Goal: Contribute content: Contribute content

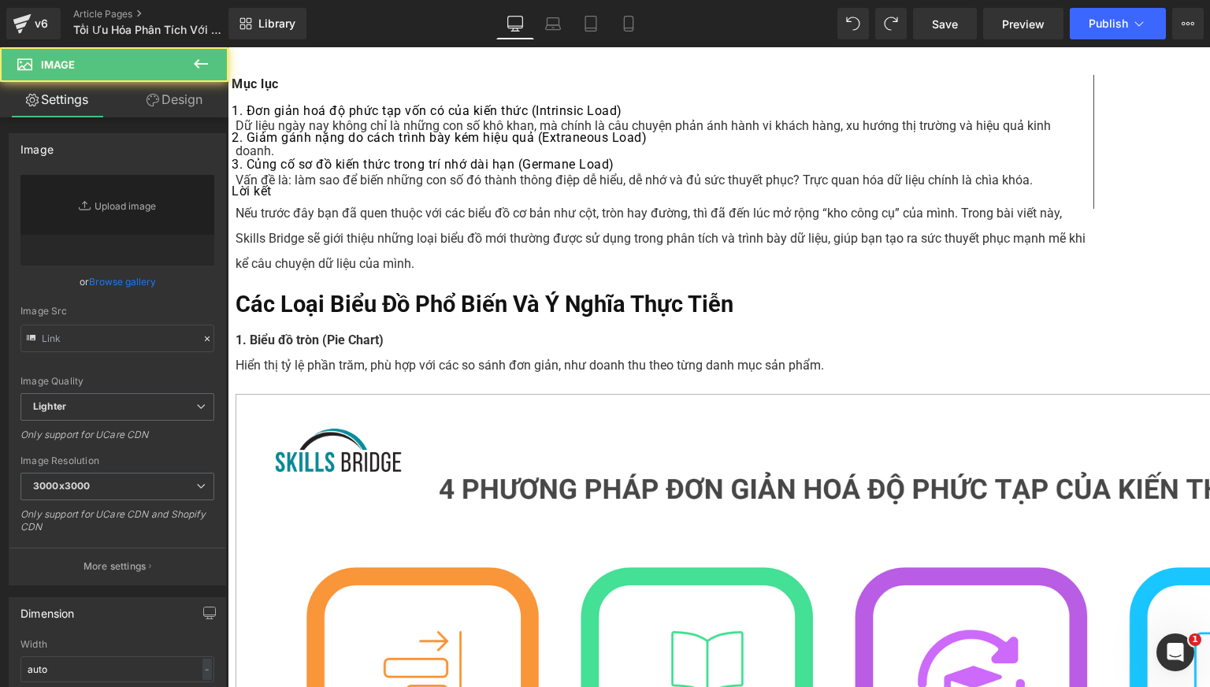
type input "[URL][DOMAIN_NAME]"
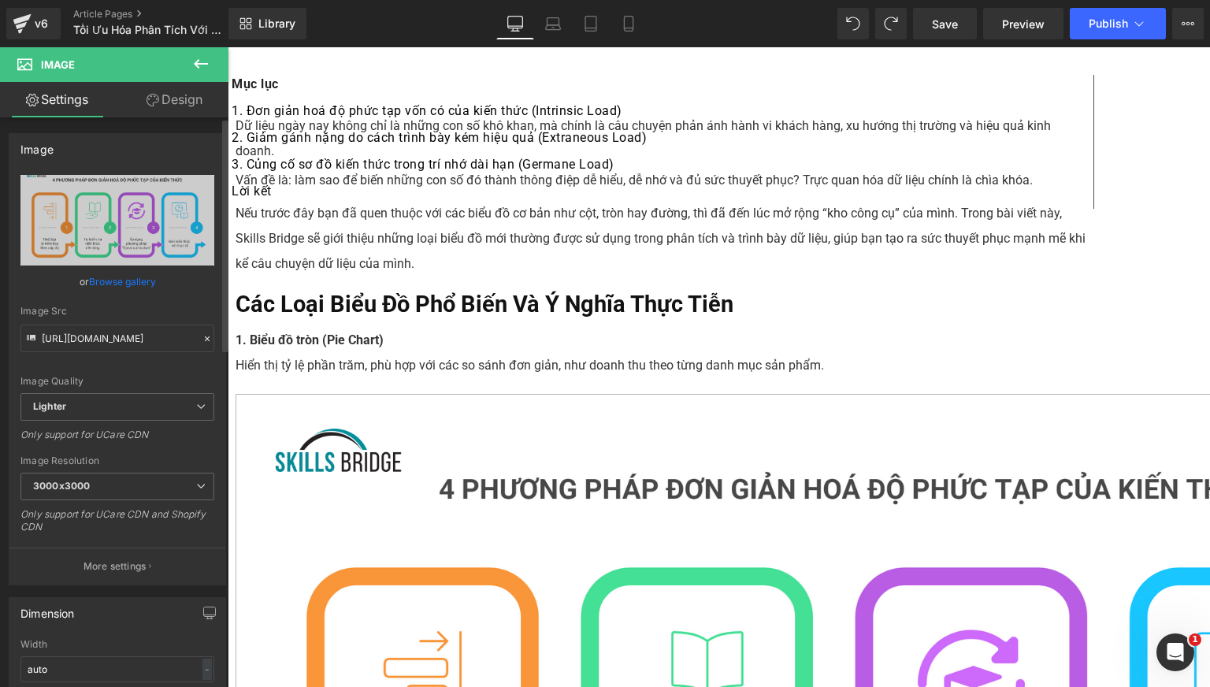
click at [133, 287] on link "Browse gallery" at bounding box center [122, 282] width 67 height 28
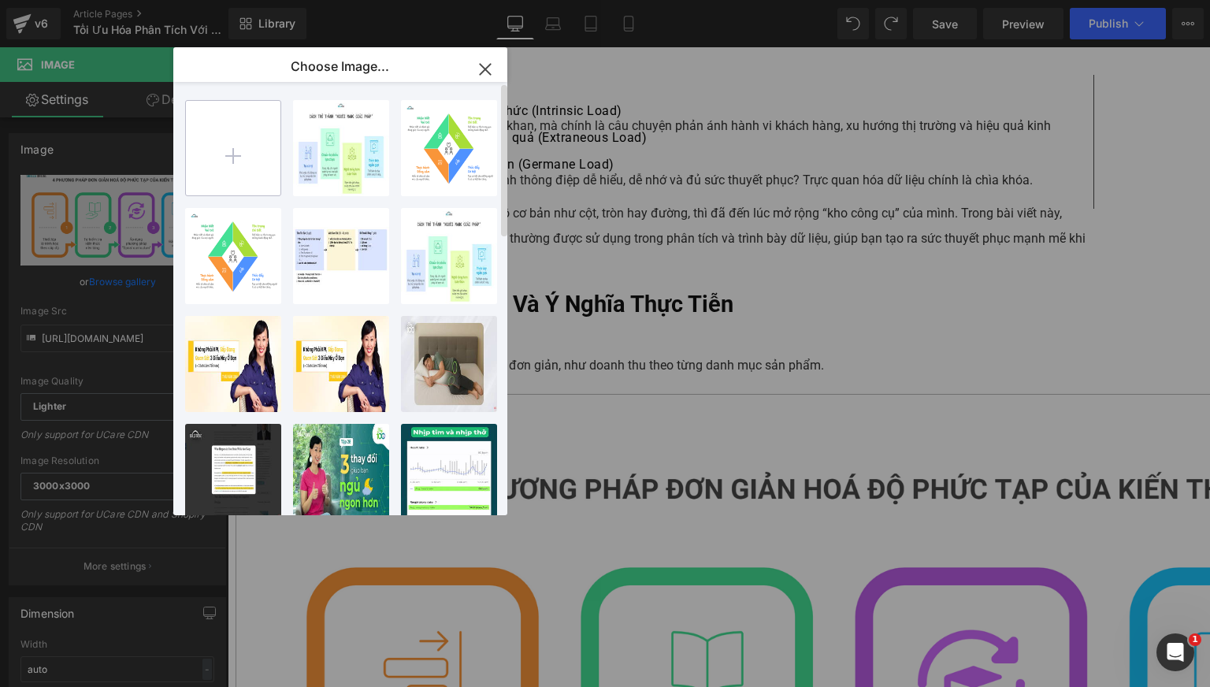
click at [245, 151] on input "file" at bounding box center [233, 148] width 94 height 94
type input "C:\fakepath\BIỂU ĐỒ TRÒN.png"
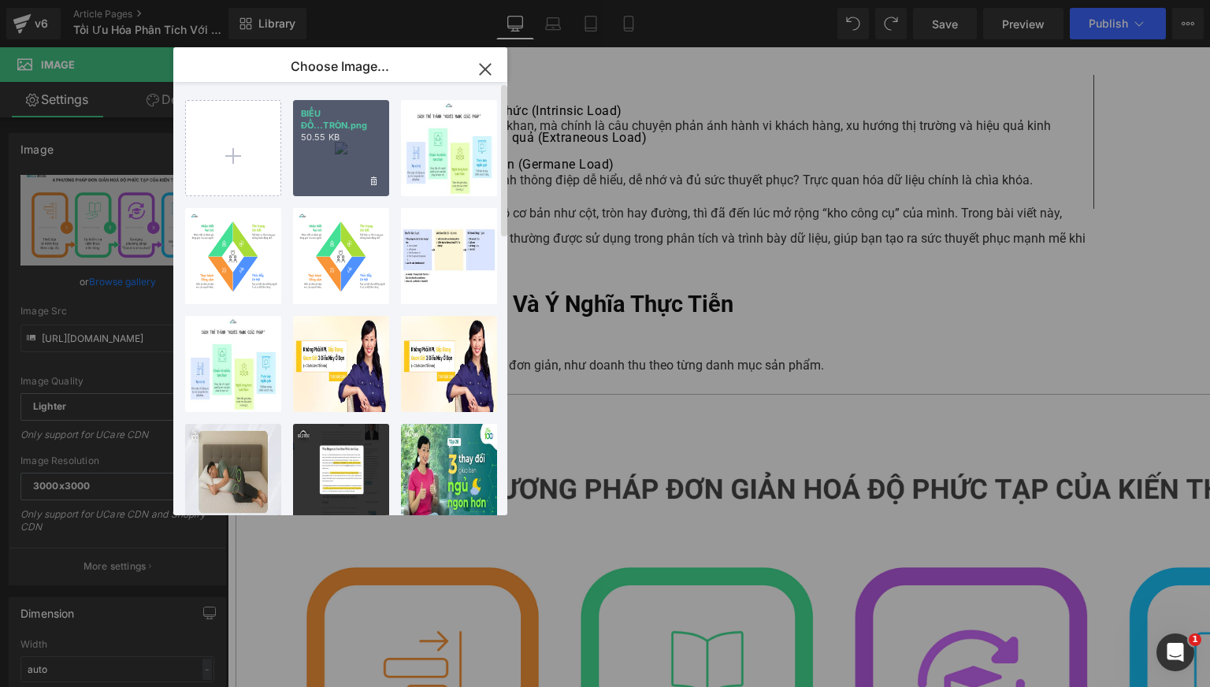
click at [339, 155] on div "BIỂU ĐỒ...TRÒN.png 50.55 KB" at bounding box center [341, 148] width 96 height 96
type input "[URL][DOMAIN_NAME]"
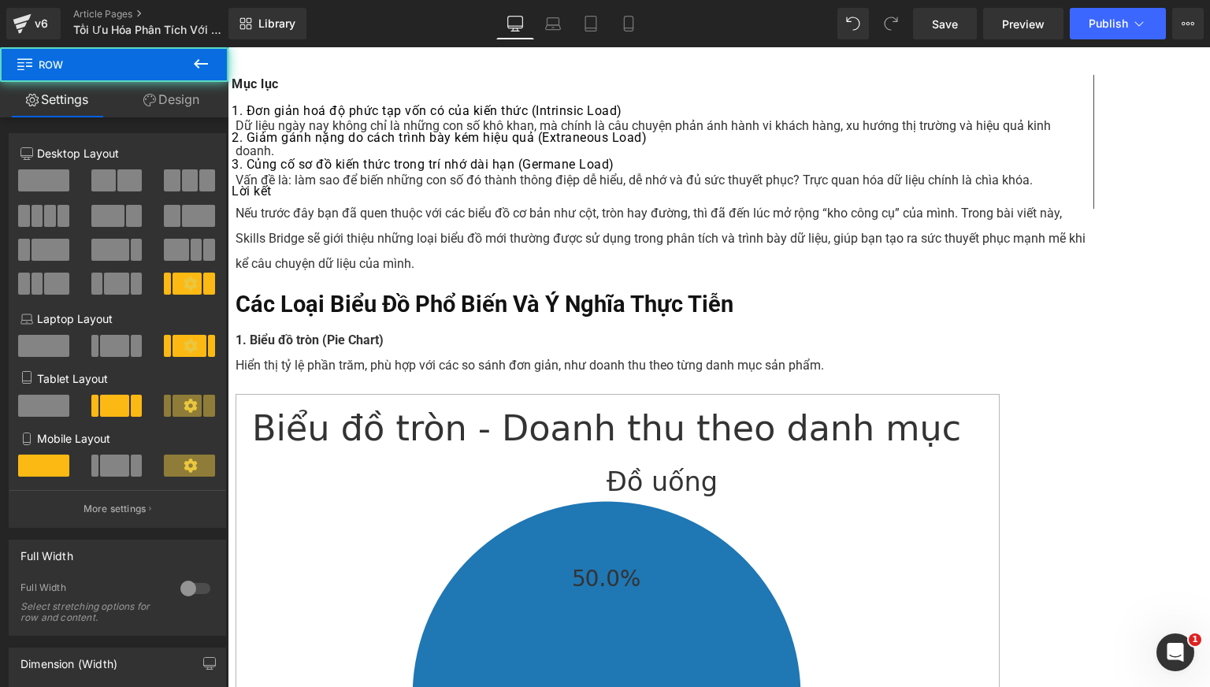
scroll to position [560, 0]
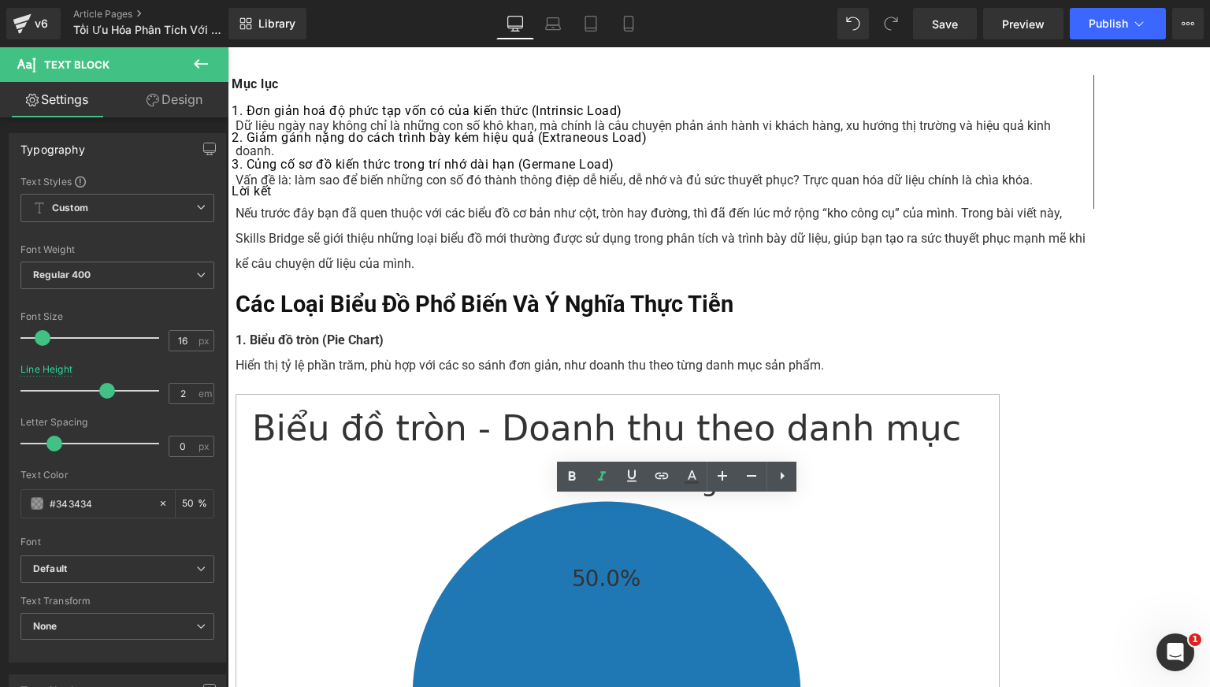
paste div
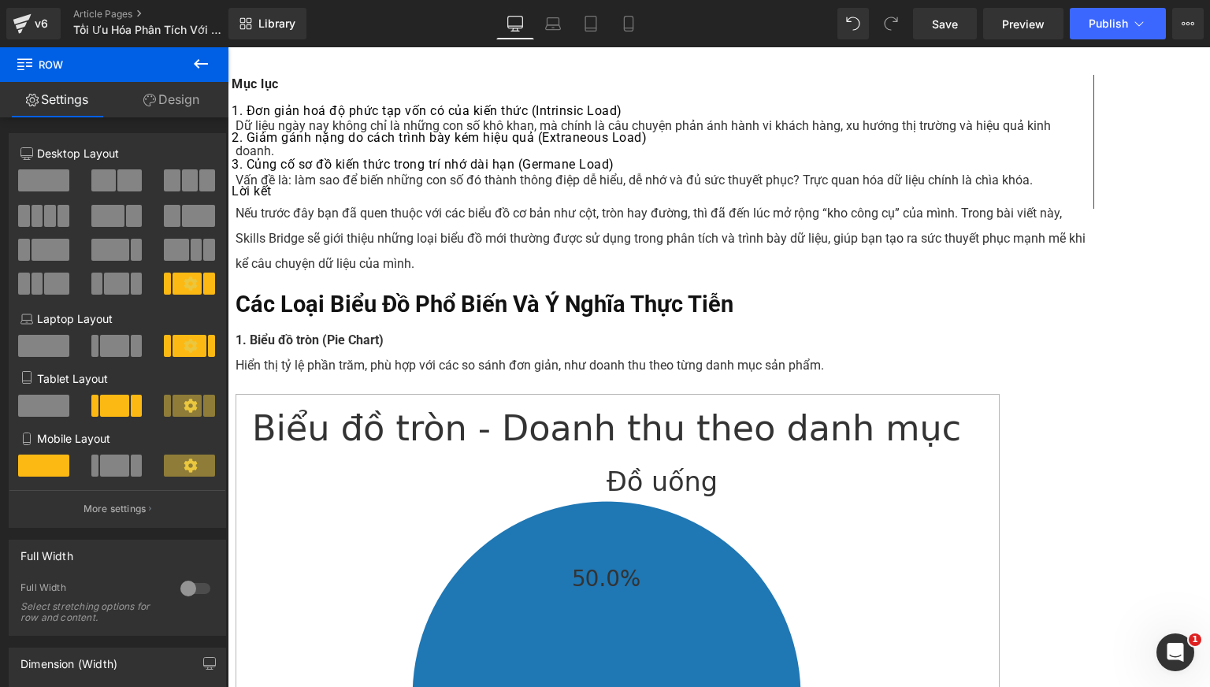
scroll to position [428, 0]
click at [548, 354] on div "Hiển thị tỷ lệ phần trăm, phù hợp với các so sánh đơn giản, như doanh thu theo …" at bounding box center [660, 366] width 850 height 25
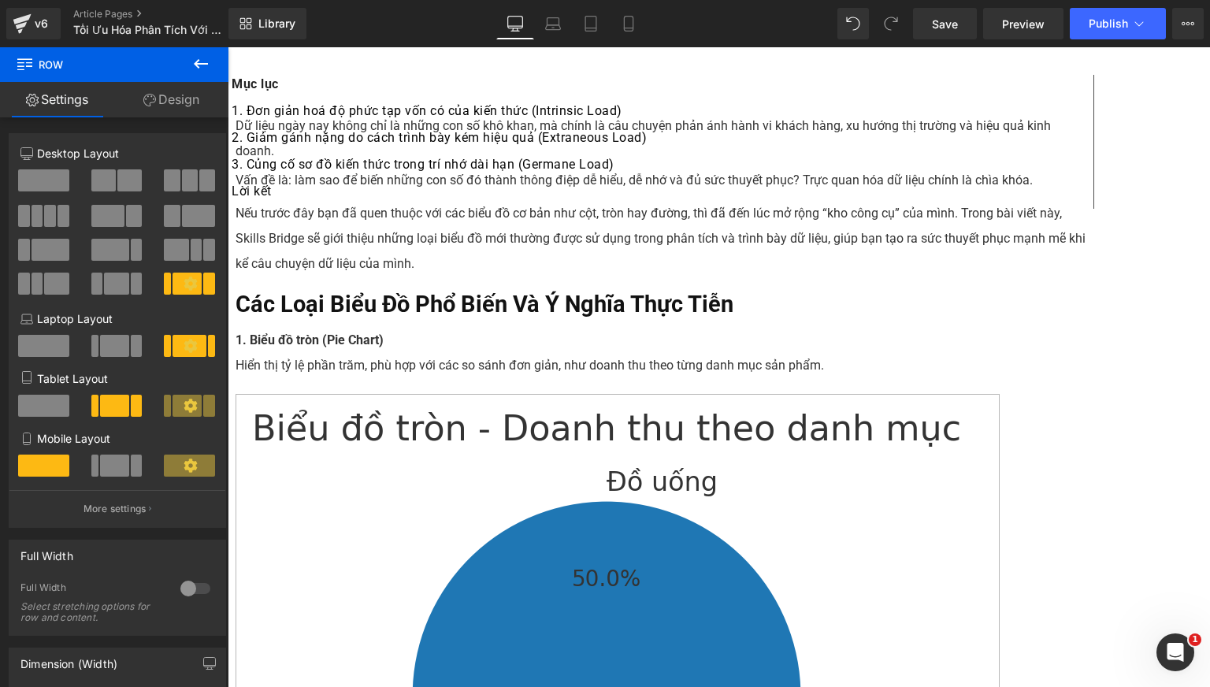
scroll to position [691, 0]
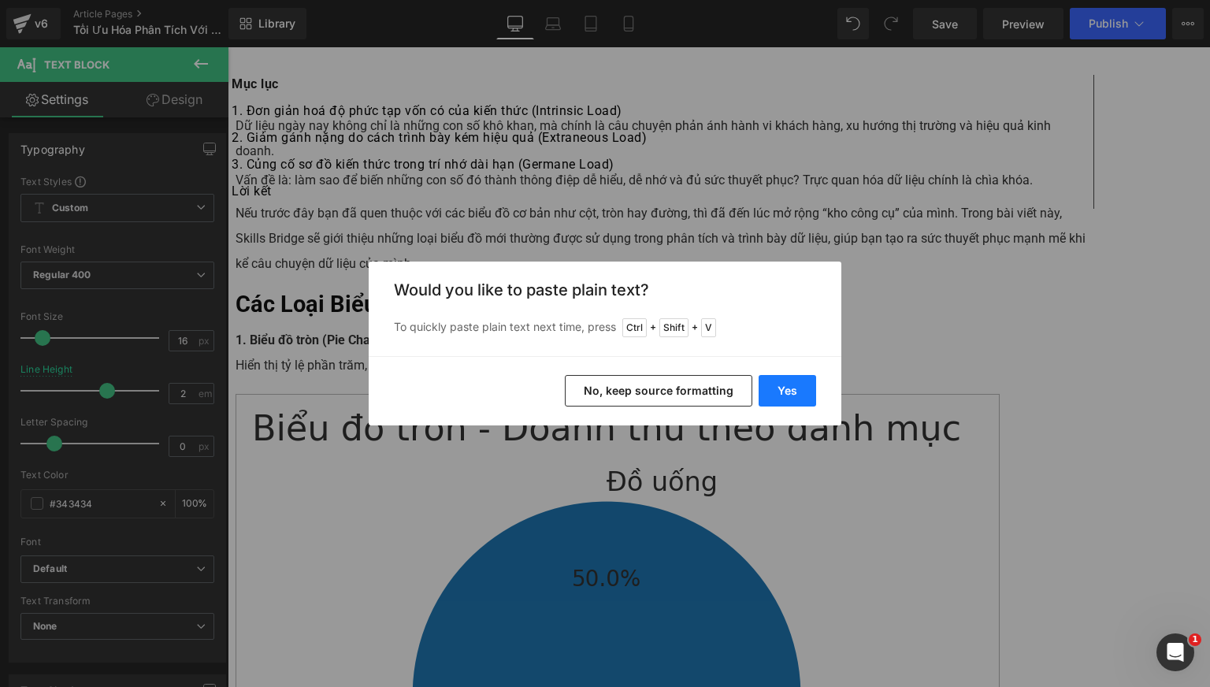
click at [781, 389] on button "Yes" at bounding box center [786, 390] width 57 height 31
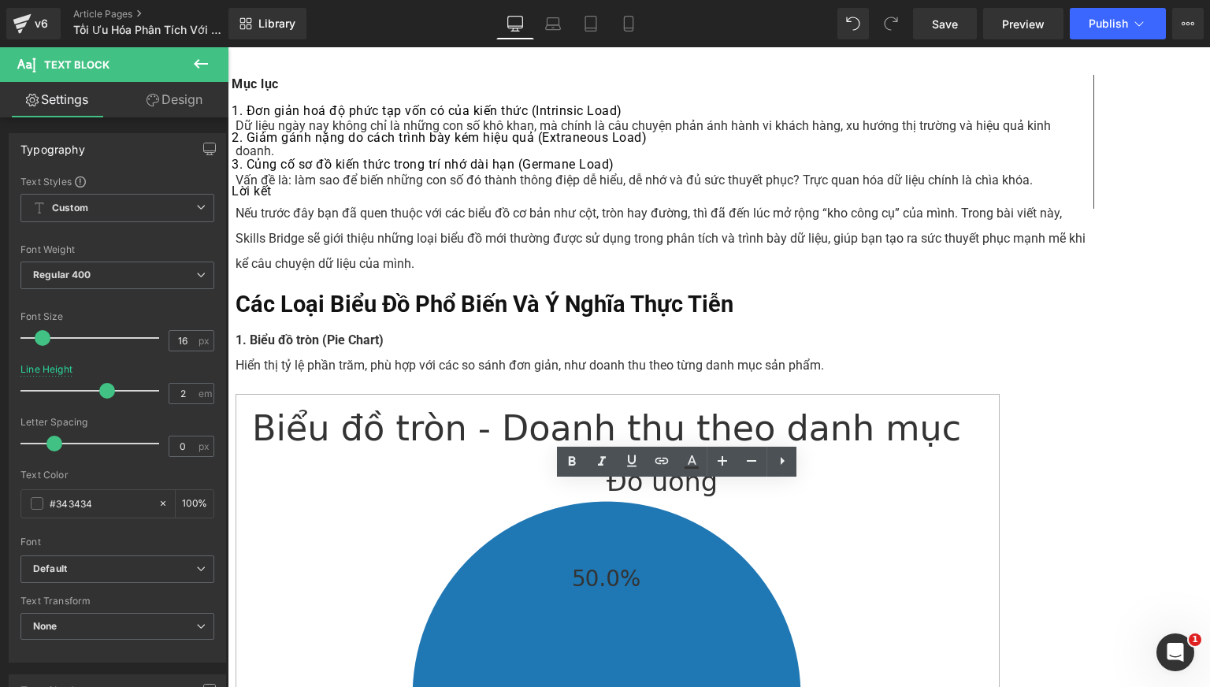
click at [598, 395] on div "Image" at bounding box center [660, 683] width 850 height 576
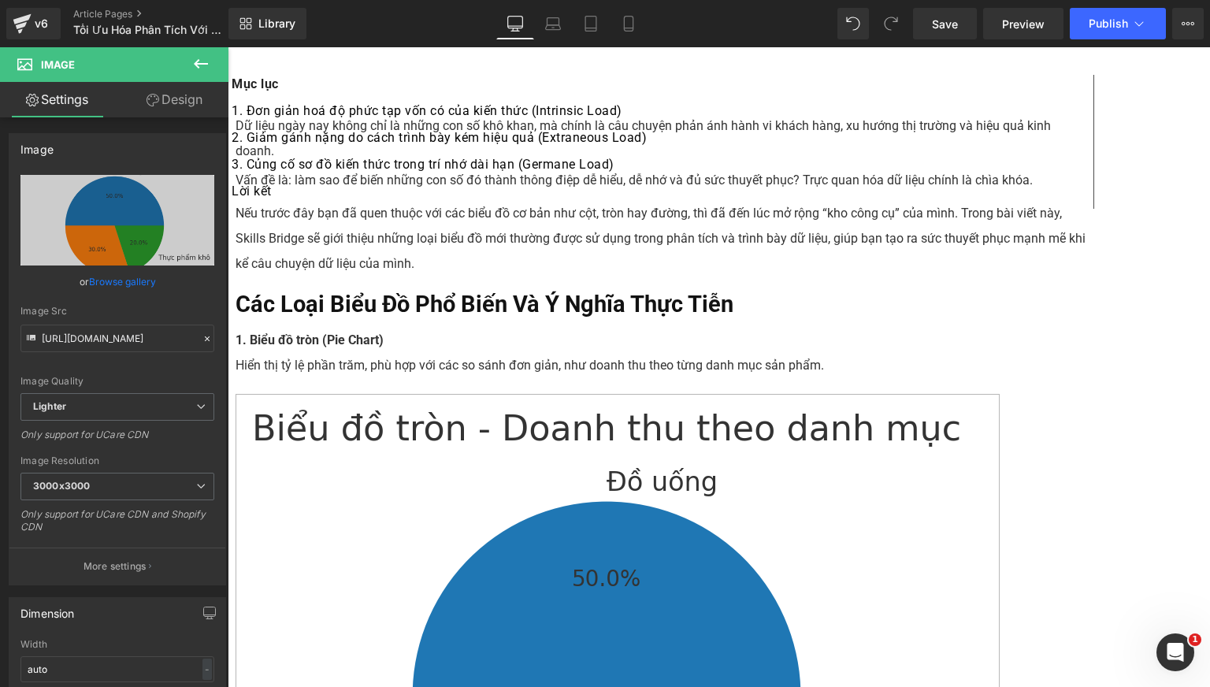
scroll to position [954, 0]
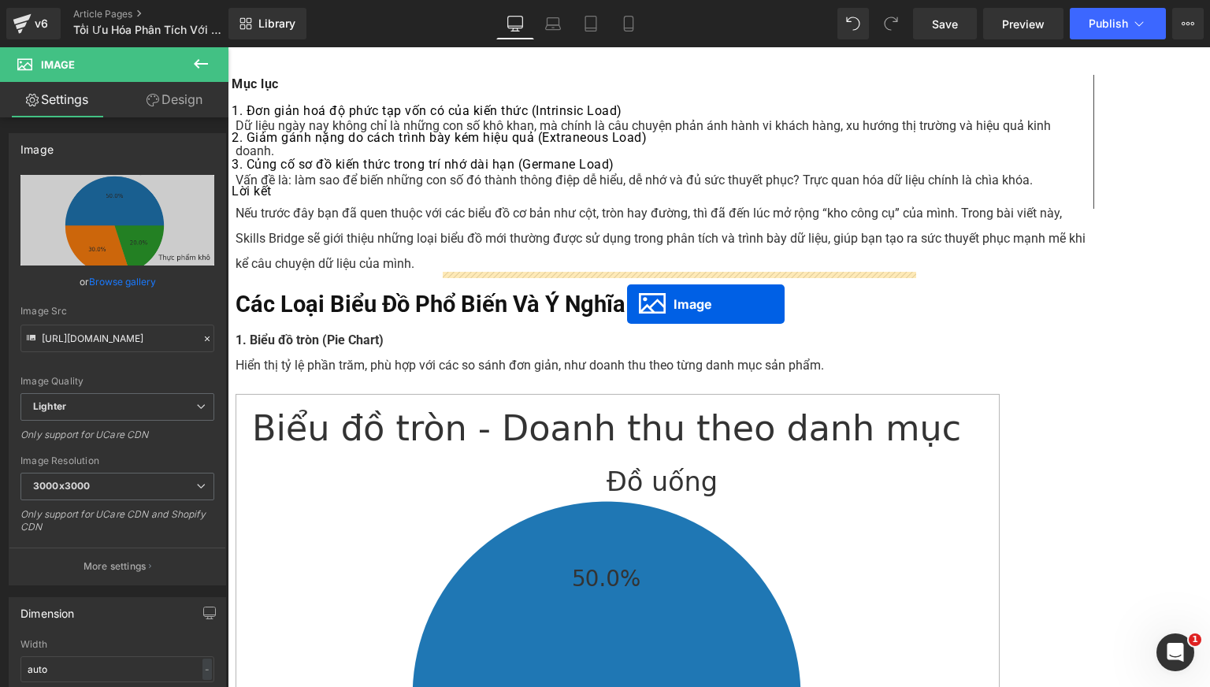
drag, startPoint x: 648, startPoint y: 283, endPoint x: 627, endPoint y: 304, distance: 29.5
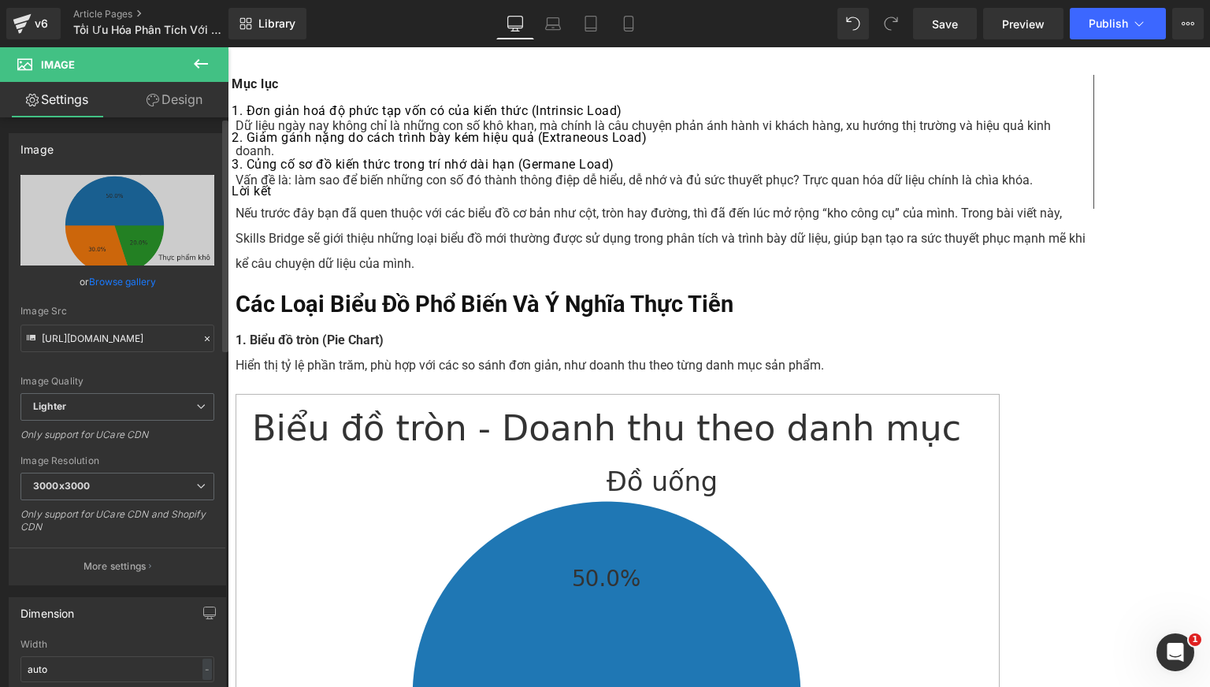
click at [122, 284] on link "Browse gallery" at bounding box center [122, 282] width 67 height 28
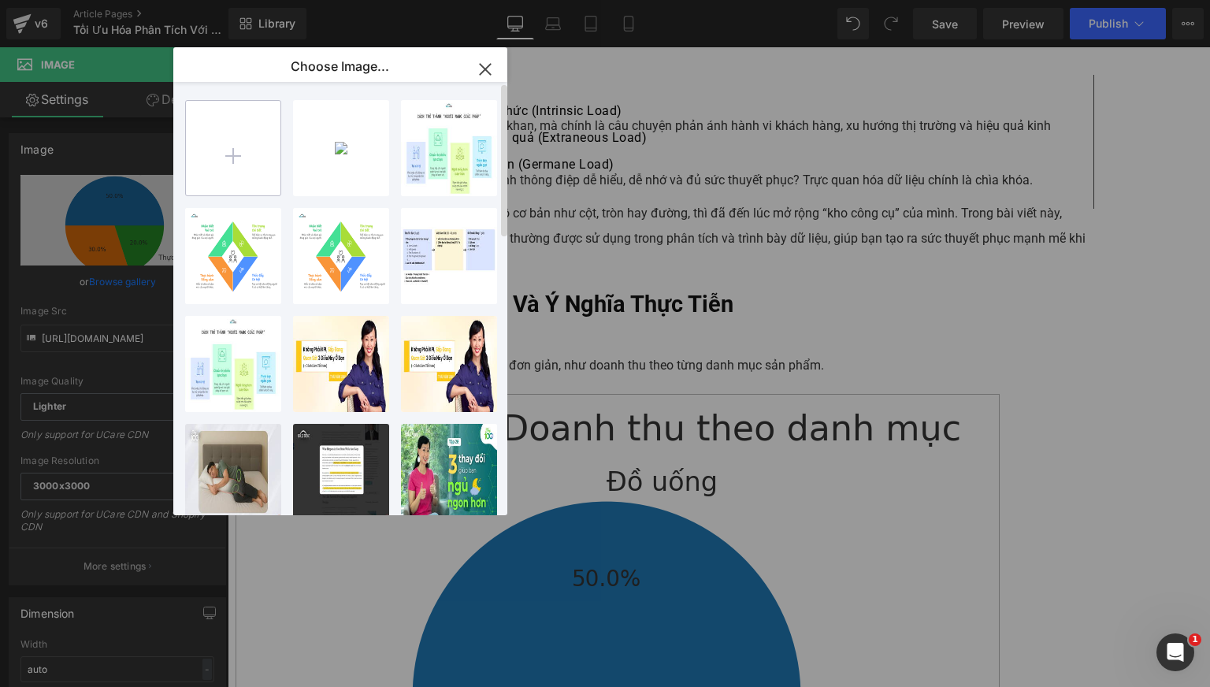
click at [213, 165] on input "file" at bounding box center [233, 148] width 94 height 94
type input "C:\fakepath\BIỂU ĐỒ ĐƯỜNG.png"
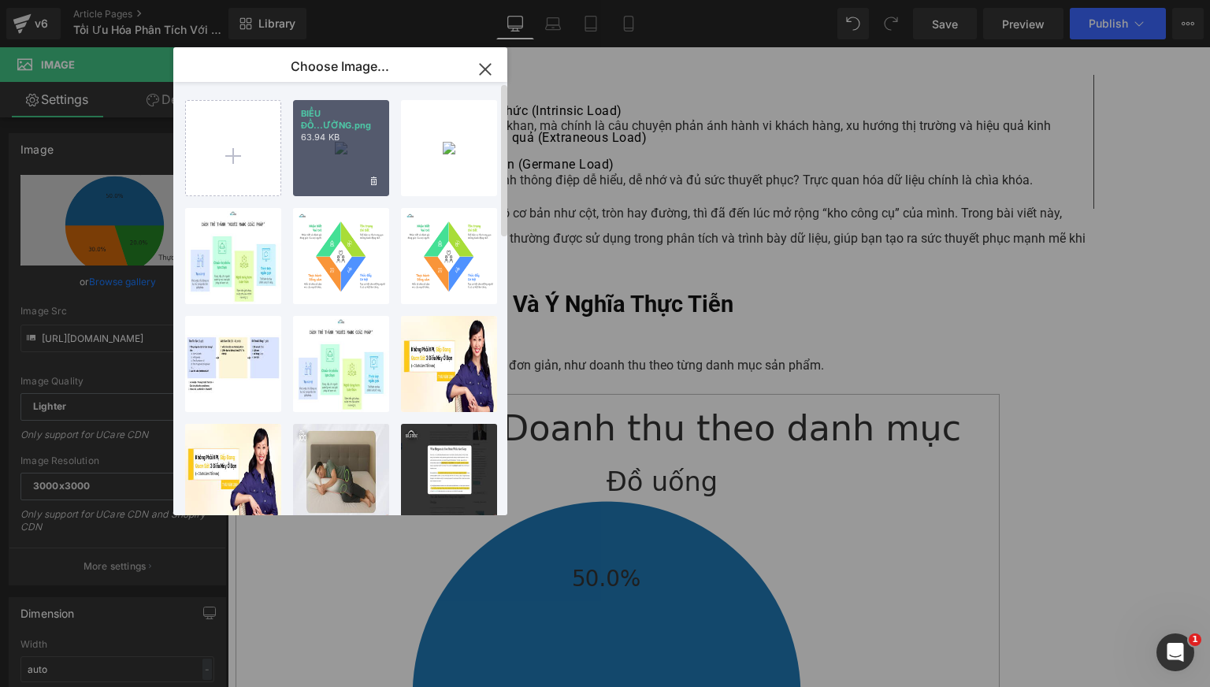
click at [339, 159] on div "BIỂU ĐỒ...ƯỜNG.png 63.94 KB" at bounding box center [341, 148] width 96 height 96
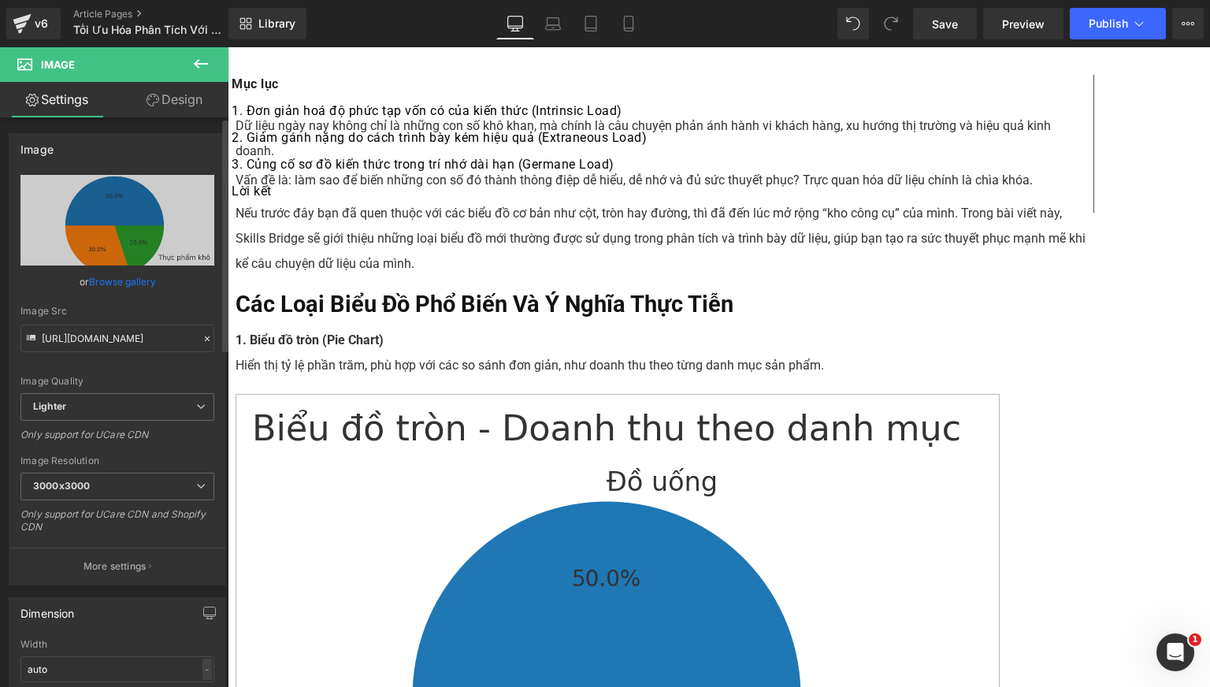
click at [118, 277] on link "Browse gallery" at bounding box center [122, 282] width 67 height 28
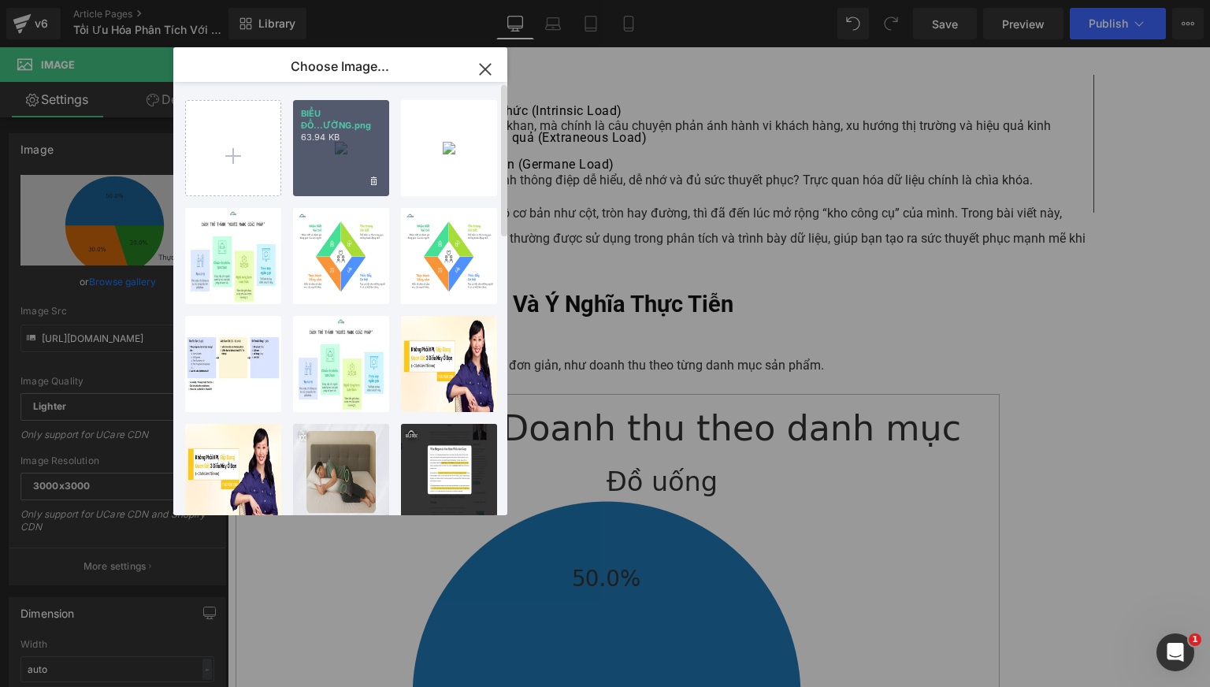
click at [337, 161] on div "BIỂU ĐỒ...ƯỜNG.png 63.94 KB" at bounding box center [341, 148] width 96 height 96
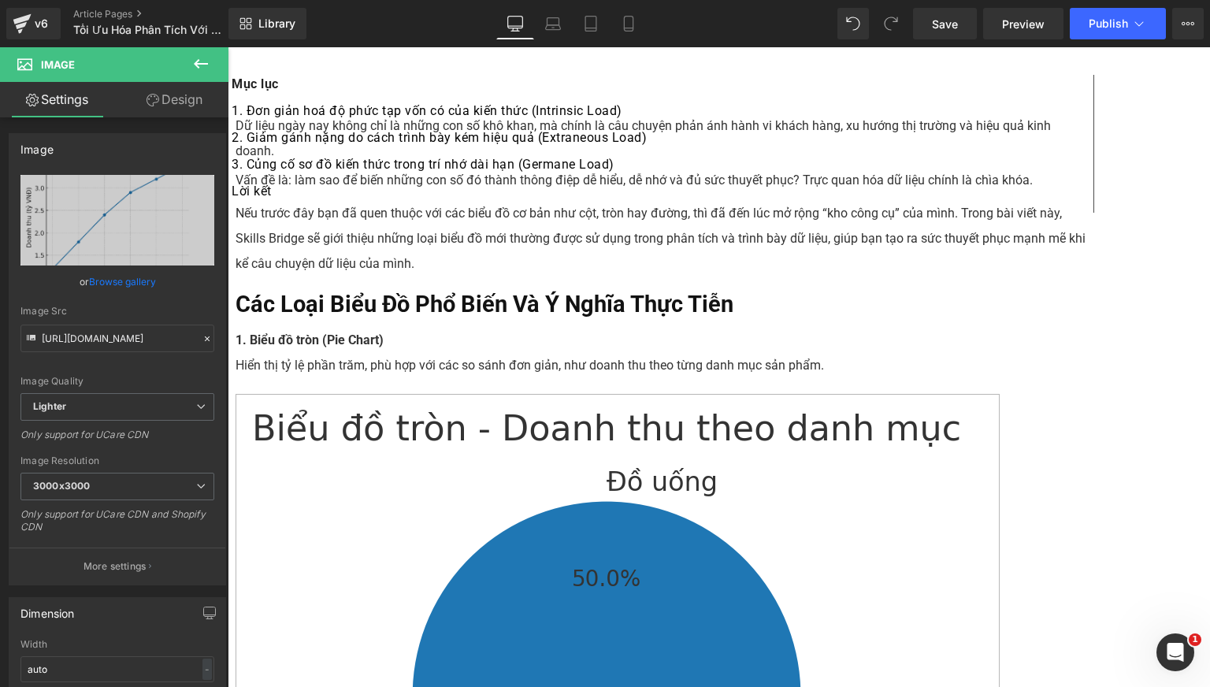
type input "[URL][DOMAIN_NAME]"
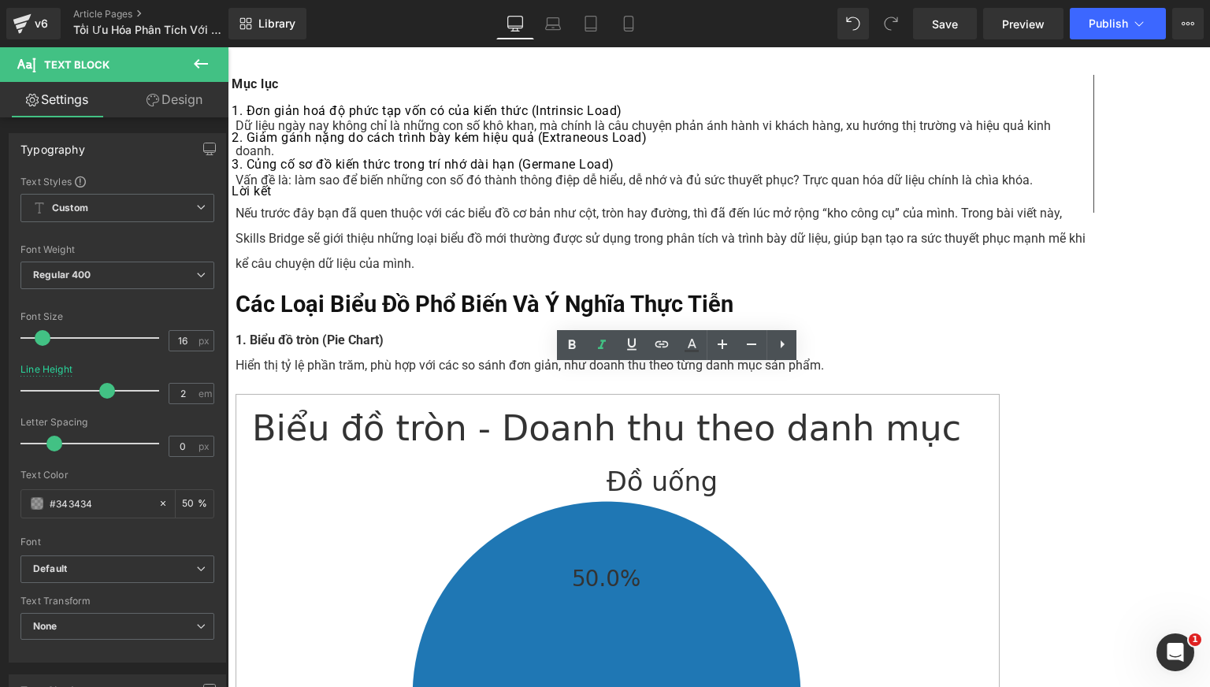
scroll to position [822, 0]
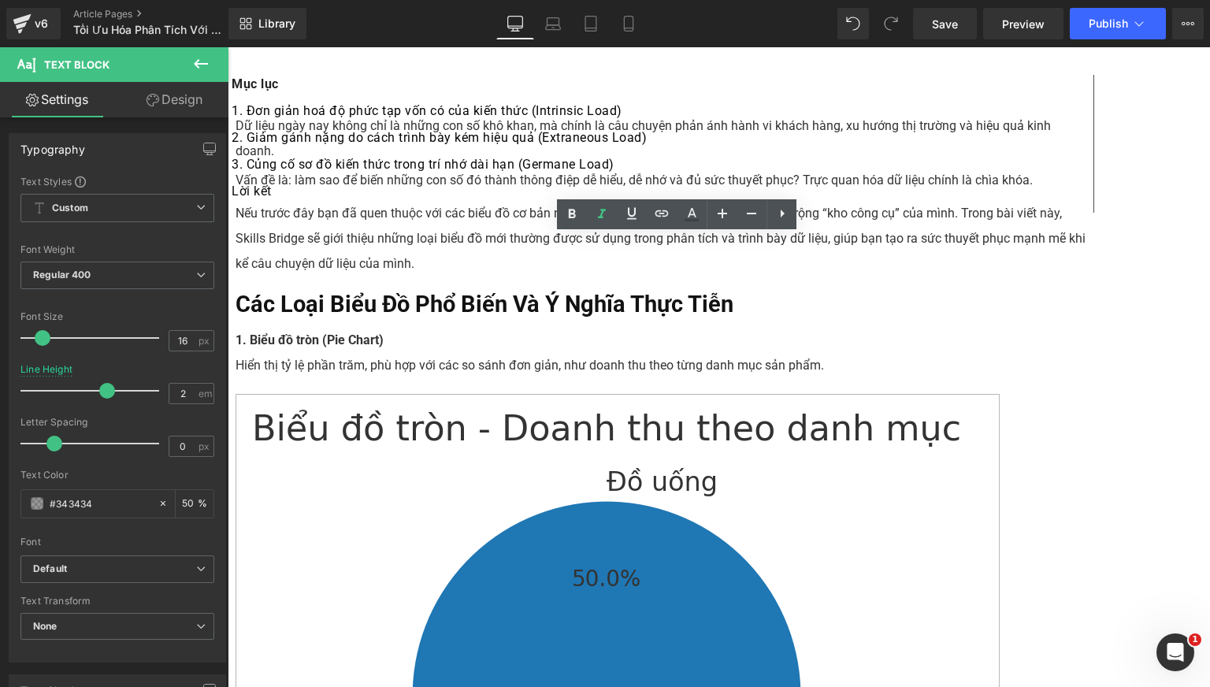
click at [228, 47] on link at bounding box center [228, 47] width 0 height 0
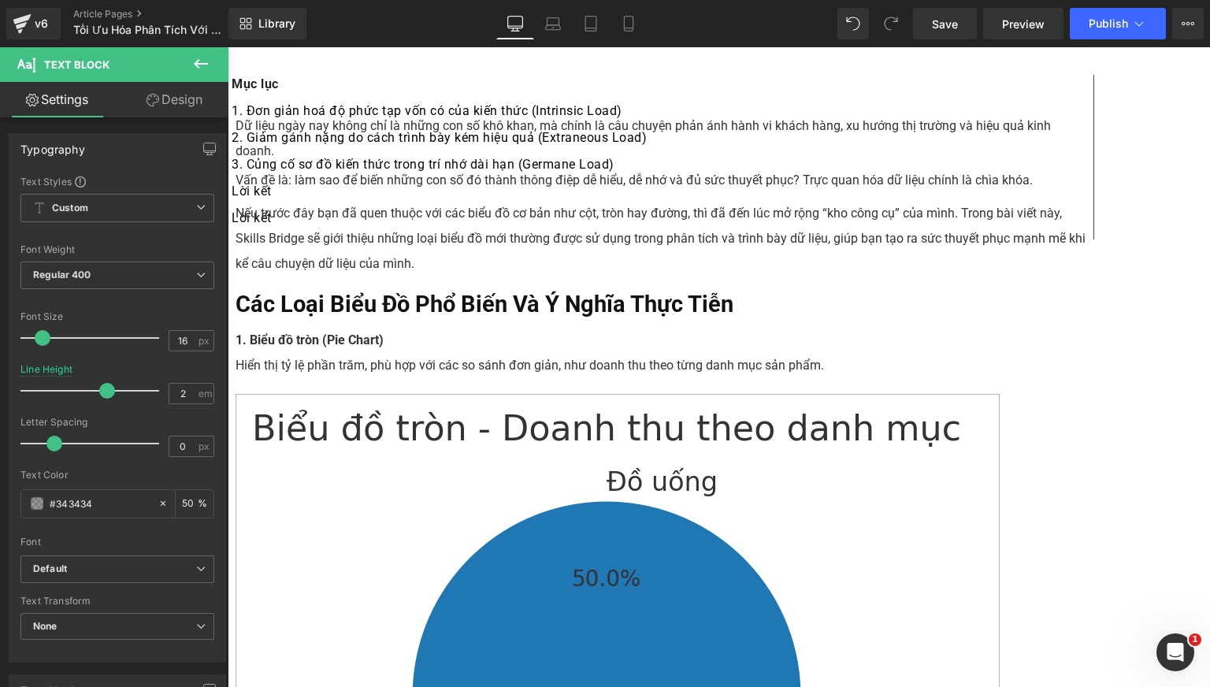
drag, startPoint x: 527, startPoint y: 261, endPoint x: 511, endPoint y: 402, distance: 141.8
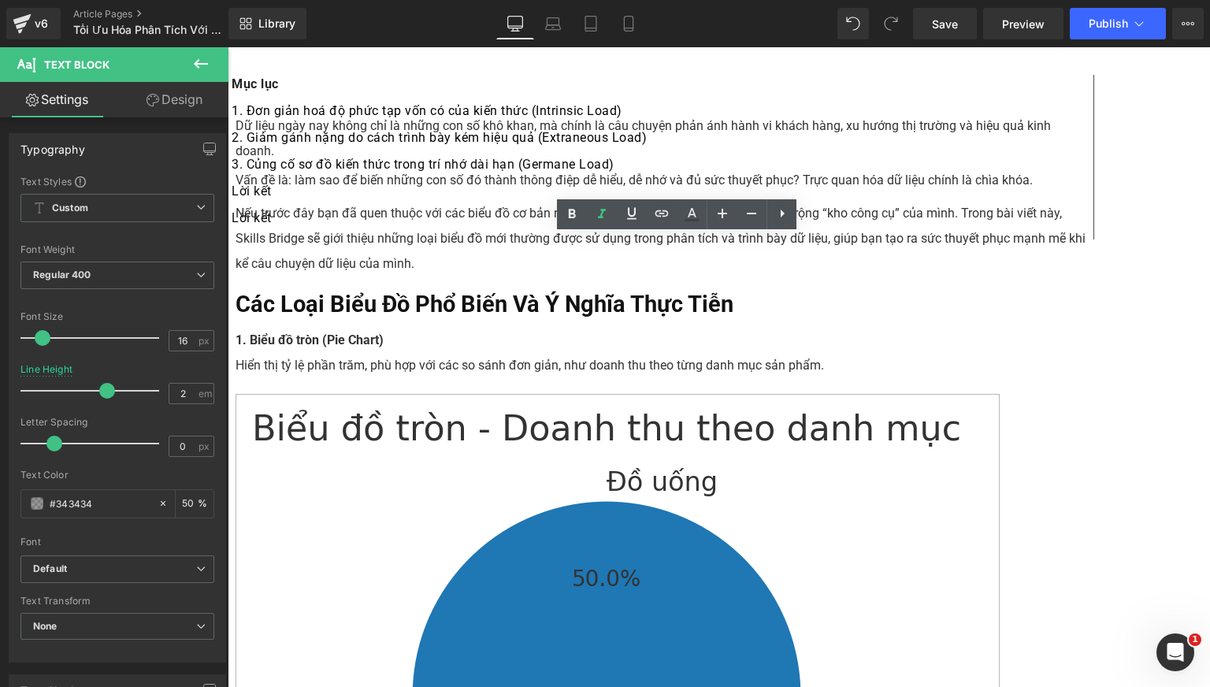
scroll to position [954, 0]
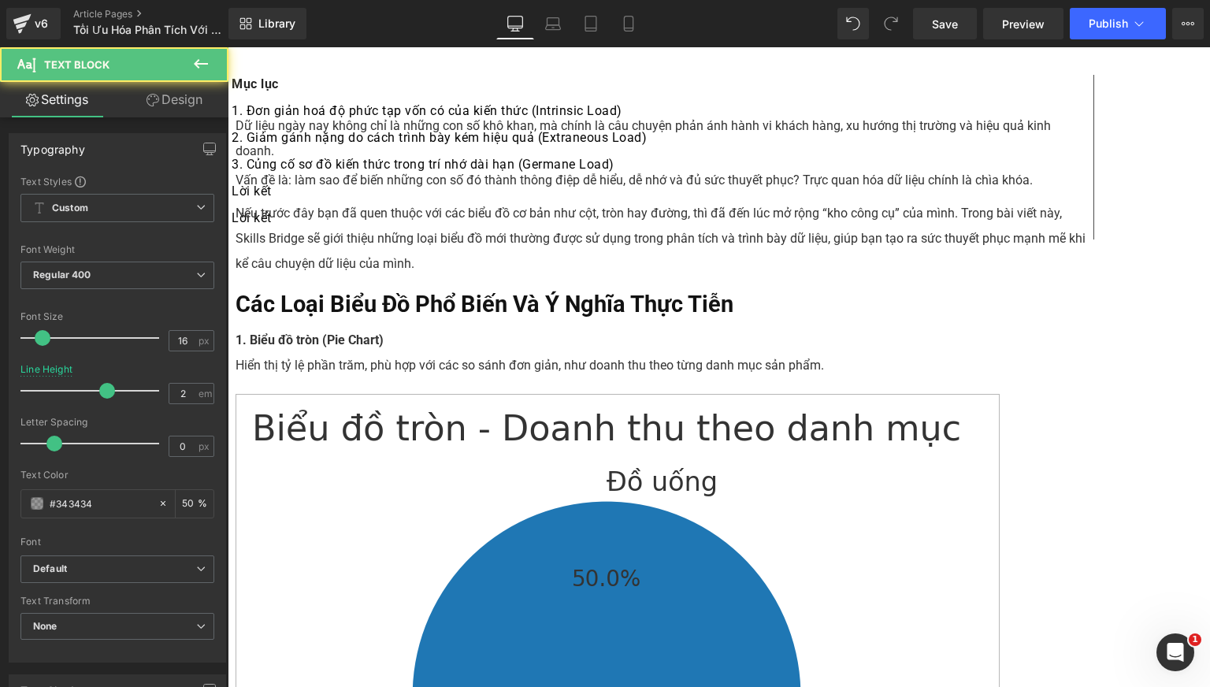
drag, startPoint x: 840, startPoint y: 137, endPoint x: 837, endPoint y: 244, distance: 107.1
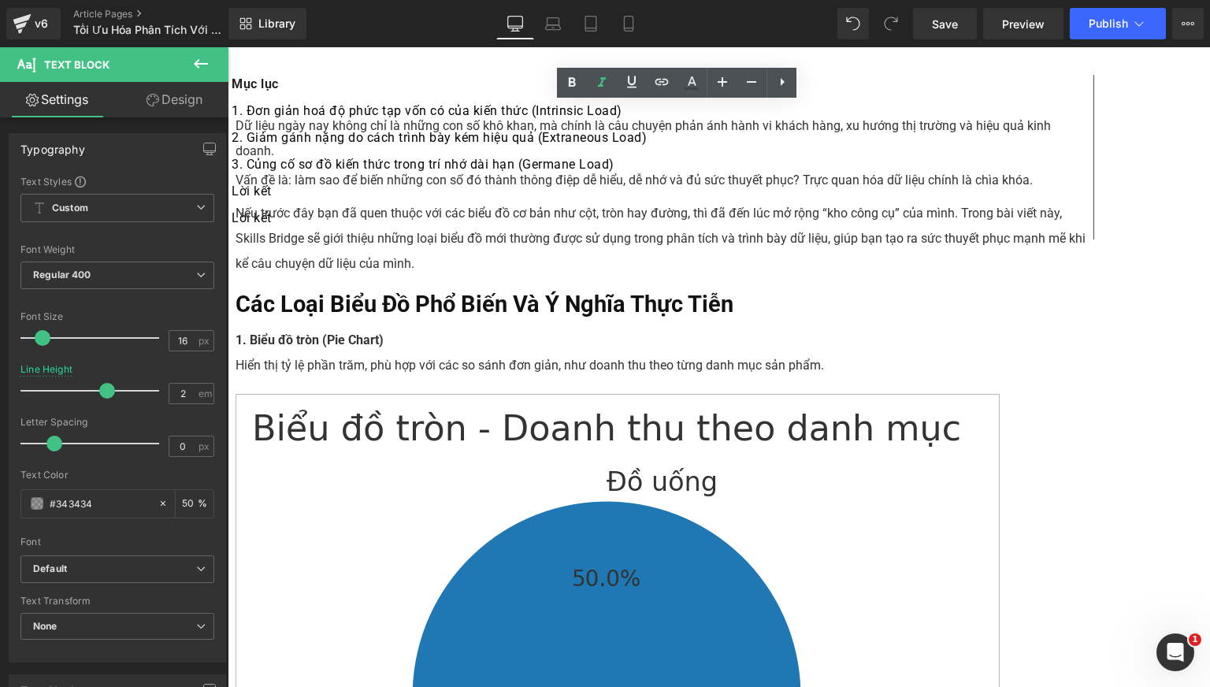
click at [780, 91] on link at bounding box center [781, 83] width 30 height 30
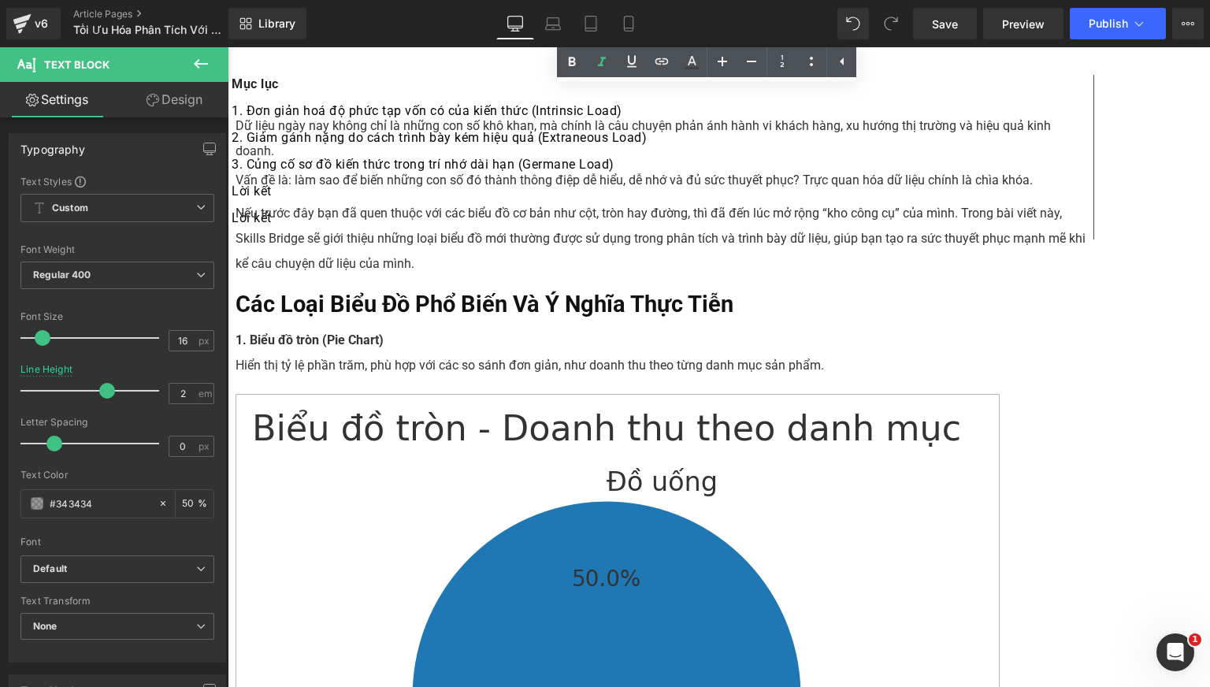
scroll to position [1064, 0]
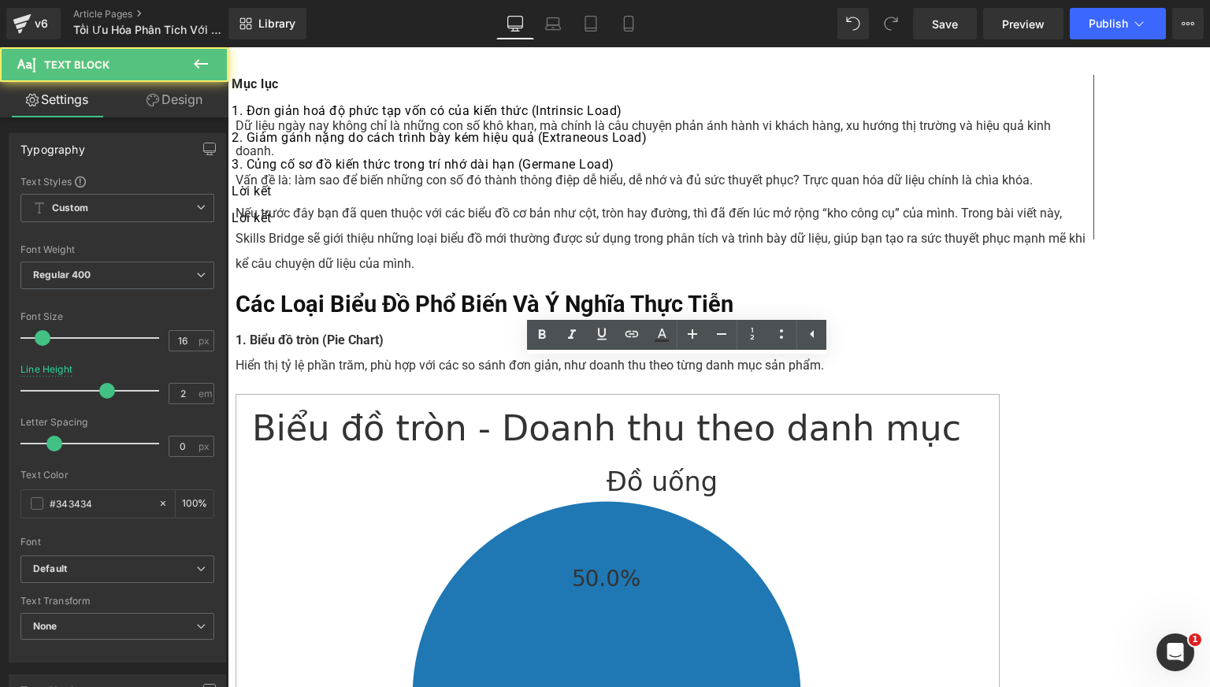
scroll to position [1041, 0]
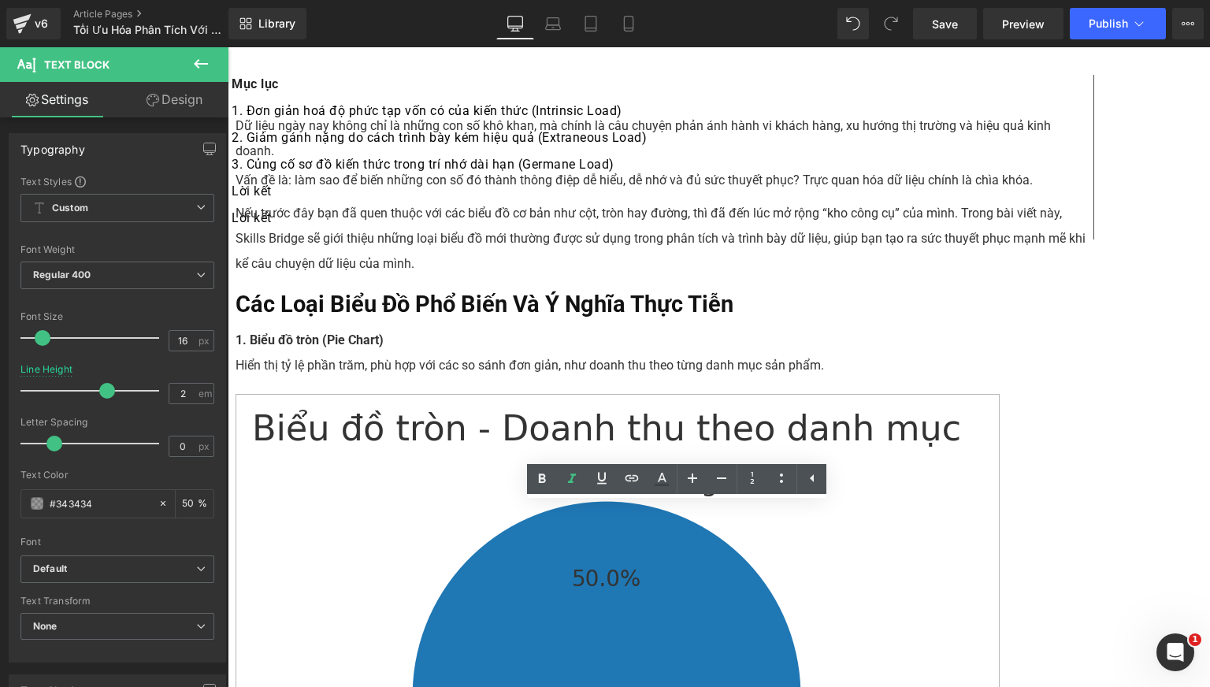
paste div
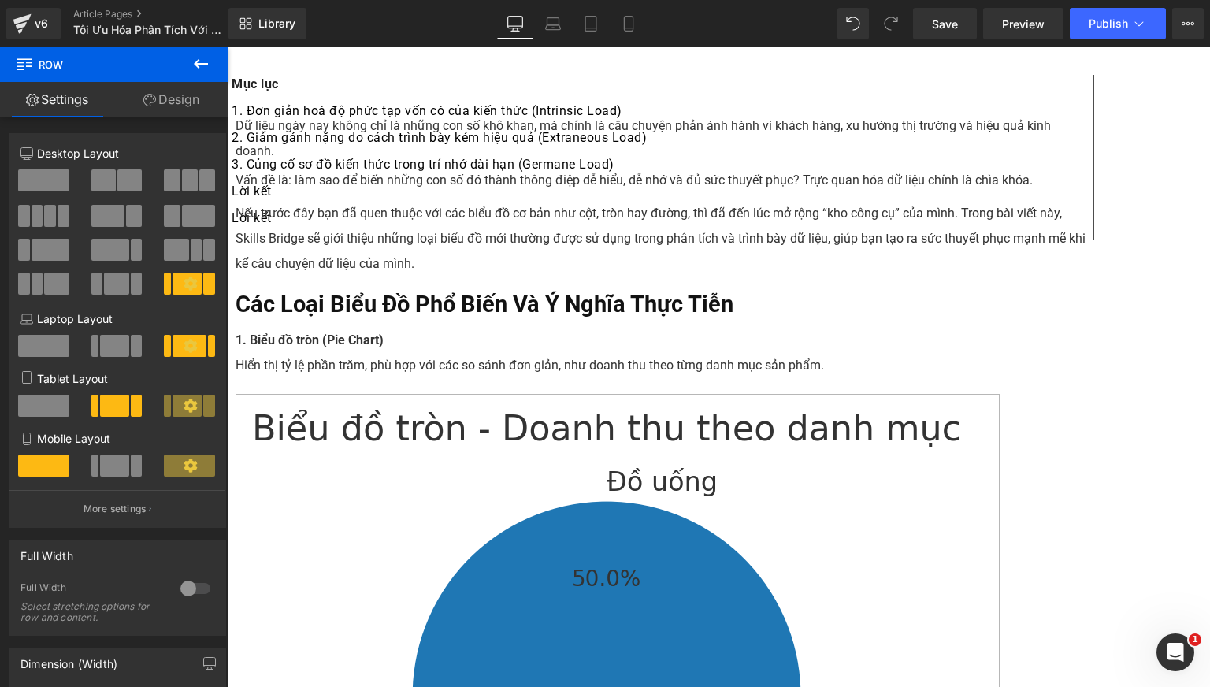
scroll to position [1172, 0]
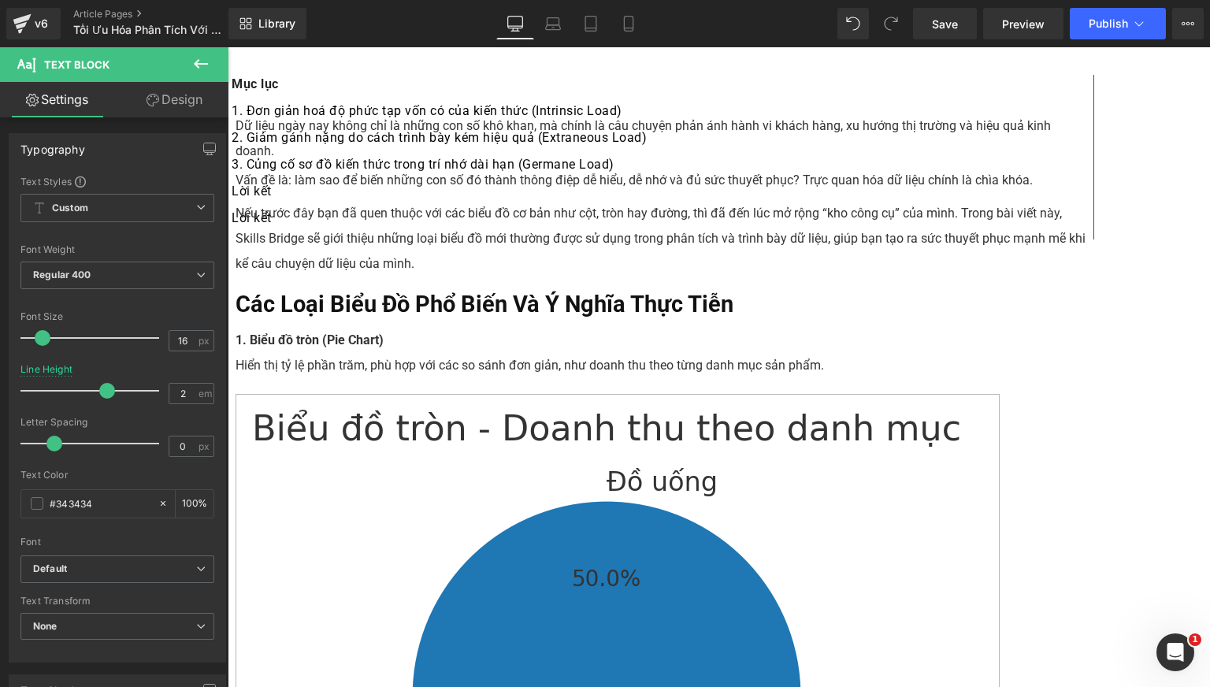
scroll to position [1303, 0]
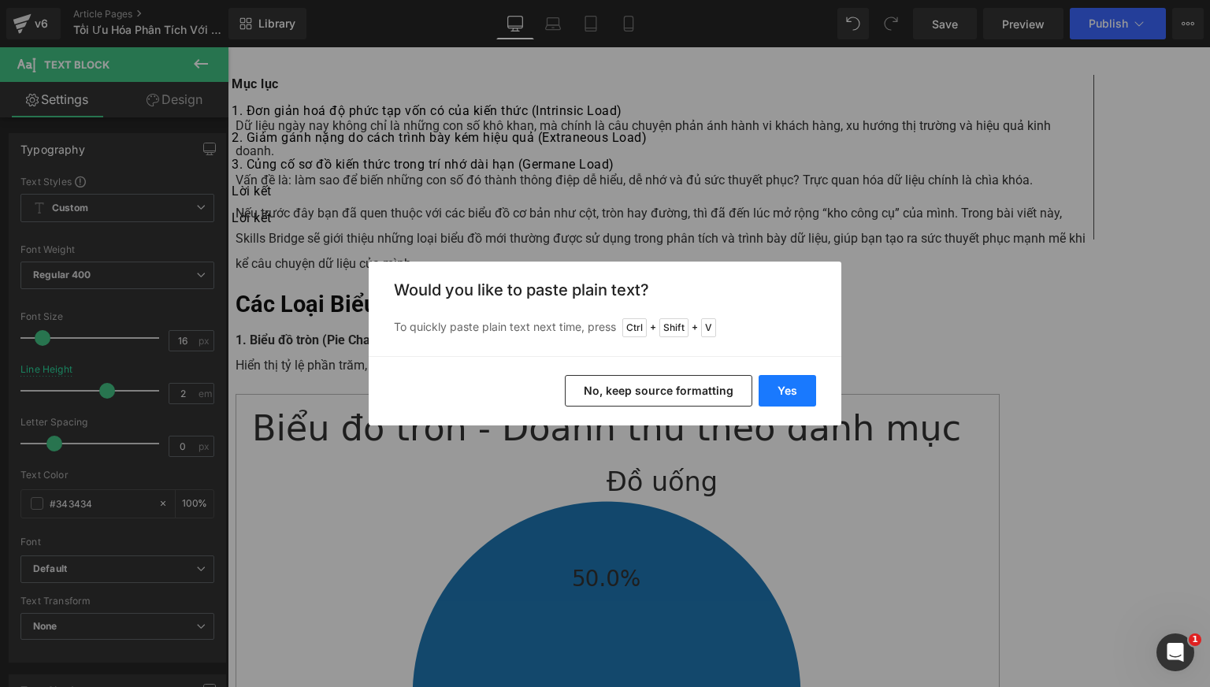
click at [793, 398] on button "Yes" at bounding box center [786, 390] width 57 height 31
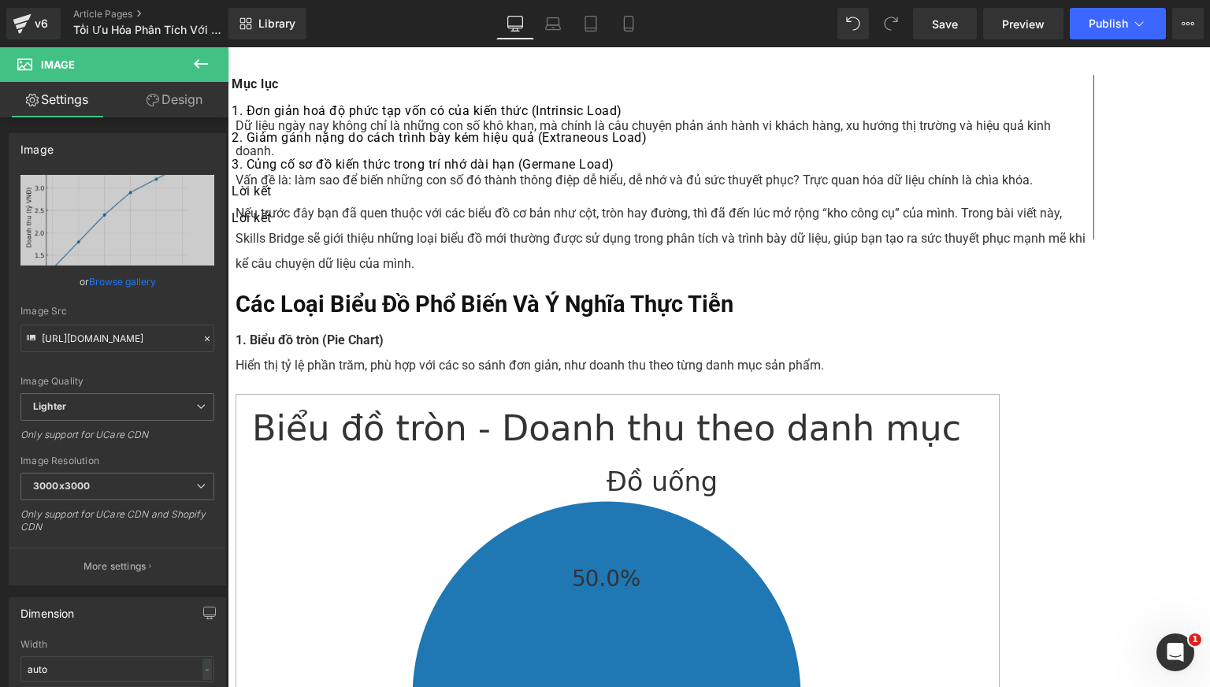
scroll to position [1449, 0]
click at [228, 47] on span "Text Block" at bounding box center [228, 47] width 0 height 0
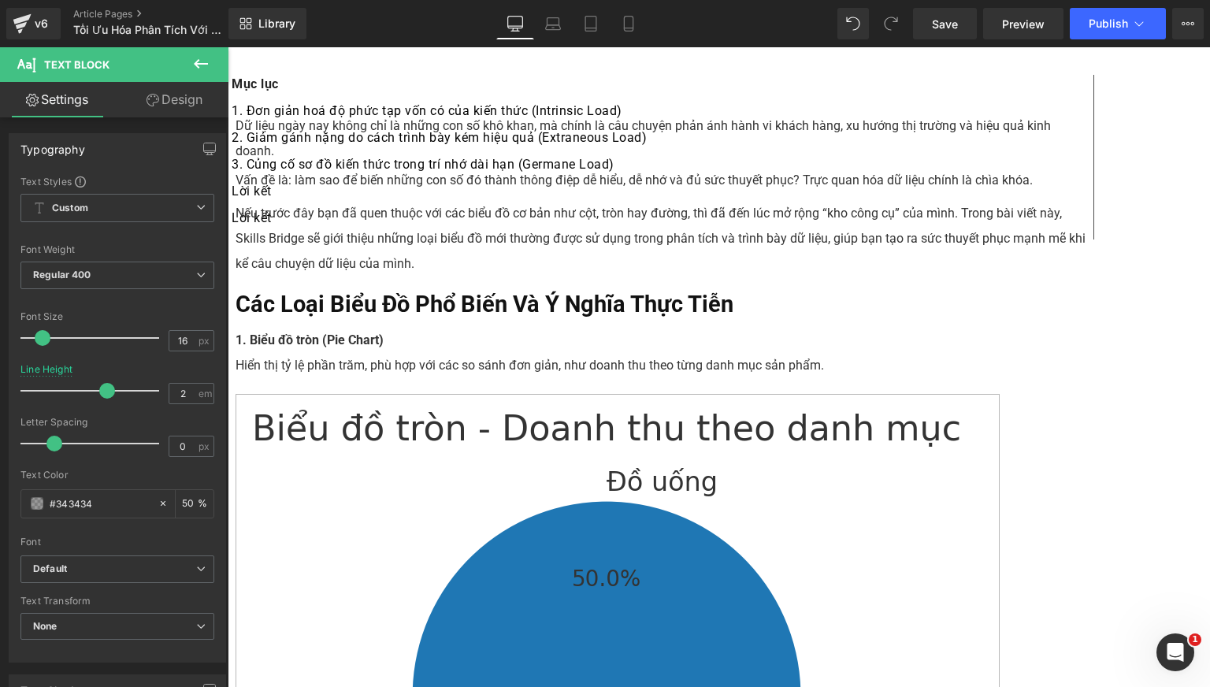
drag, startPoint x: 803, startPoint y: 336, endPoint x: 576, endPoint y: 288, distance: 232.6
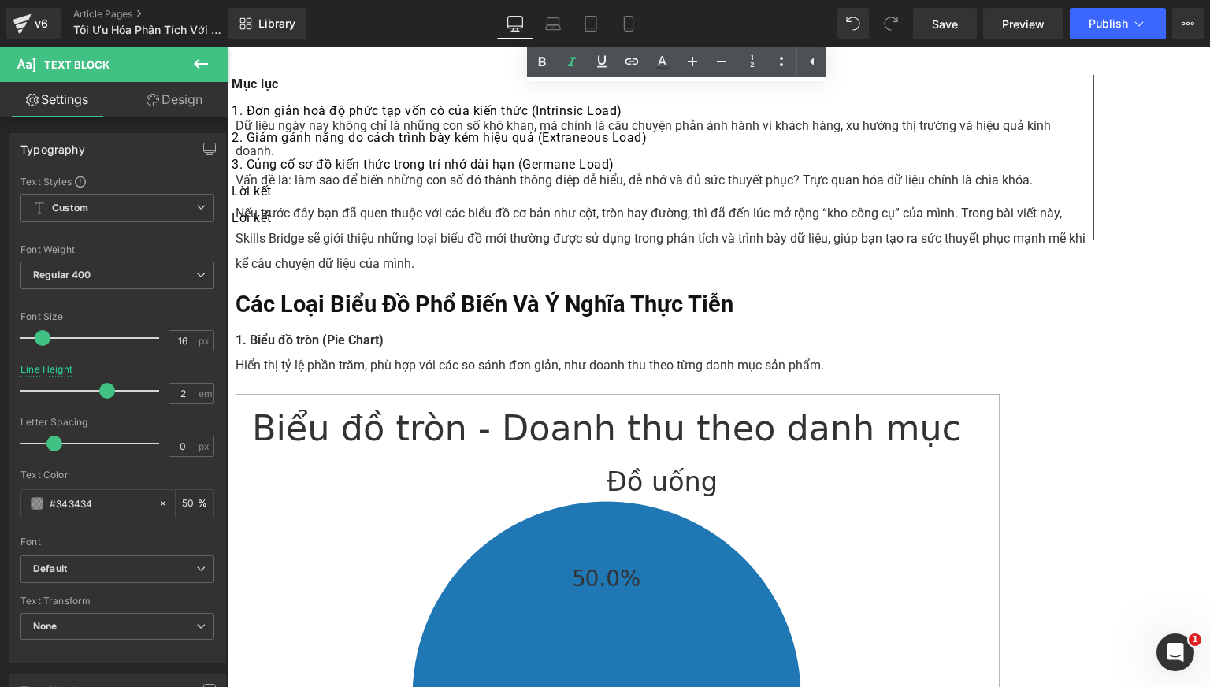
scroll to position [1550, 0]
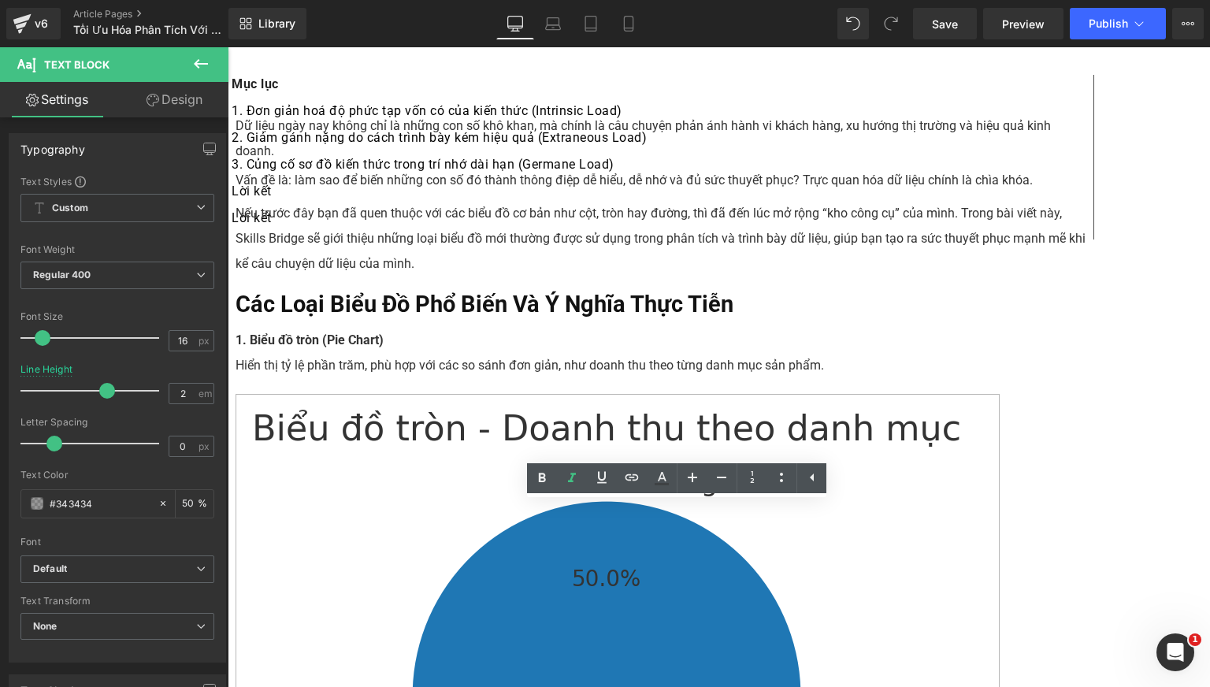
paste div
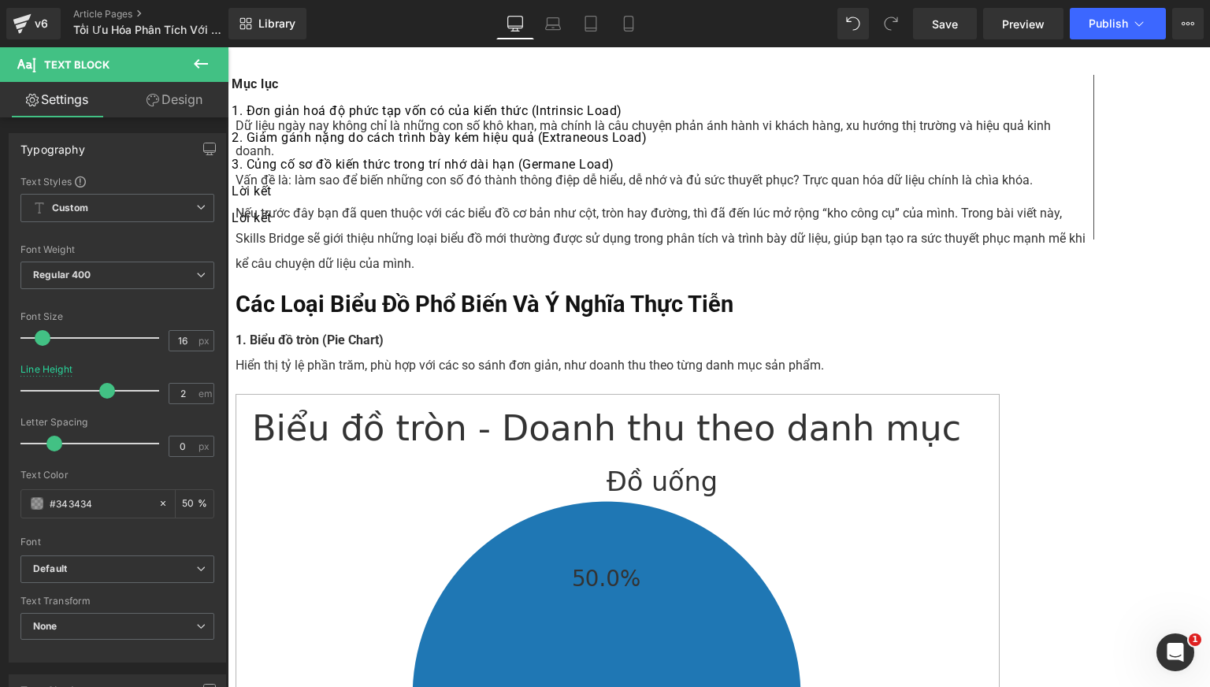
scroll to position [1681, 0]
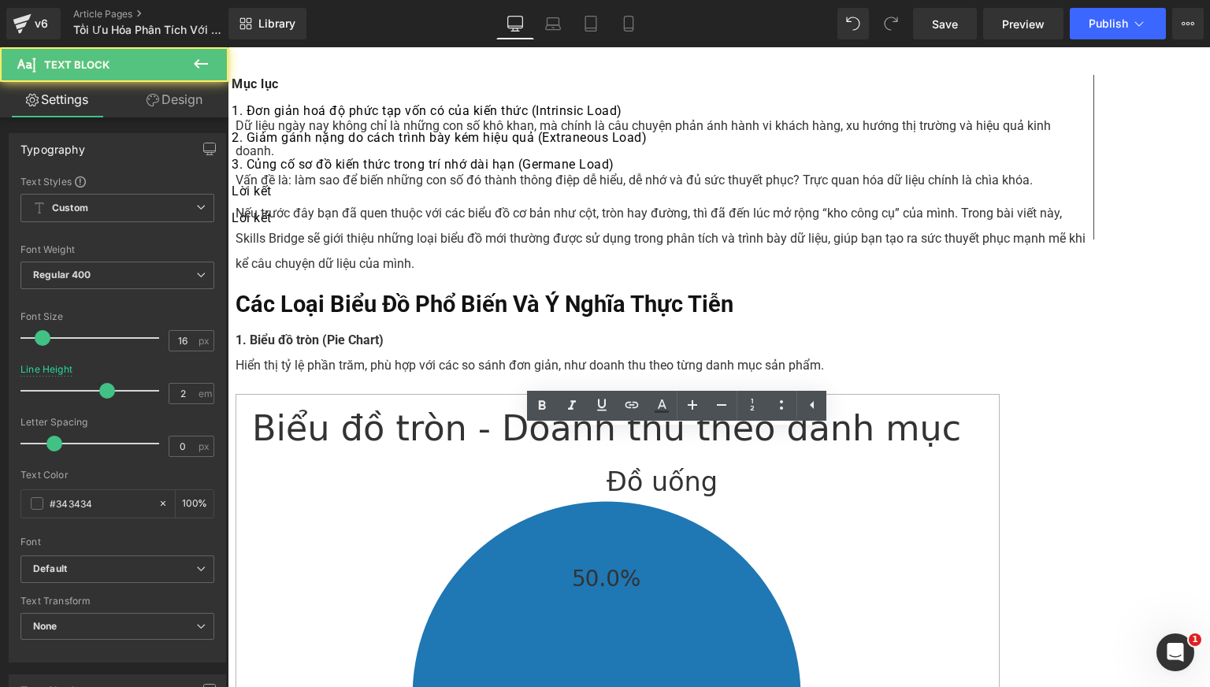
paste div
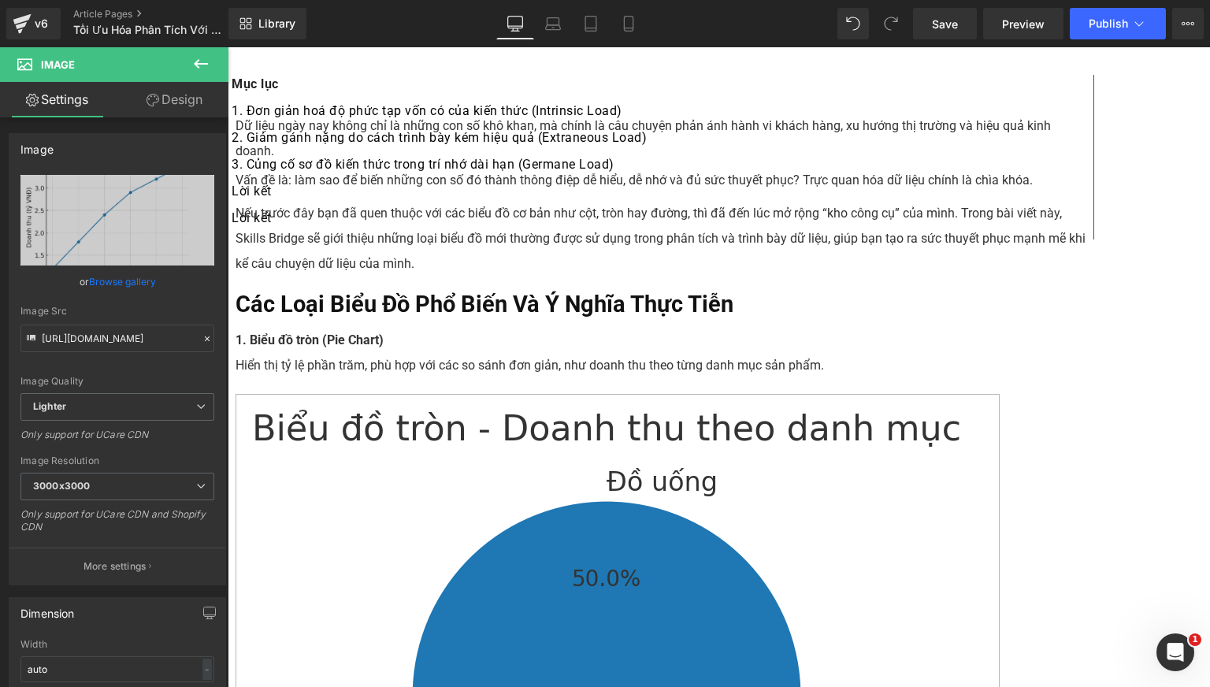
scroll to position [2089, 0]
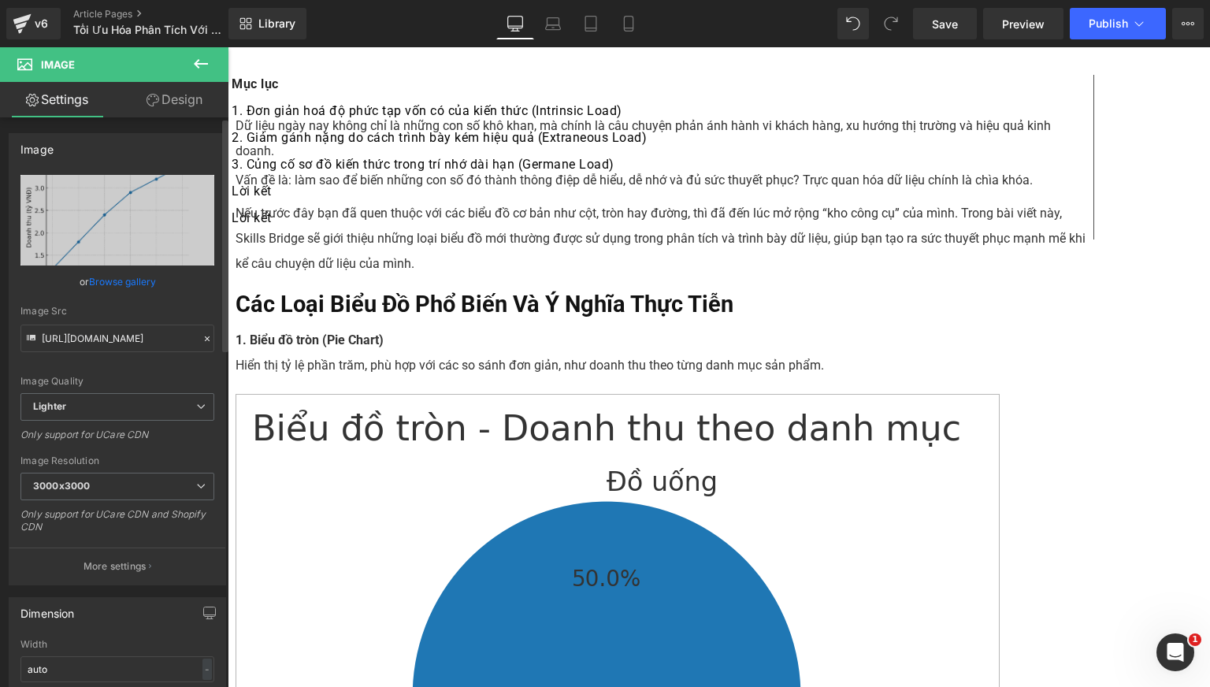
click at [120, 277] on link "Browse gallery" at bounding box center [122, 282] width 67 height 28
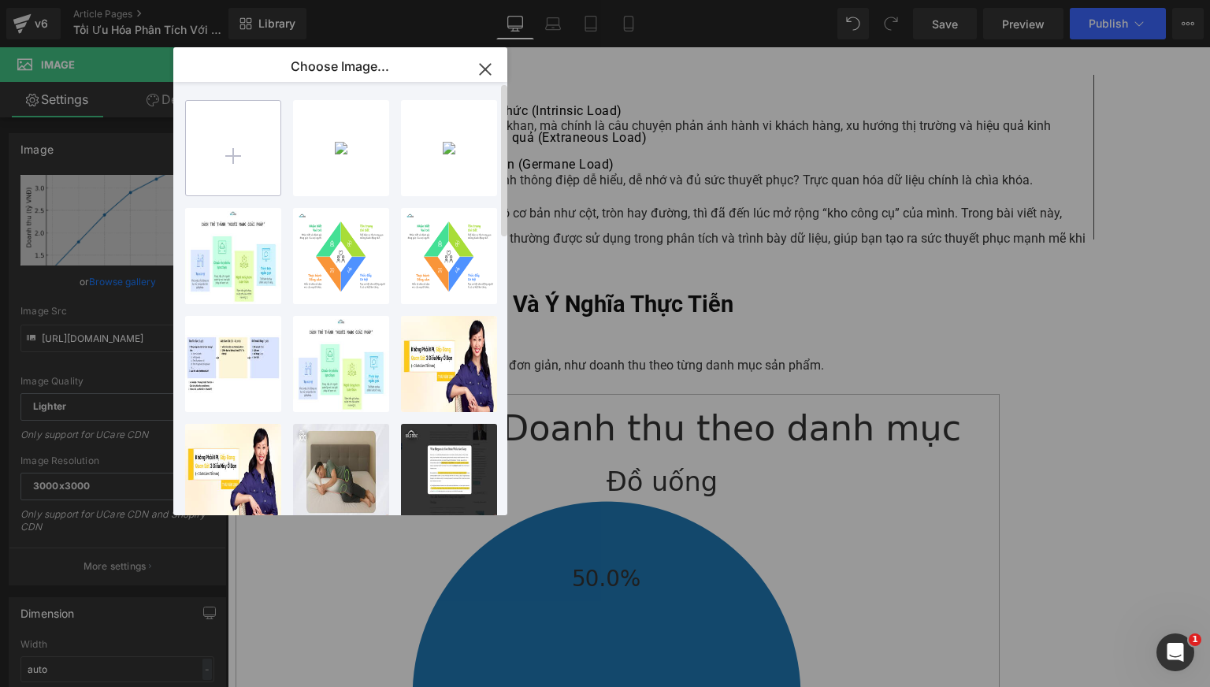
click at [222, 134] on input "file" at bounding box center [233, 148] width 94 height 94
type input "C:\fakepath\BIỂU ĐỒ VÙNG.png"
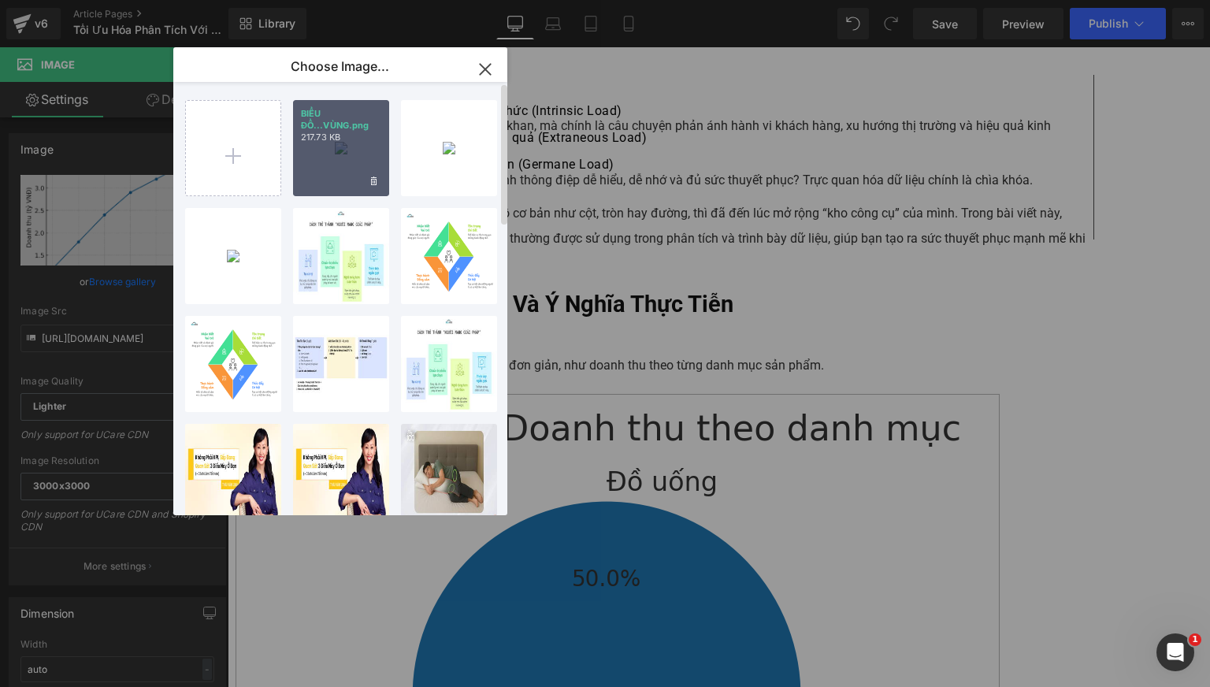
click at [339, 158] on div "BIỂU ĐỒ...VÙNG.png 217.73 KB" at bounding box center [341, 148] width 96 height 96
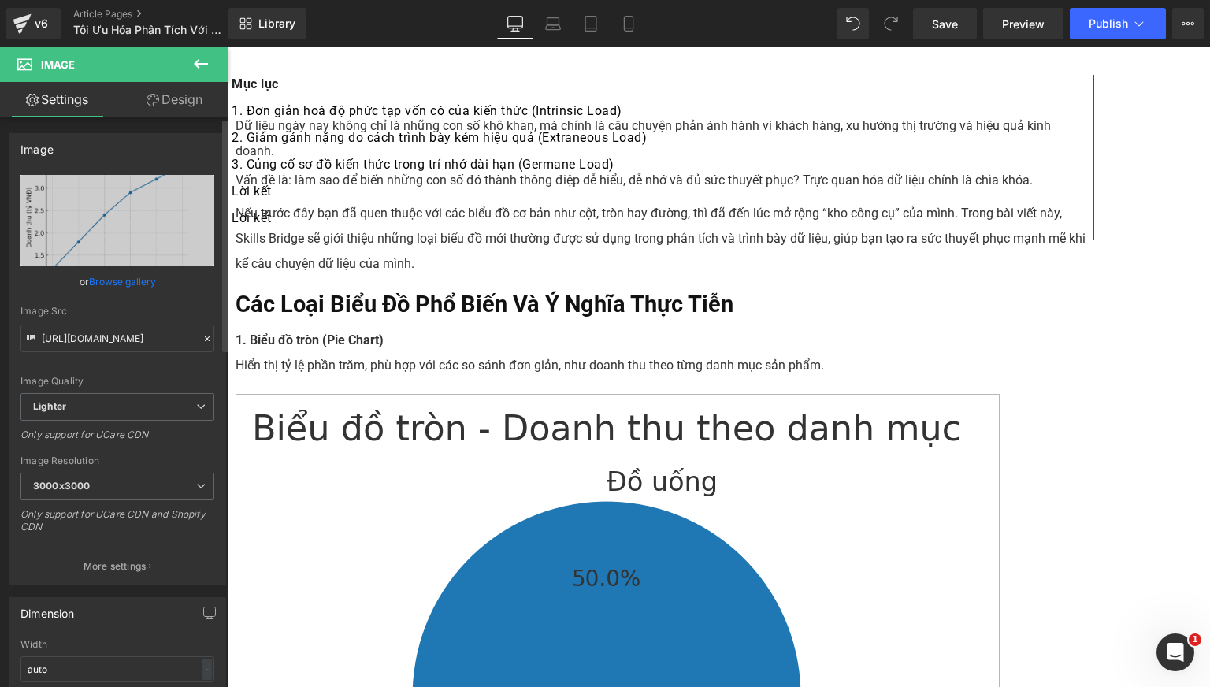
click at [138, 281] on link "Browse gallery" at bounding box center [122, 282] width 67 height 28
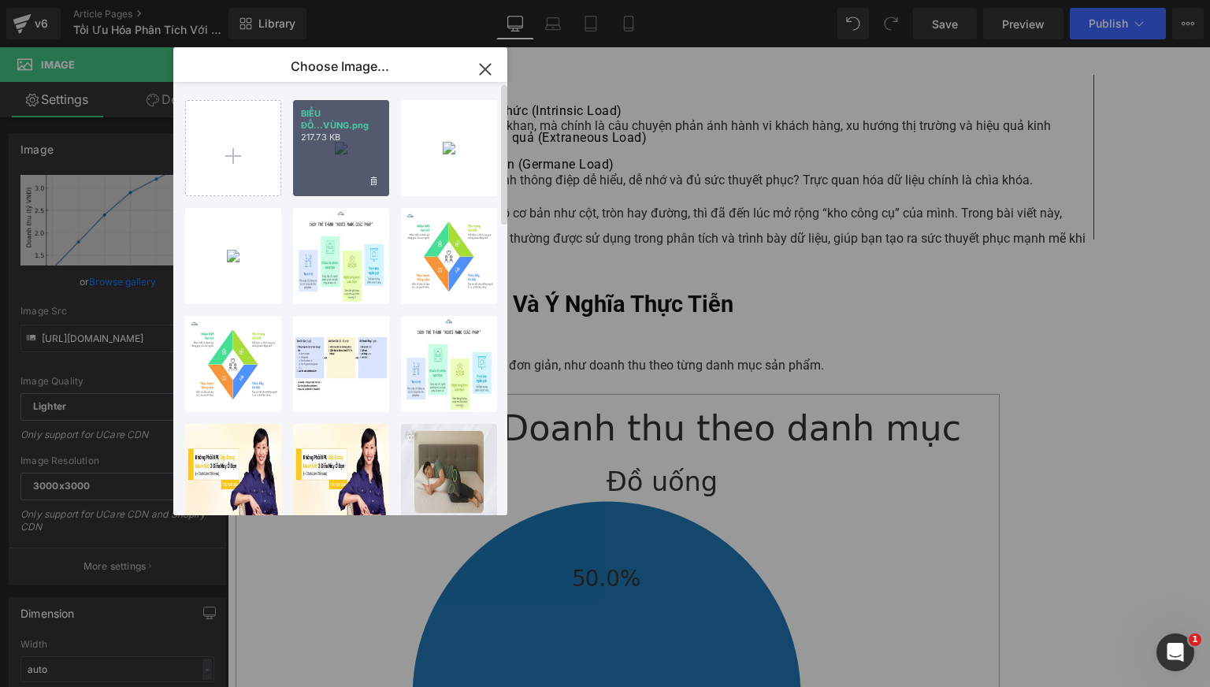
click at [325, 161] on div "BIỂU ĐỒ...VÙNG.png 217.73 KB" at bounding box center [341, 148] width 96 height 96
type input "[URL][DOMAIN_NAME]"
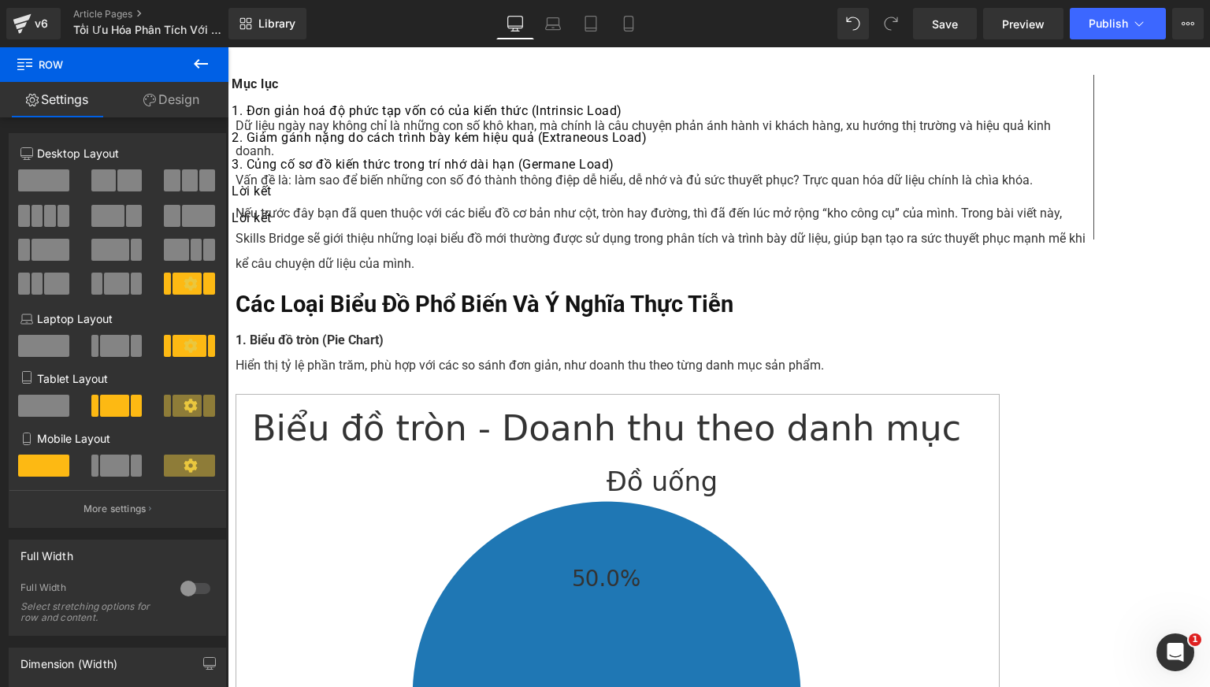
scroll to position [1827, 0]
click at [228, 47] on span at bounding box center [228, 47] width 0 height 0
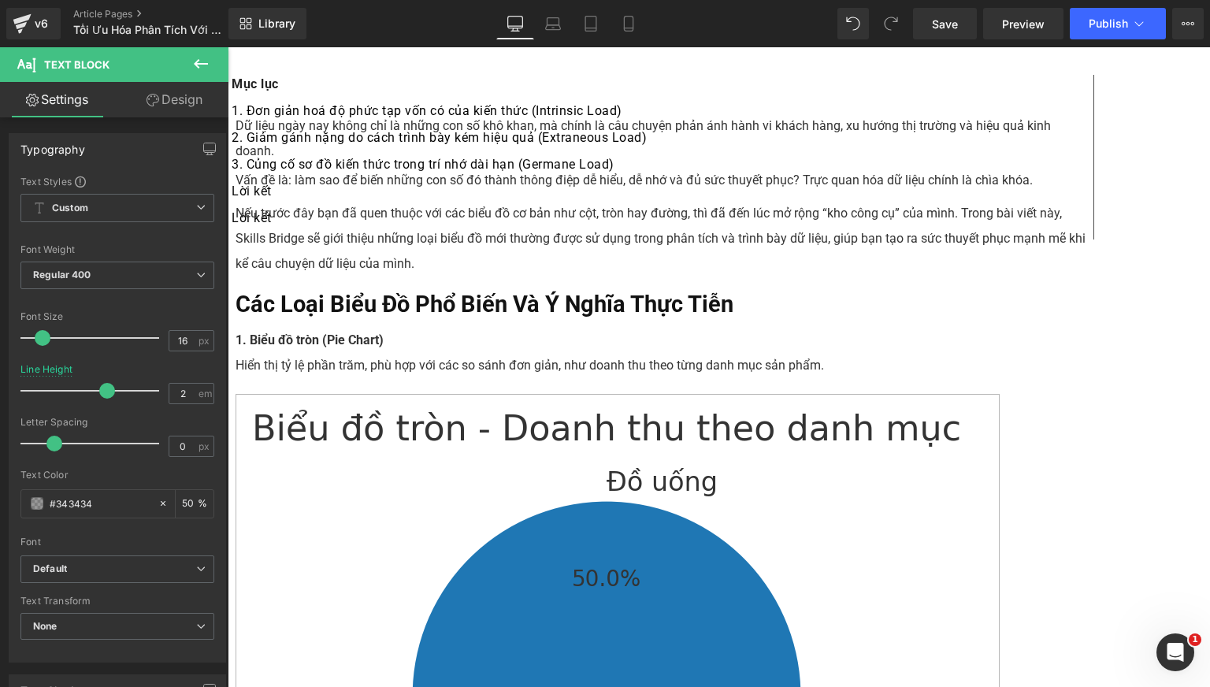
scroll to position [2104, 0]
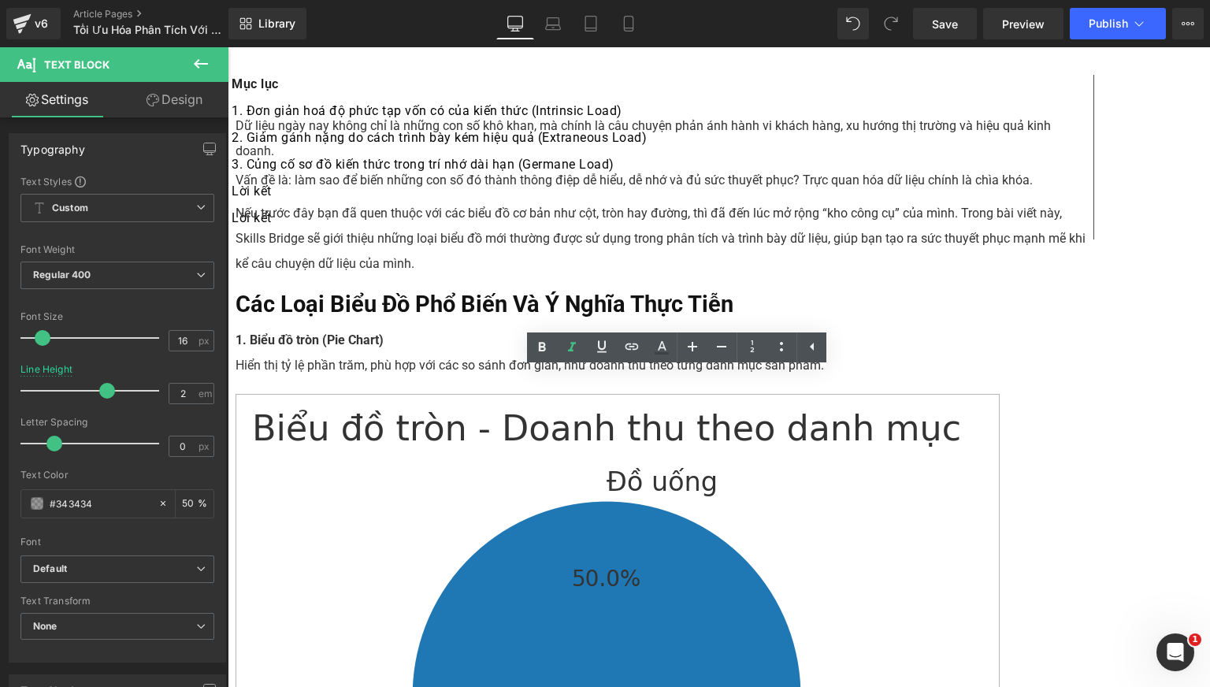
paste div
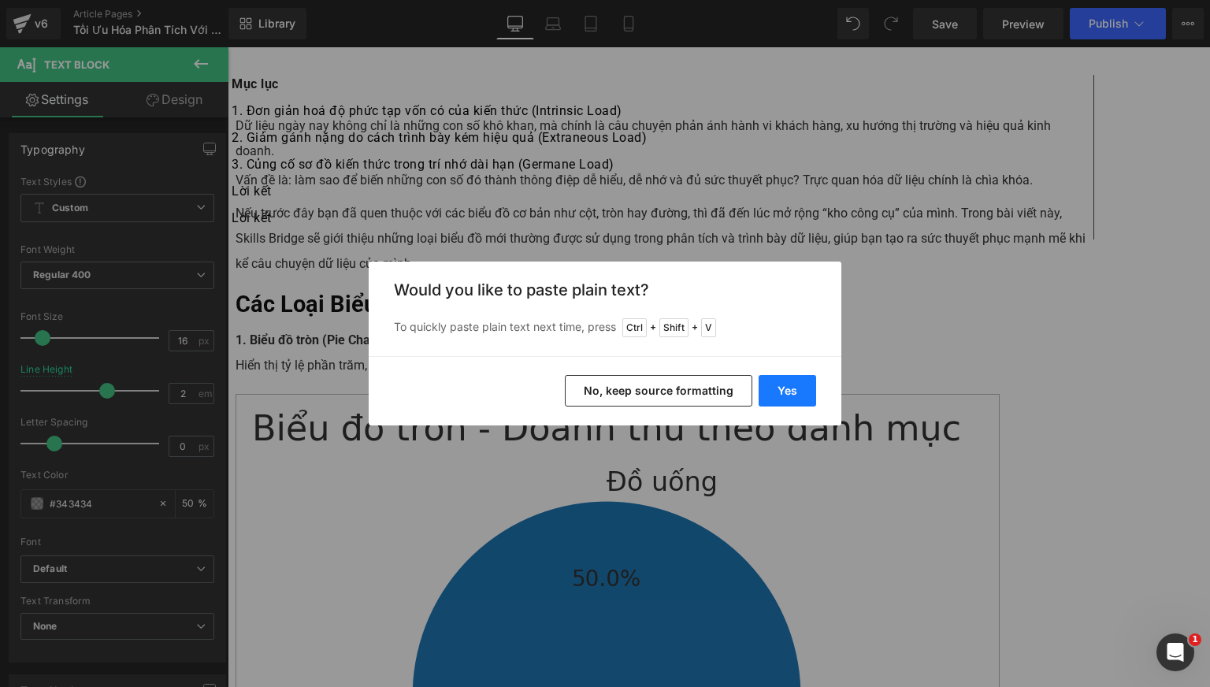
click at [810, 395] on button "Yes" at bounding box center [786, 390] width 57 height 31
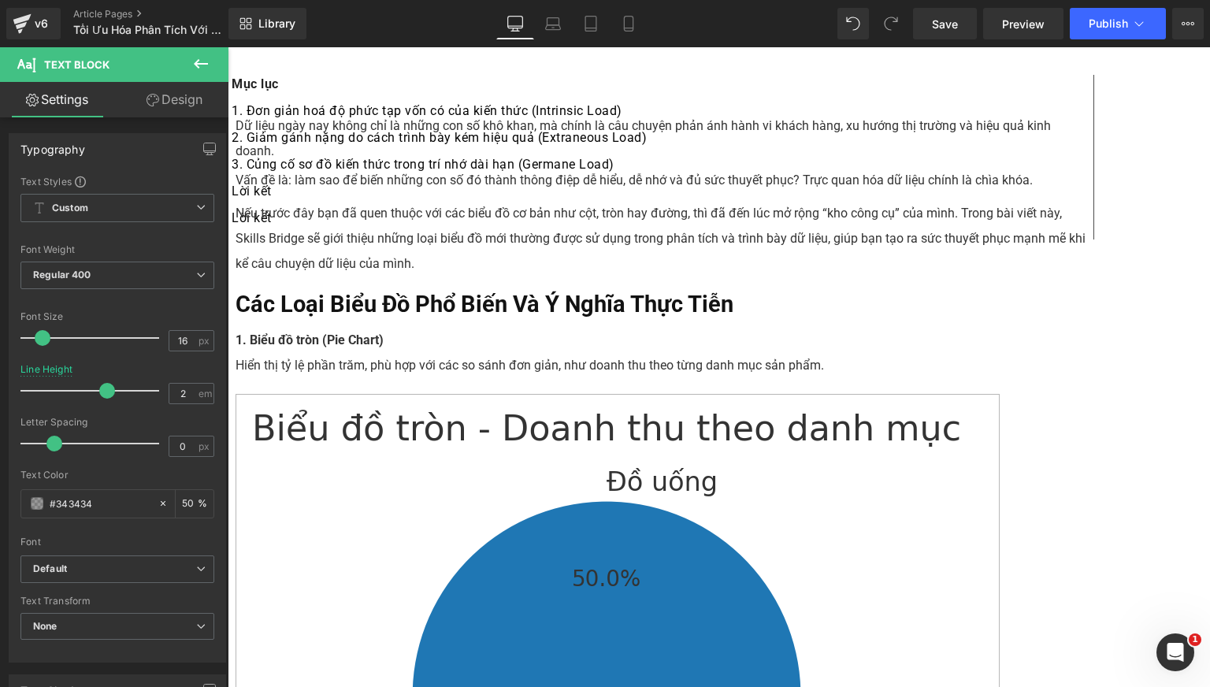
drag, startPoint x: 565, startPoint y: 382, endPoint x: 428, endPoint y: 386, distance: 137.1
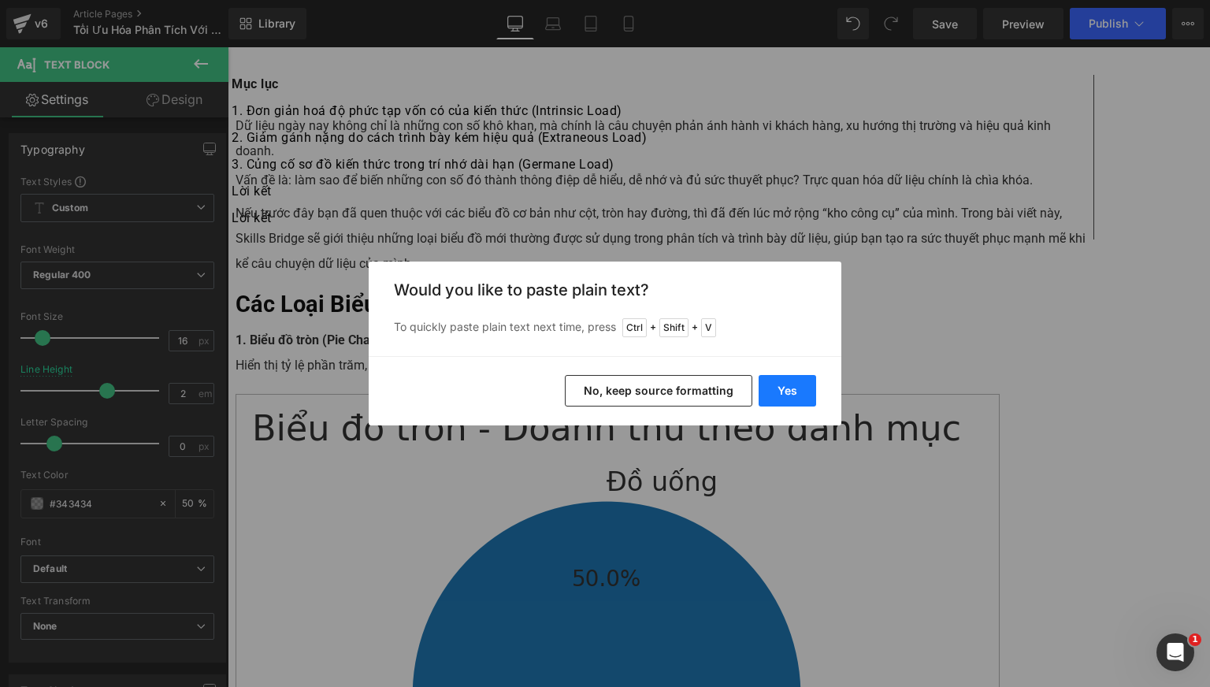
click at [788, 389] on button "Yes" at bounding box center [786, 390] width 57 height 31
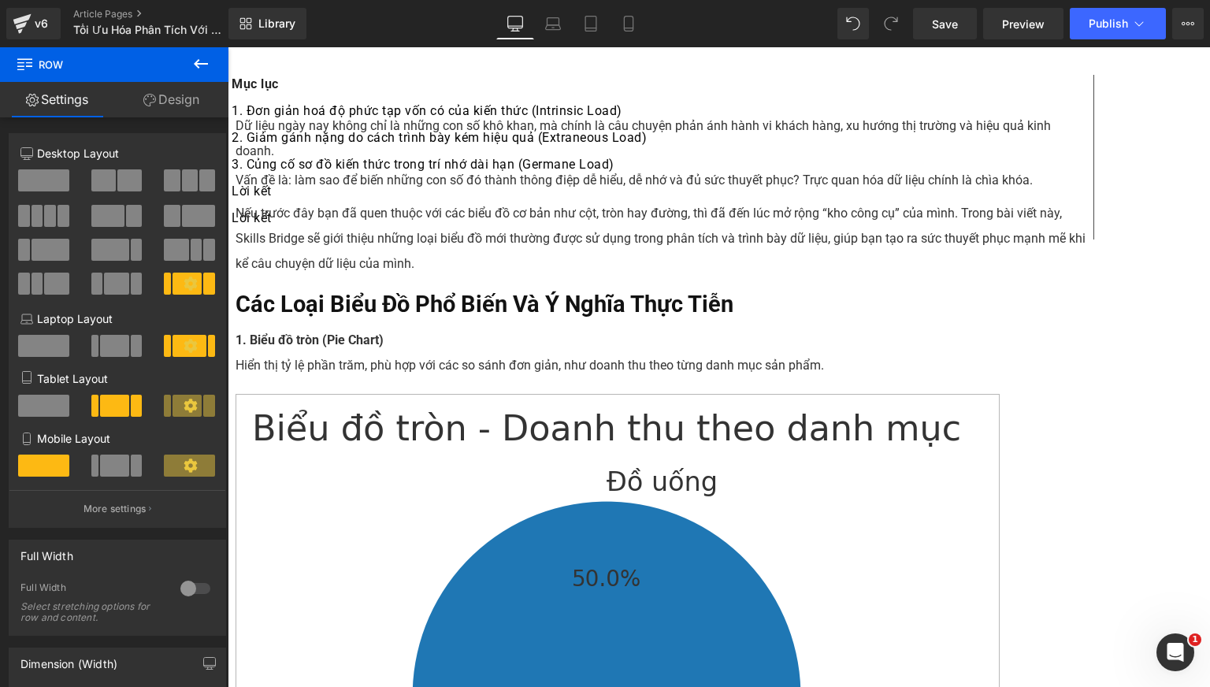
scroll to position [1973, 0]
click at [576, 617] on div "Rendering Content" at bounding box center [605, 624] width 97 height 17
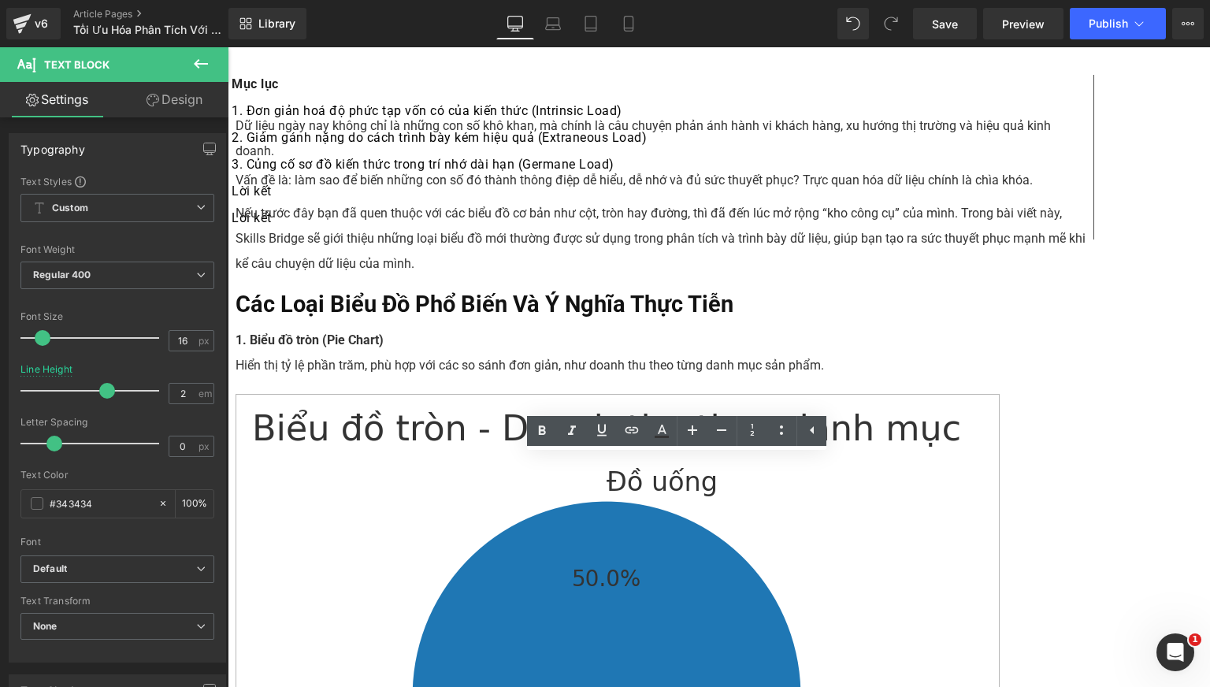
paste div
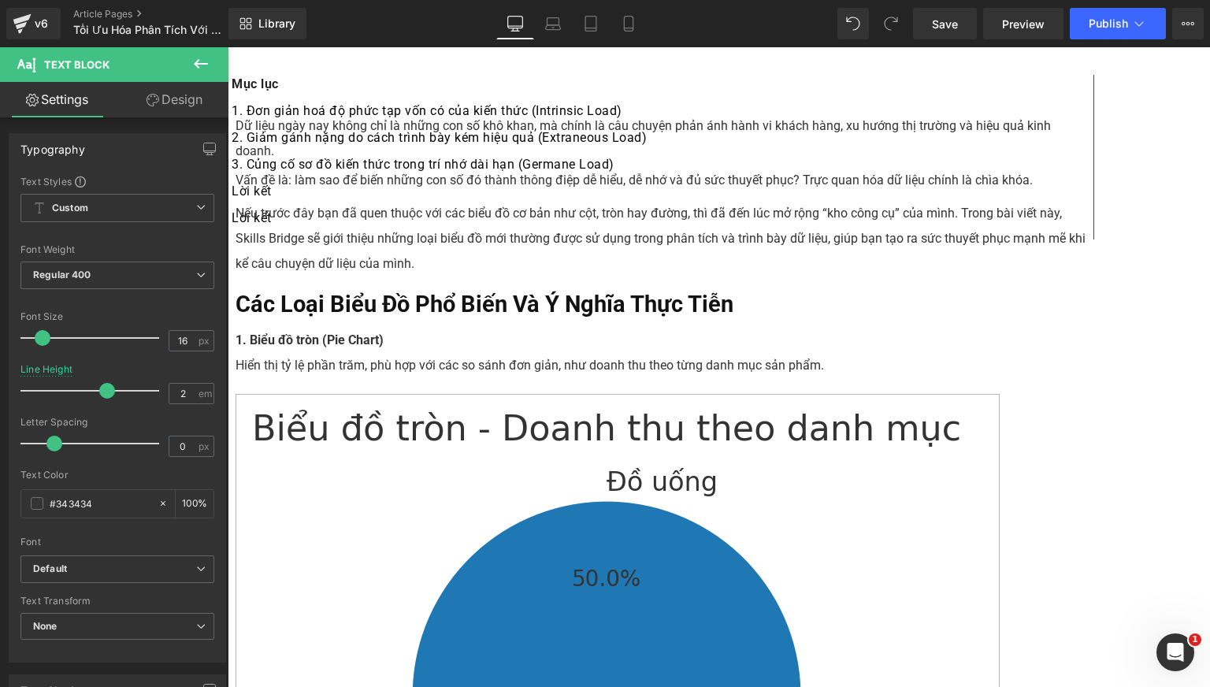
scroll to position [2235, 0]
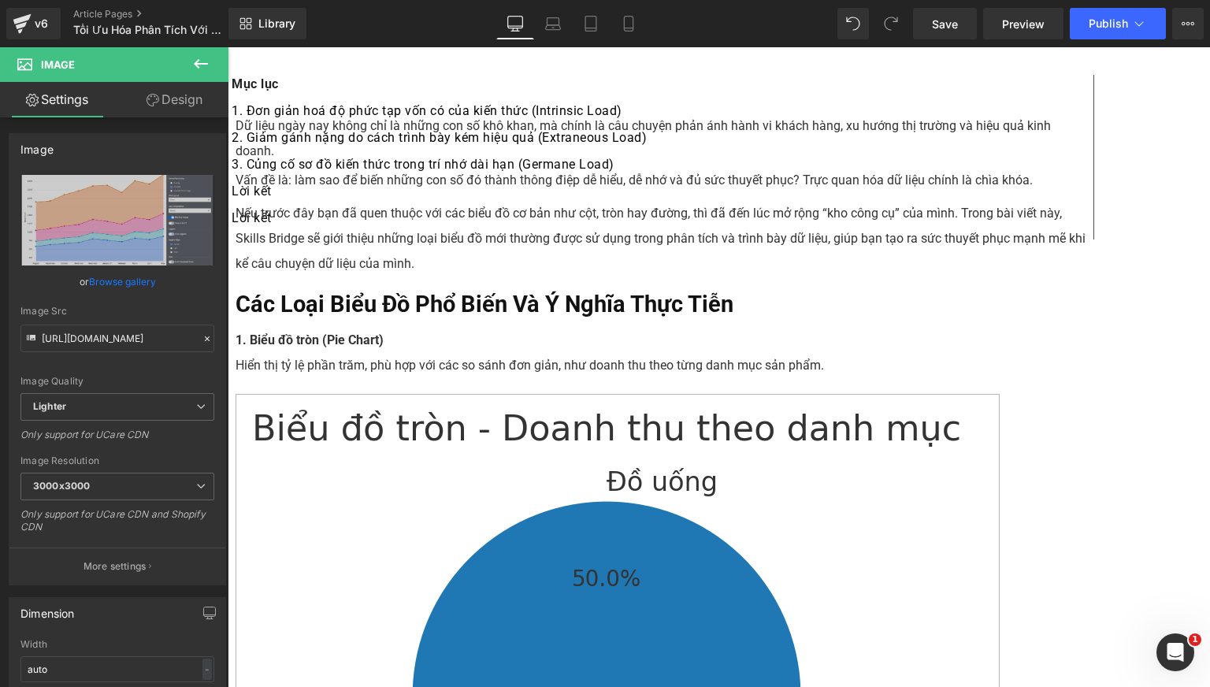
scroll to position [2512, 0]
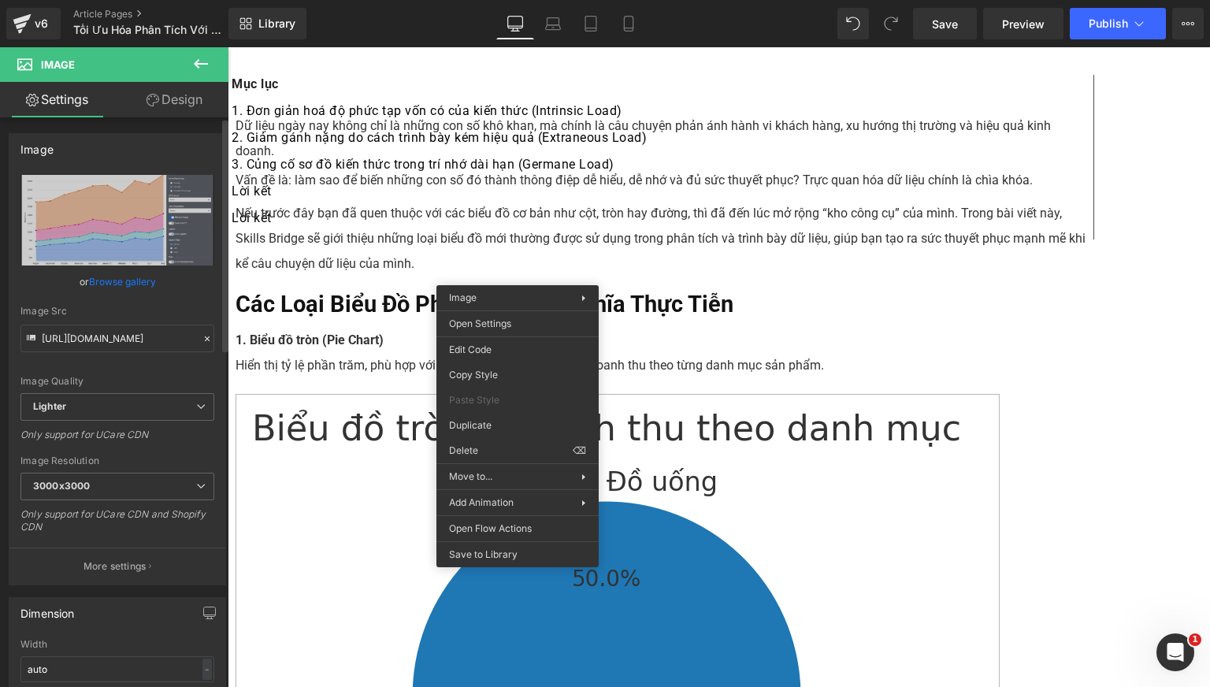
click at [126, 289] on link "Browse gallery" at bounding box center [122, 282] width 67 height 28
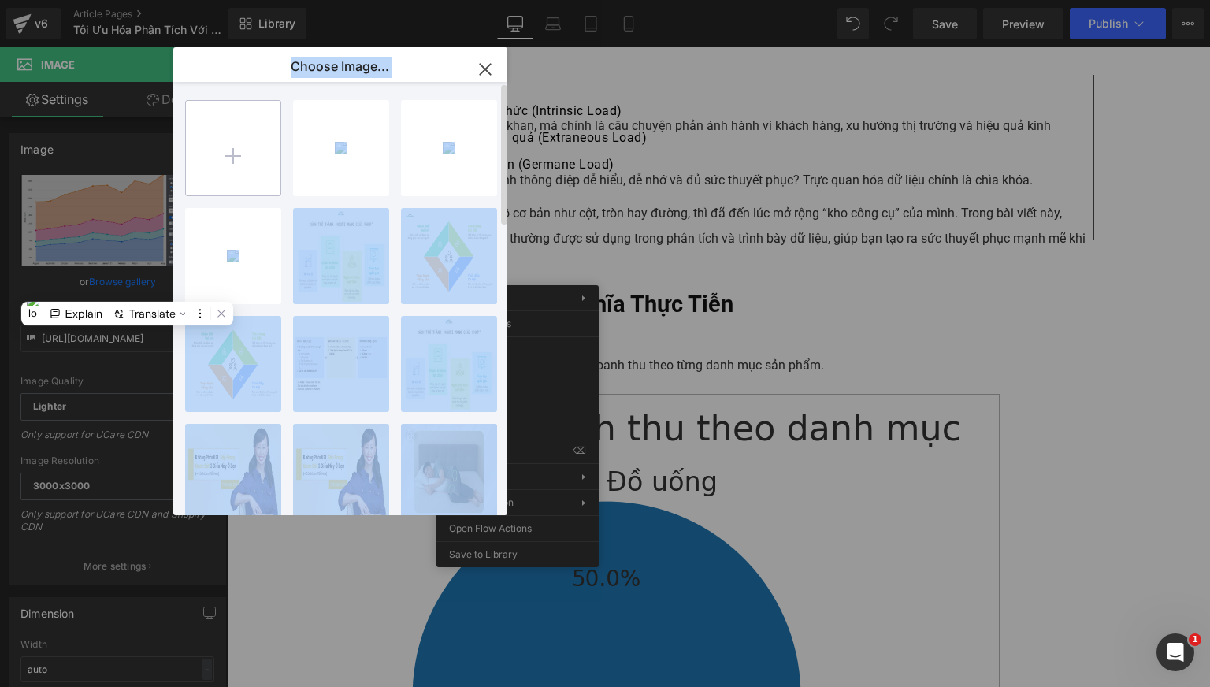
click at [220, 164] on input "file" at bounding box center [233, 148] width 94 height 94
type input "C:\fakepath\BIỂU ĐỒ CỘT.png"
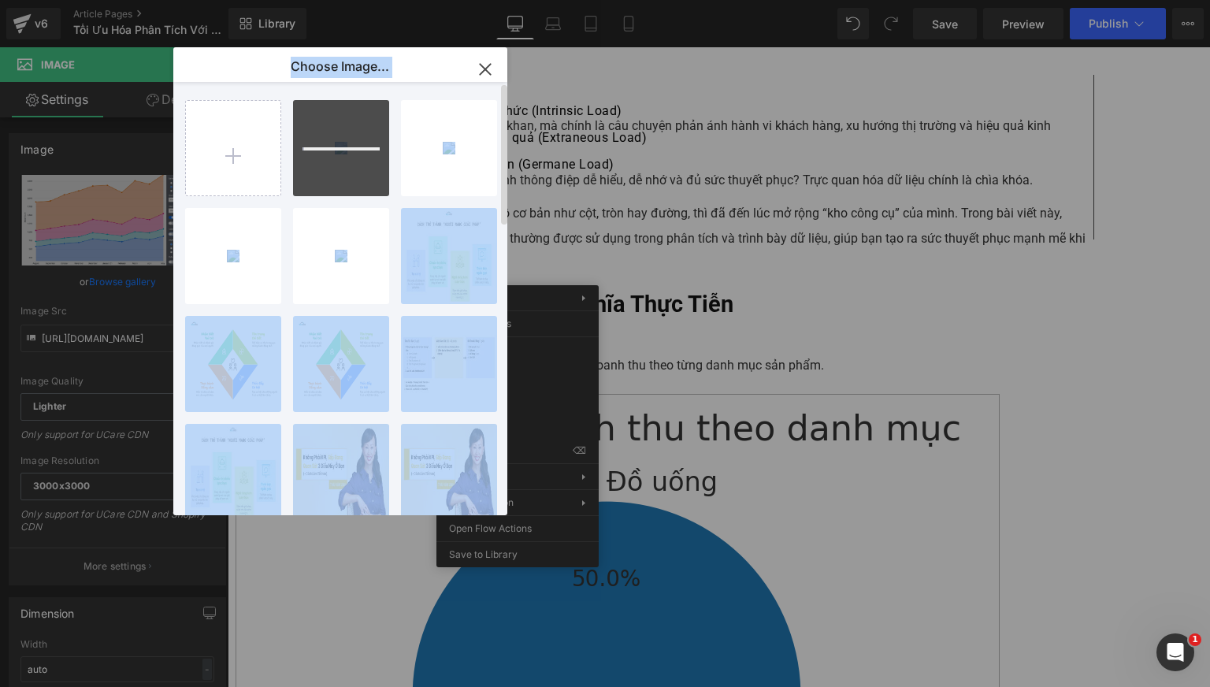
click at [355, 167] on div at bounding box center [341, 148] width 96 height 96
click at [228, 87] on div "BIỂU ĐỒ... CỘT.png 154.28 KB Delete image? Yes No BIỂU ĐỒ...VÙNG.png 217.73 KB …" at bounding box center [349, 301] width 328 height 439
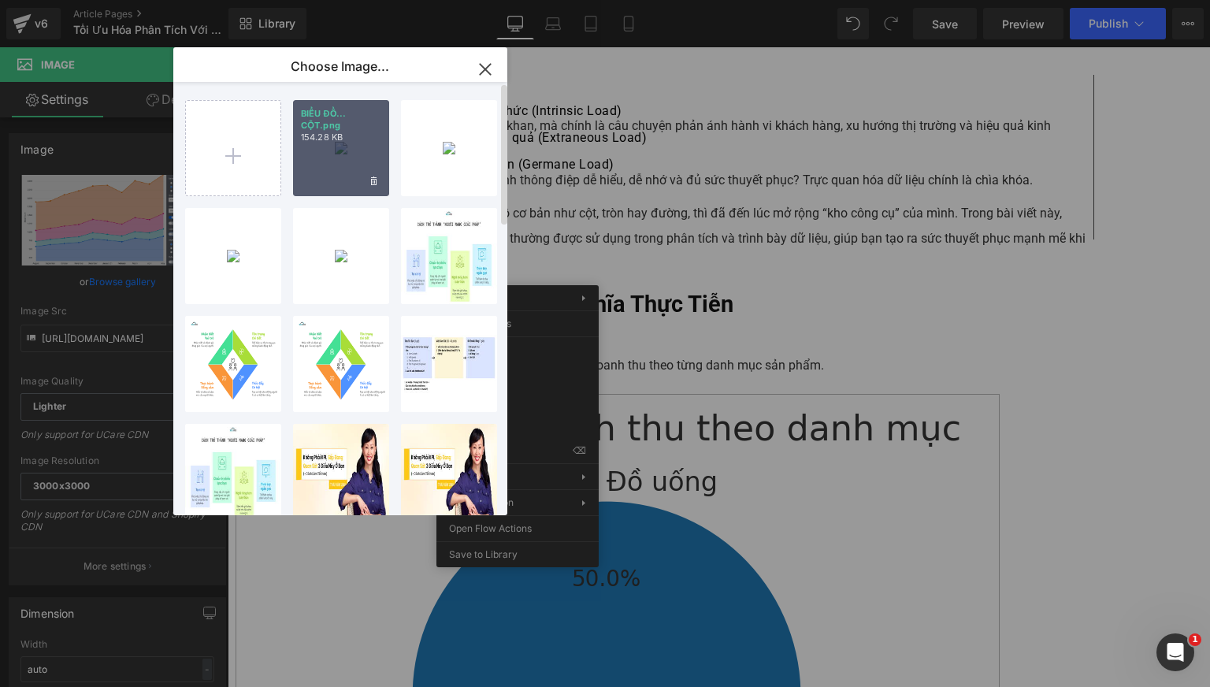
drag, startPoint x: 109, startPoint y: 111, endPoint x: 337, endPoint y: 158, distance: 232.4
click at [337, 158] on div "BIỂU ĐỒ... CỘT.png 154.28 KB" at bounding box center [341, 148] width 96 height 96
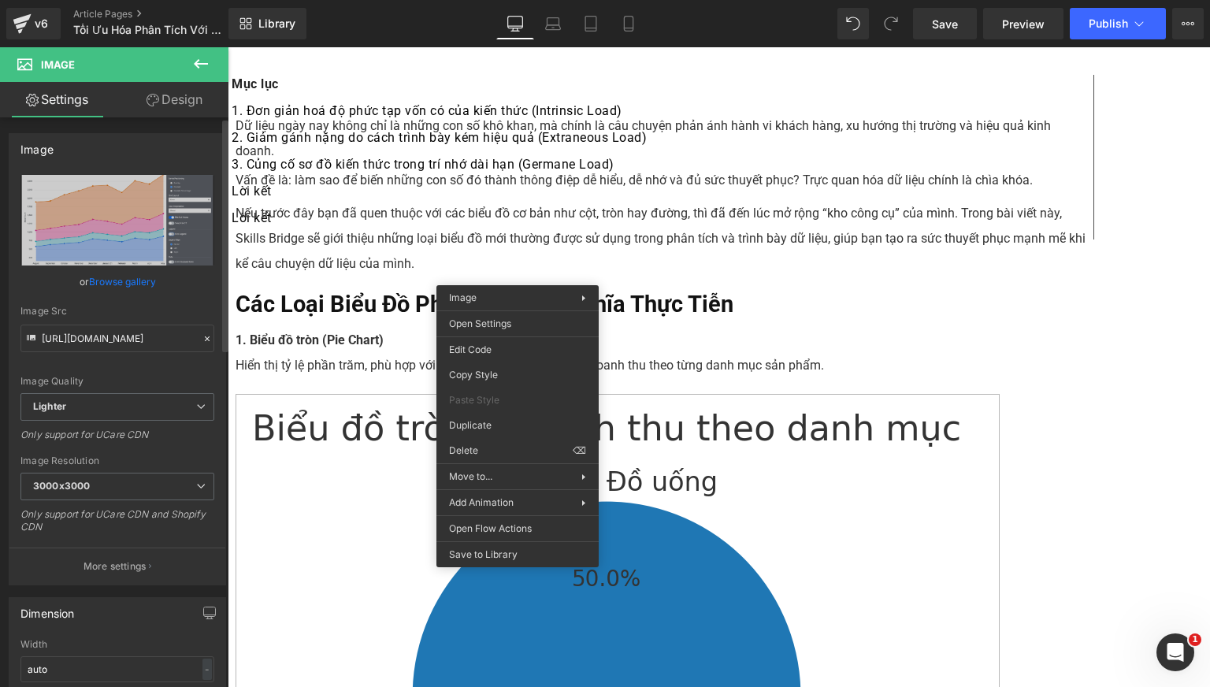
click at [113, 281] on link "Browse gallery" at bounding box center [122, 282] width 67 height 28
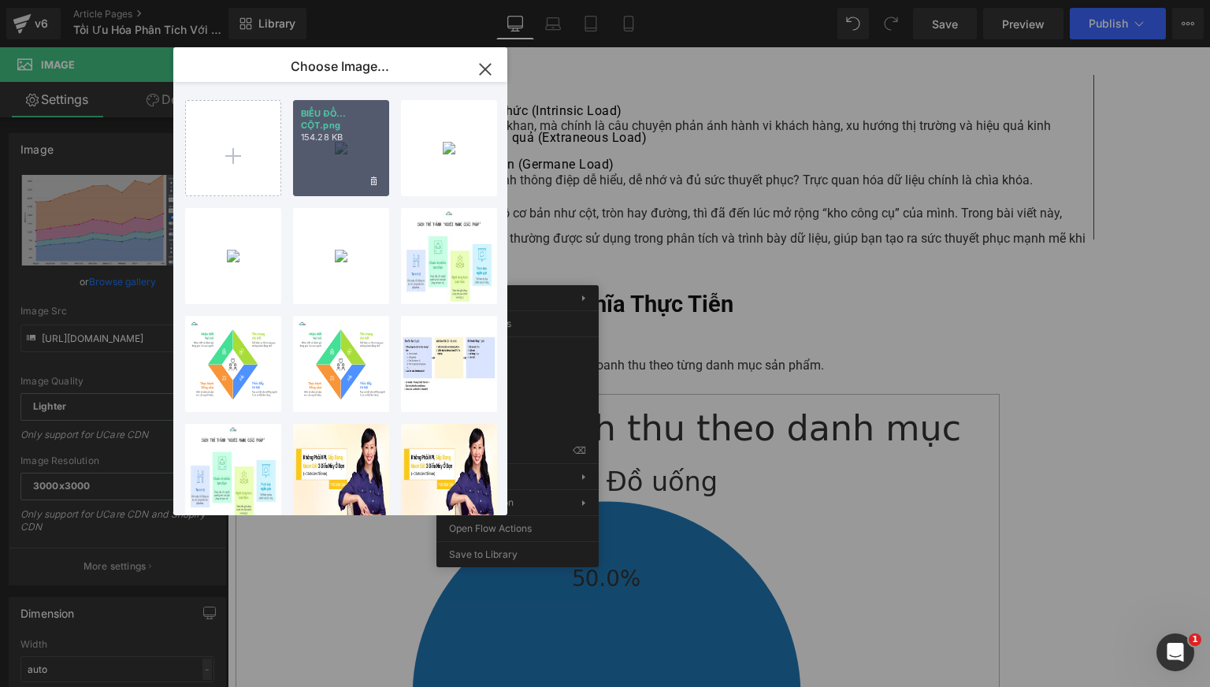
click at [333, 141] on p "154.28 KB" at bounding box center [341, 138] width 80 height 12
type input "[URL][DOMAIN_NAME]"
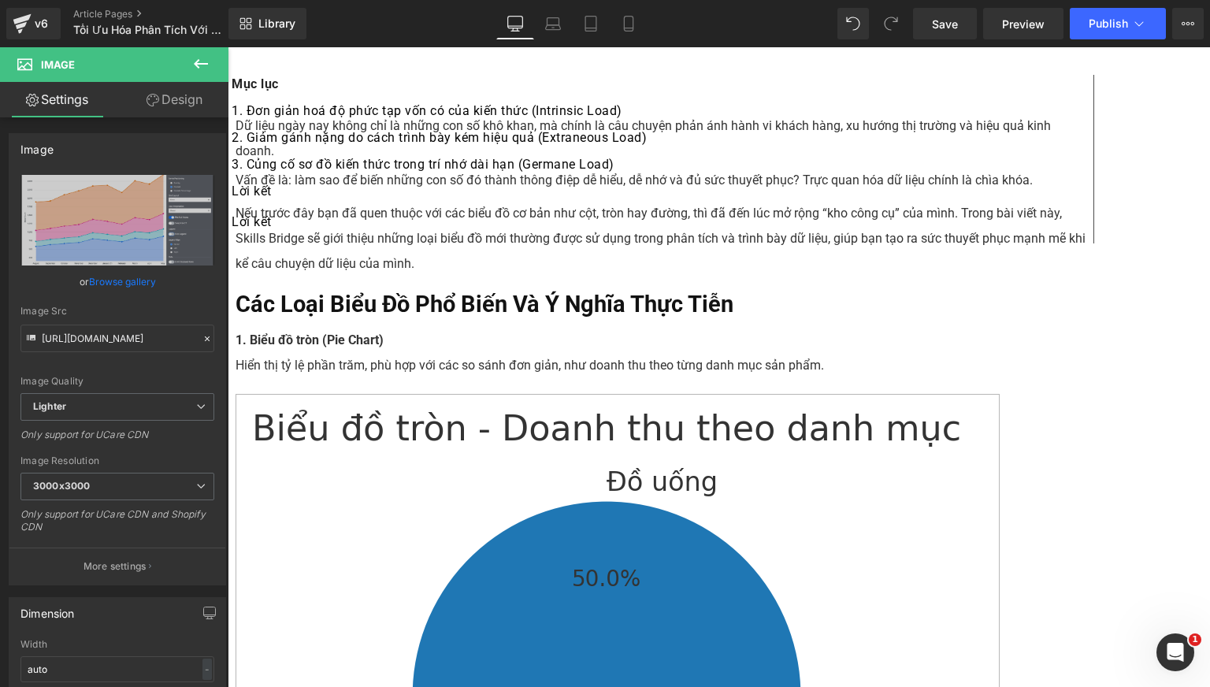
scroll to position [2118, 0]
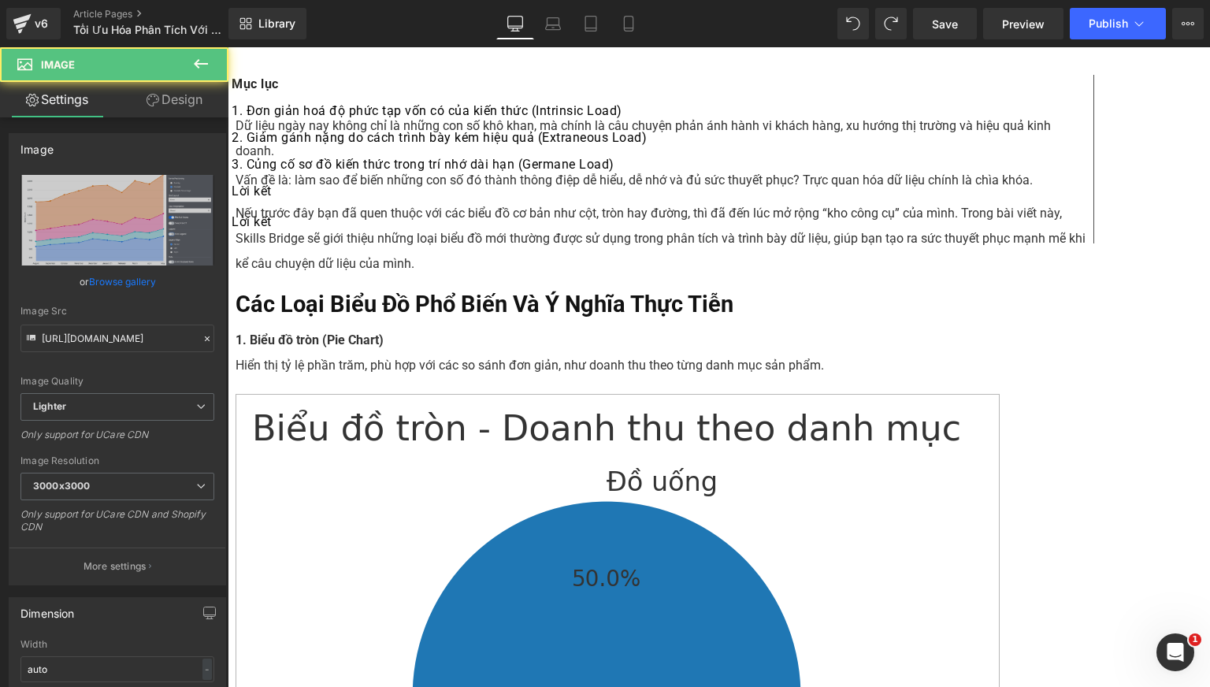
type input "[URL][DOMAIN_NAME]"
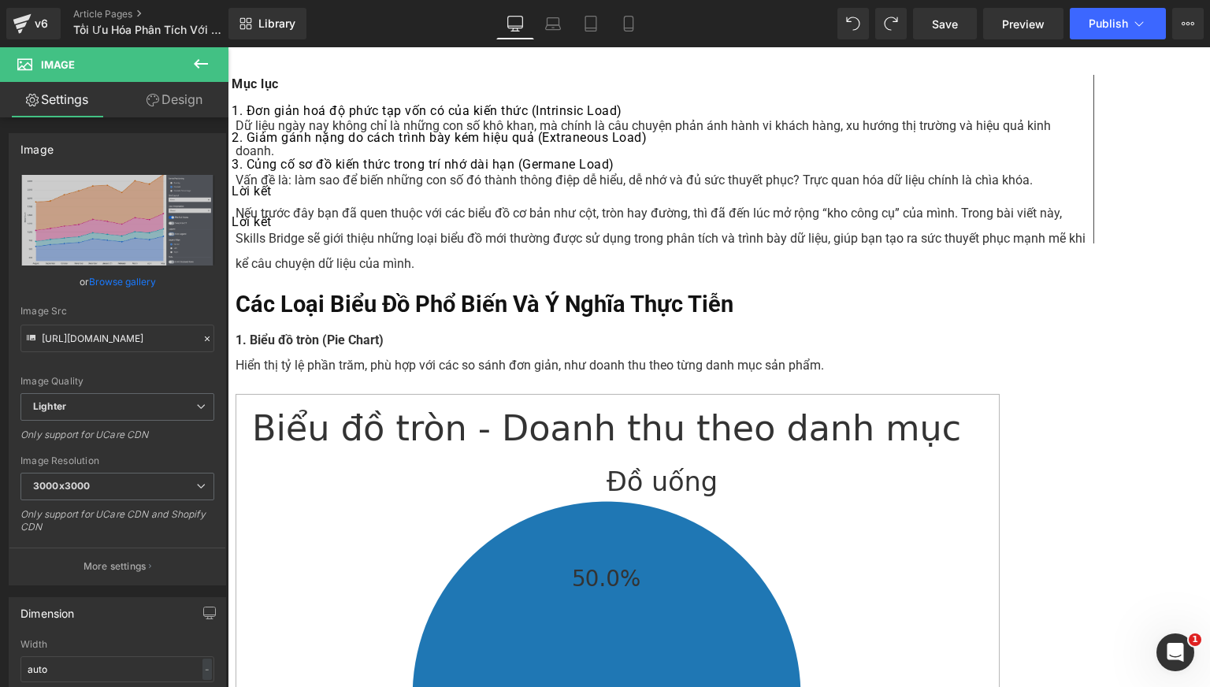
scroll to position [2406, 0]
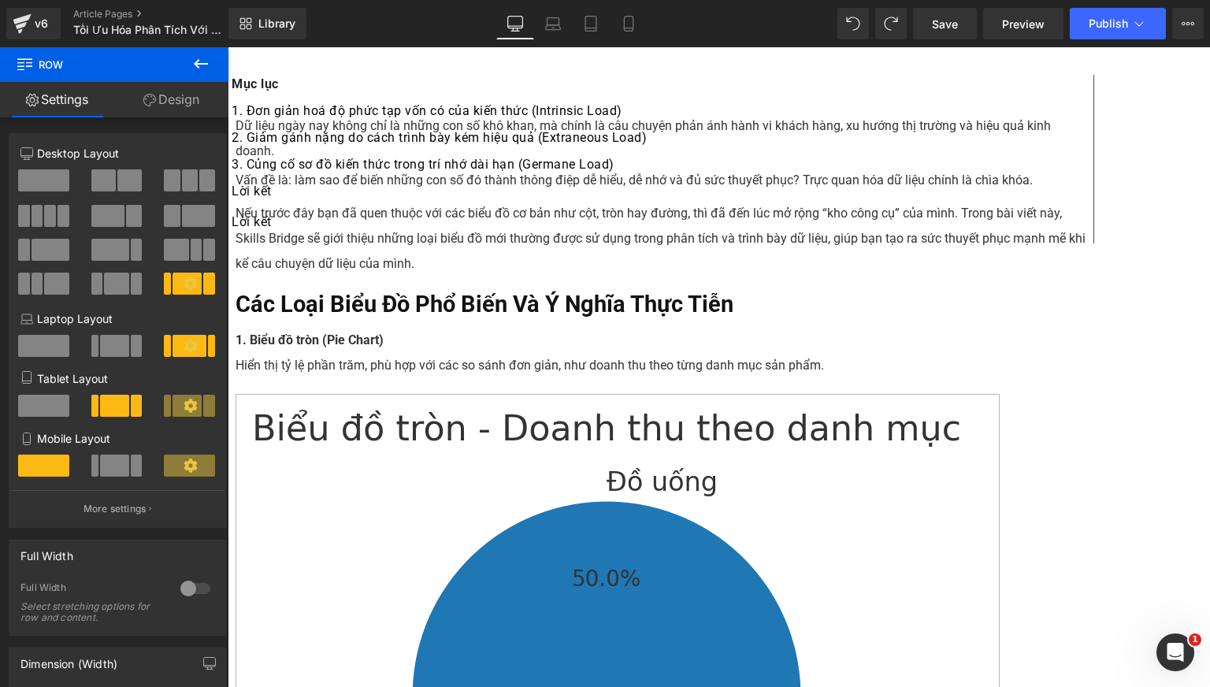
scroll to position [2537, 0]
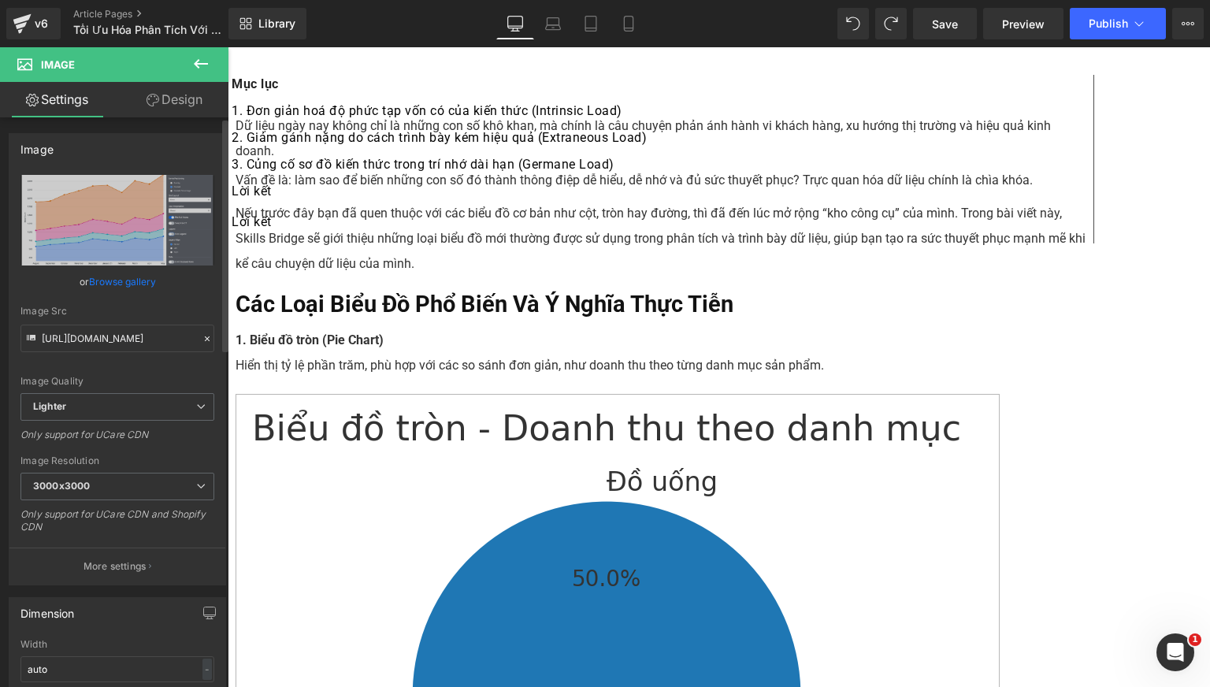
click at [94, 283] on link "Browse gallery" at bounding box center [122, 282] width 67 height 28
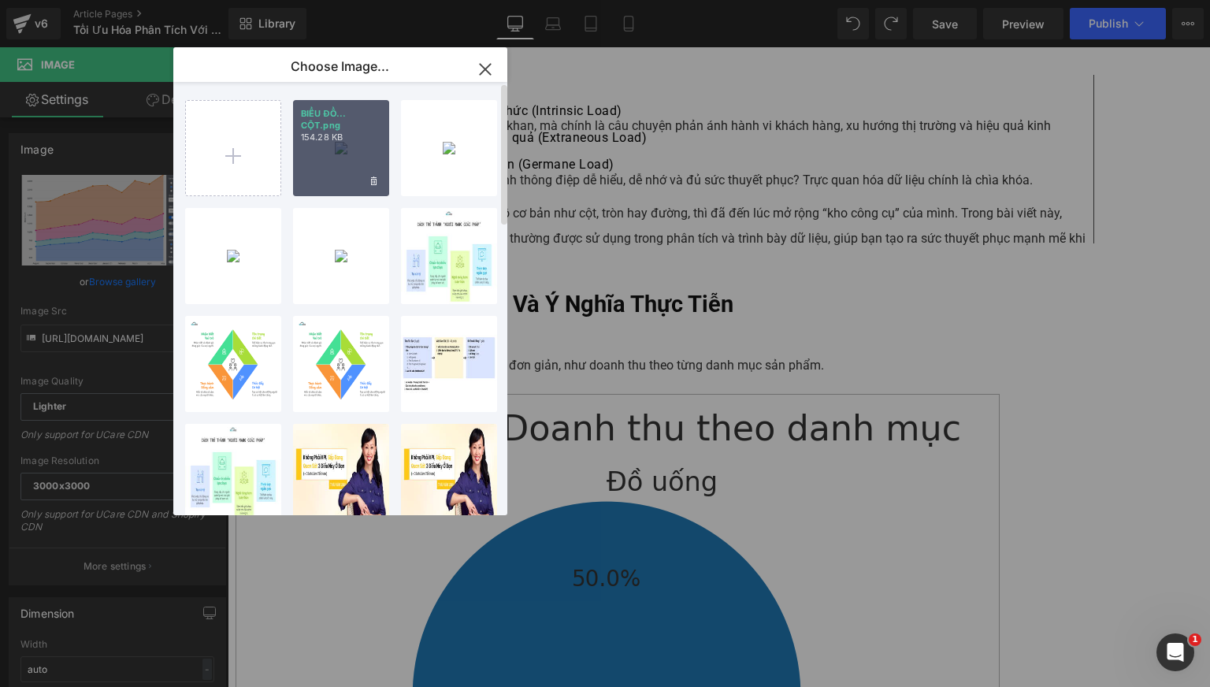
click at [327, 146] on div "BIỂU ĐỒ... CỘT.png 154.28 KB" at bounding box center [341, 148] width 96 height 96
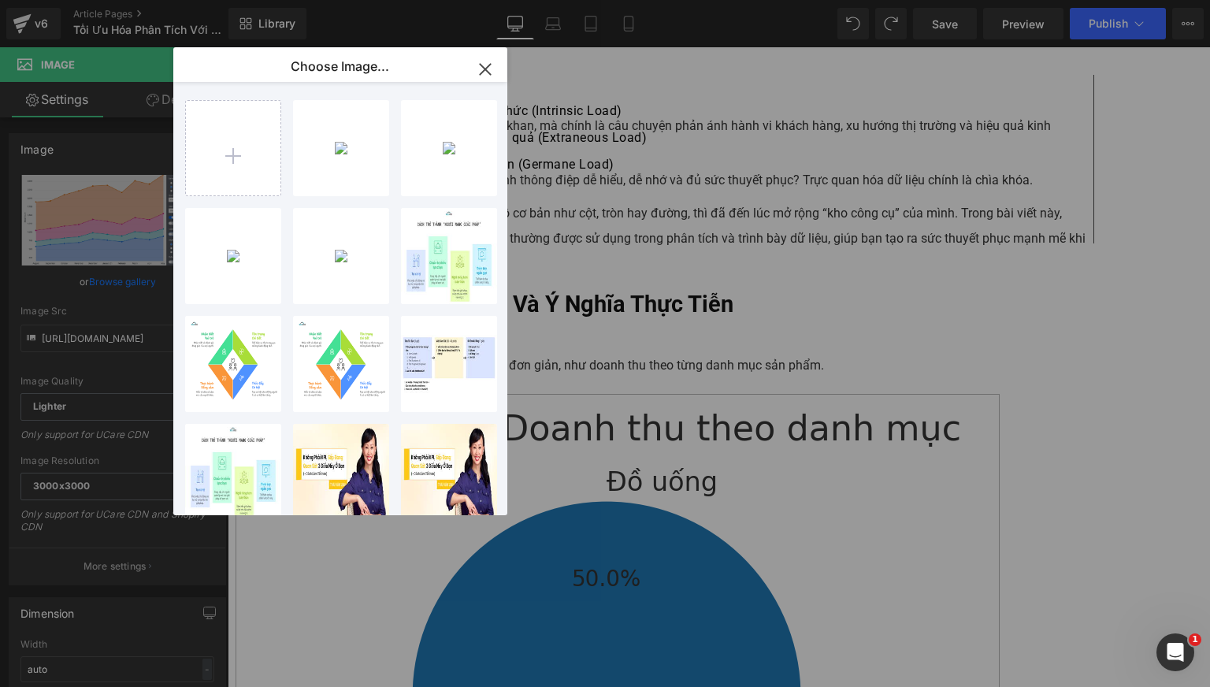
type input "[URL][DOMAIN_NAME]"
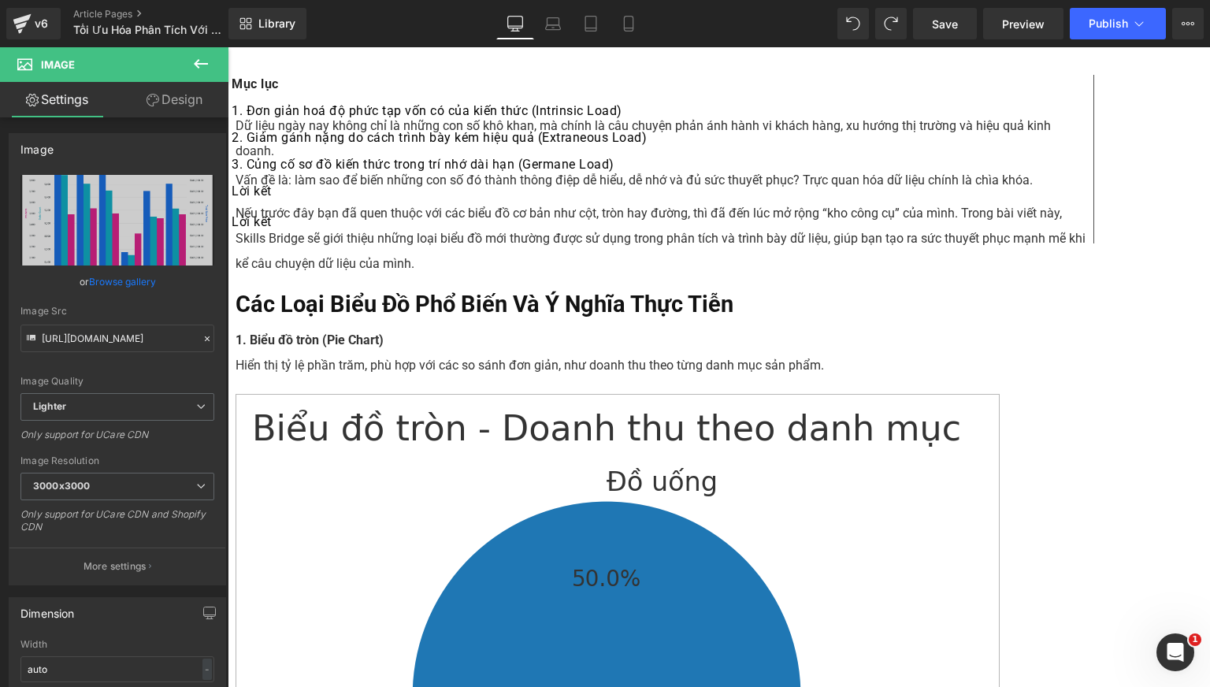
scroll to position [2274, 0]
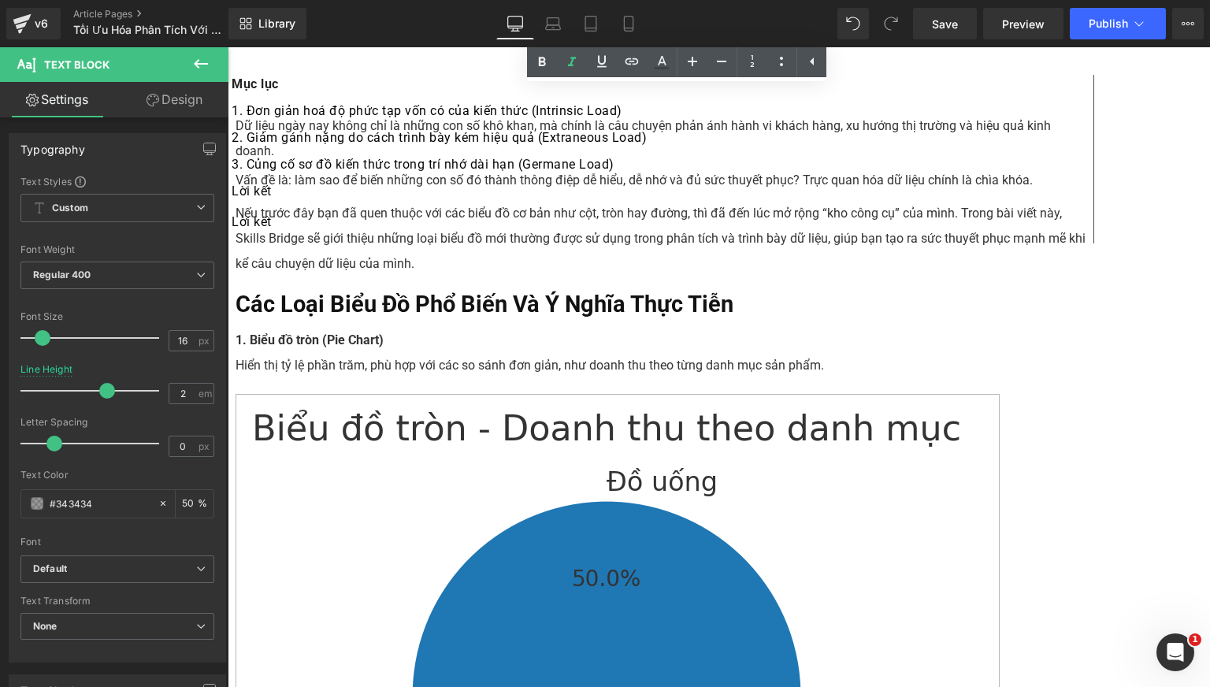
scroll to position [2847, 0]
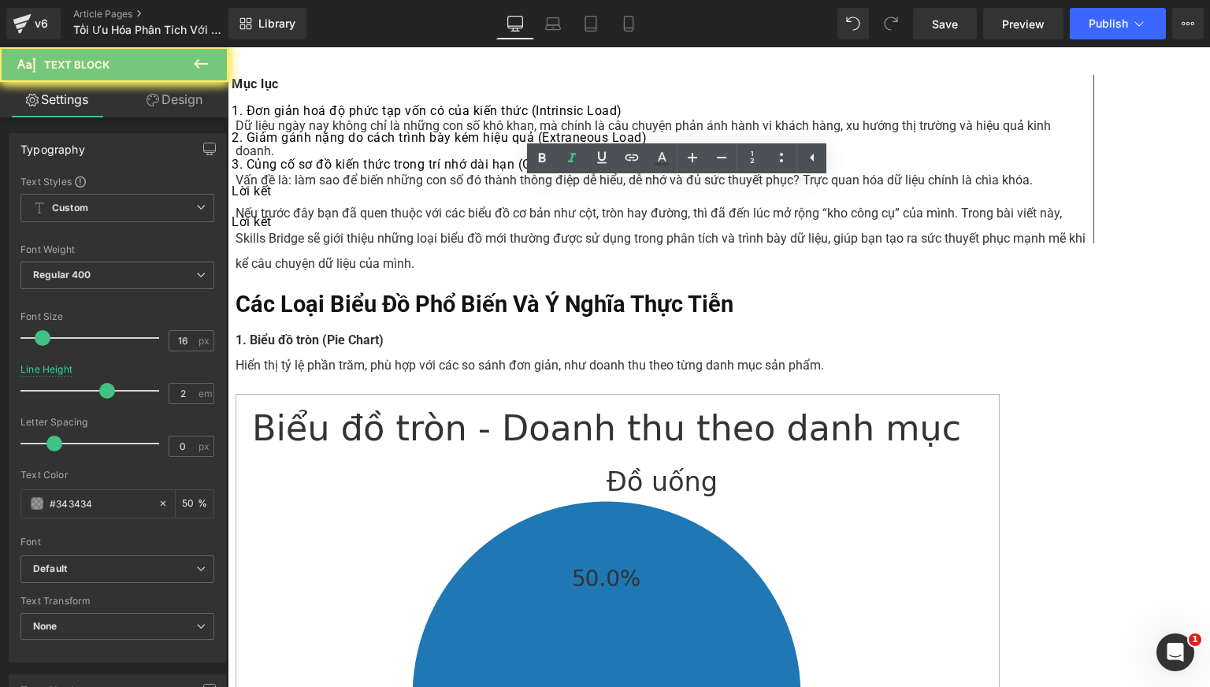
scroll to position [2585, 0]
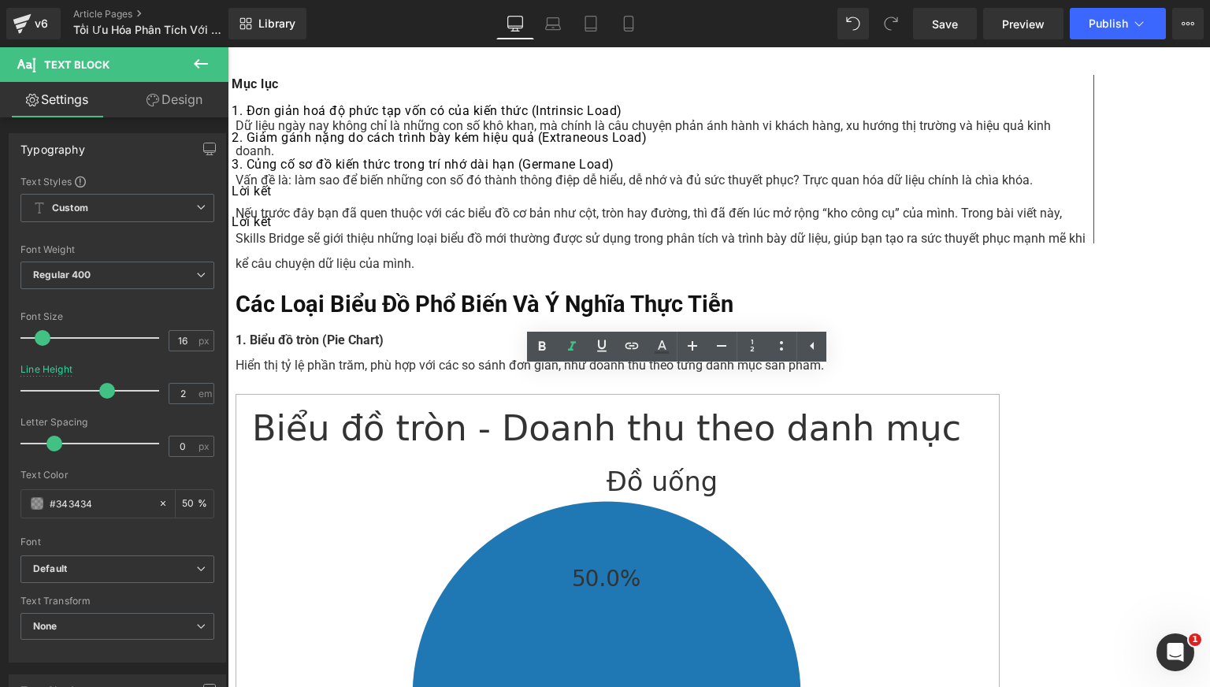
paste div
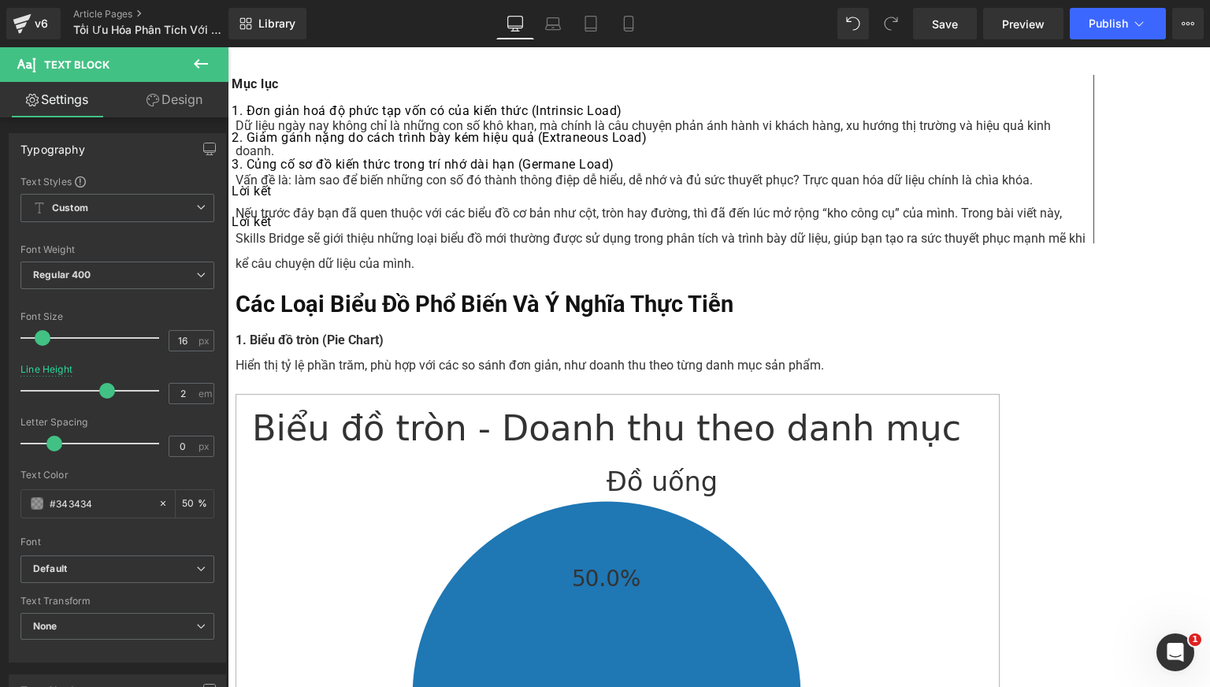
scroll to position [2322, 0]
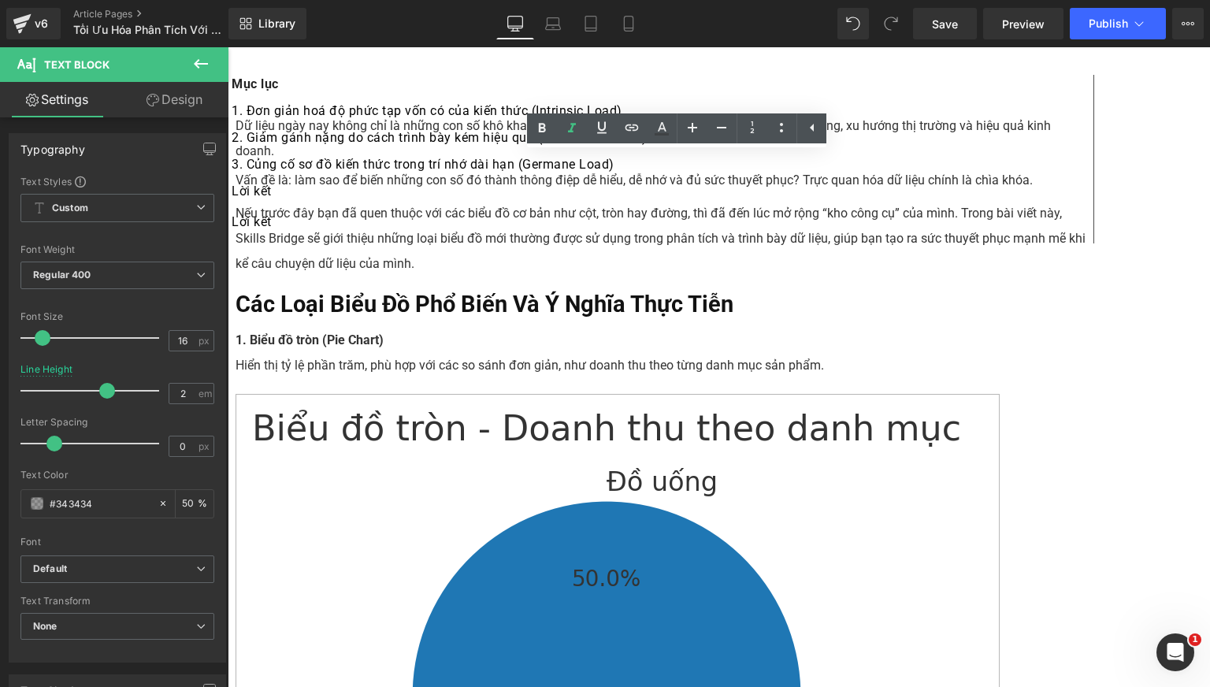
drag, startPoint x: 834, startPoint y: 218, endPoint x: 713, endPoint y: 220, distance: 121.3
copy icon "Nguồn: Google Cloud"
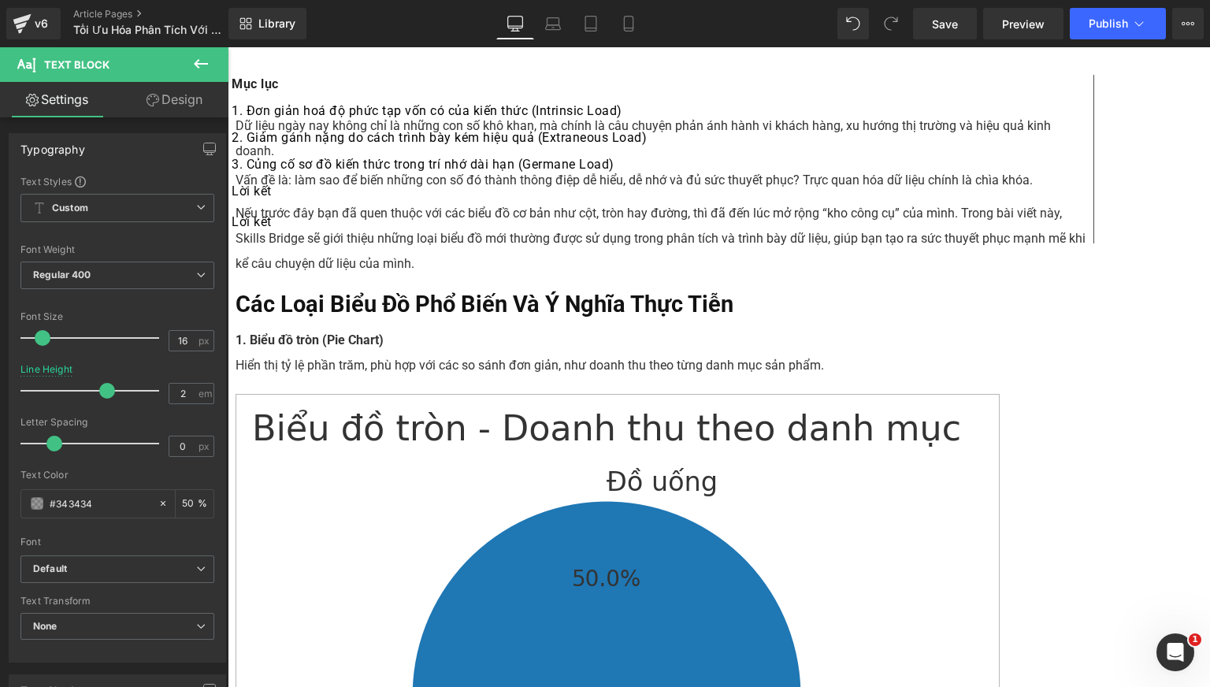
scroll to position [2454, 0]
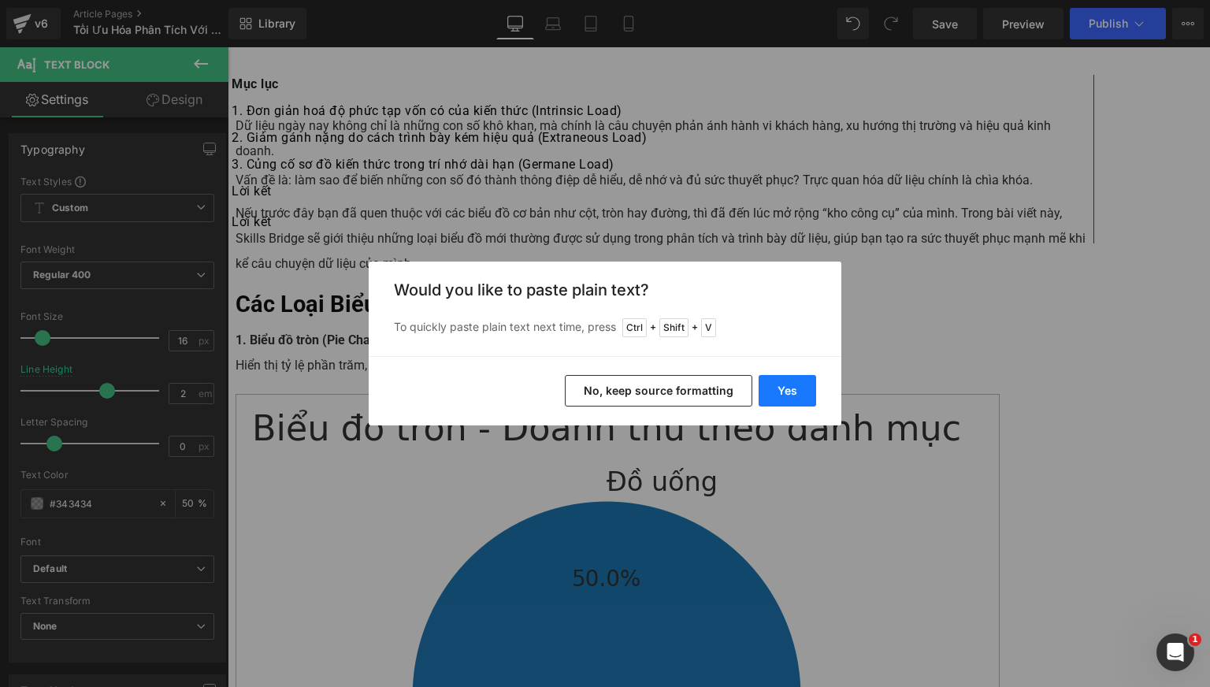
click at [795, 397] on button "Yes" at bounding box center [786, 390] width 57 height 31
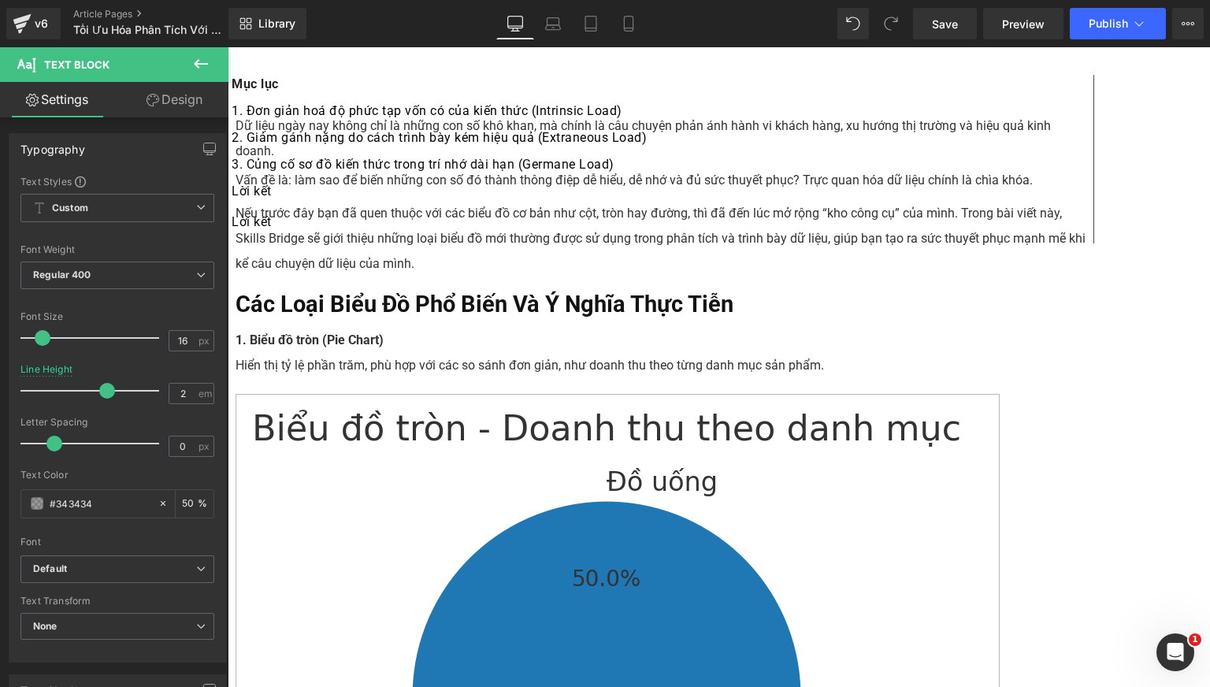
scroll to position [2191, 0]
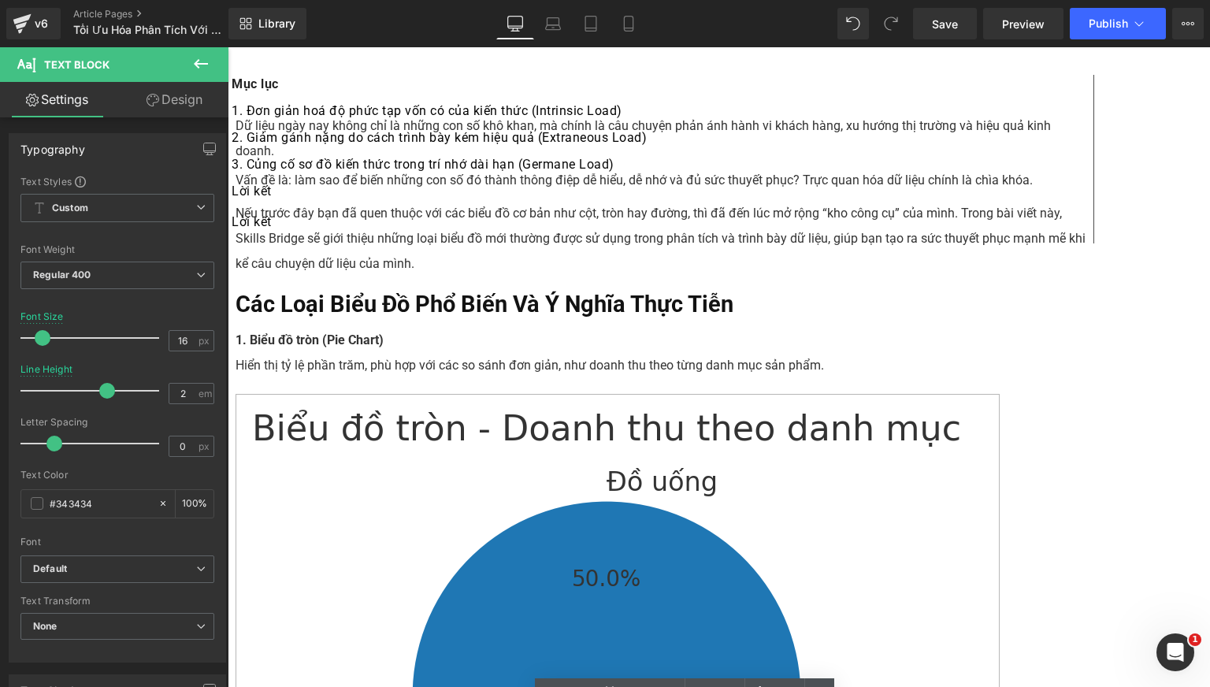
scroll to position [2585, 0]
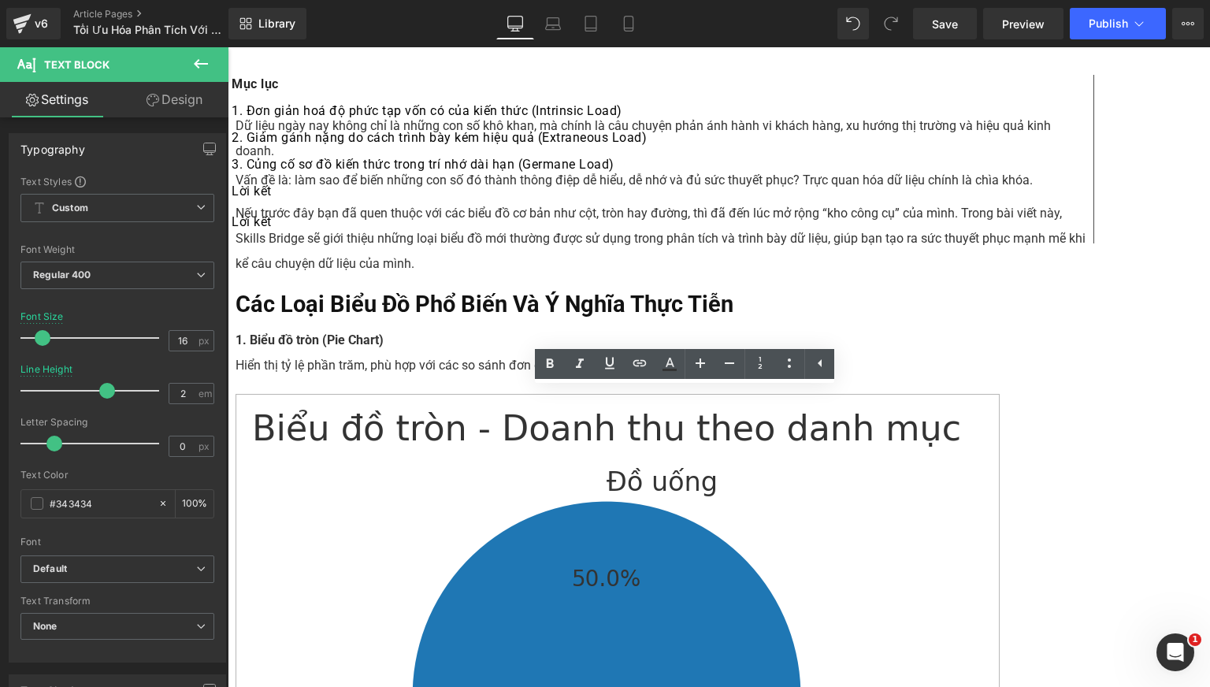
scroll to position [2847, 0]
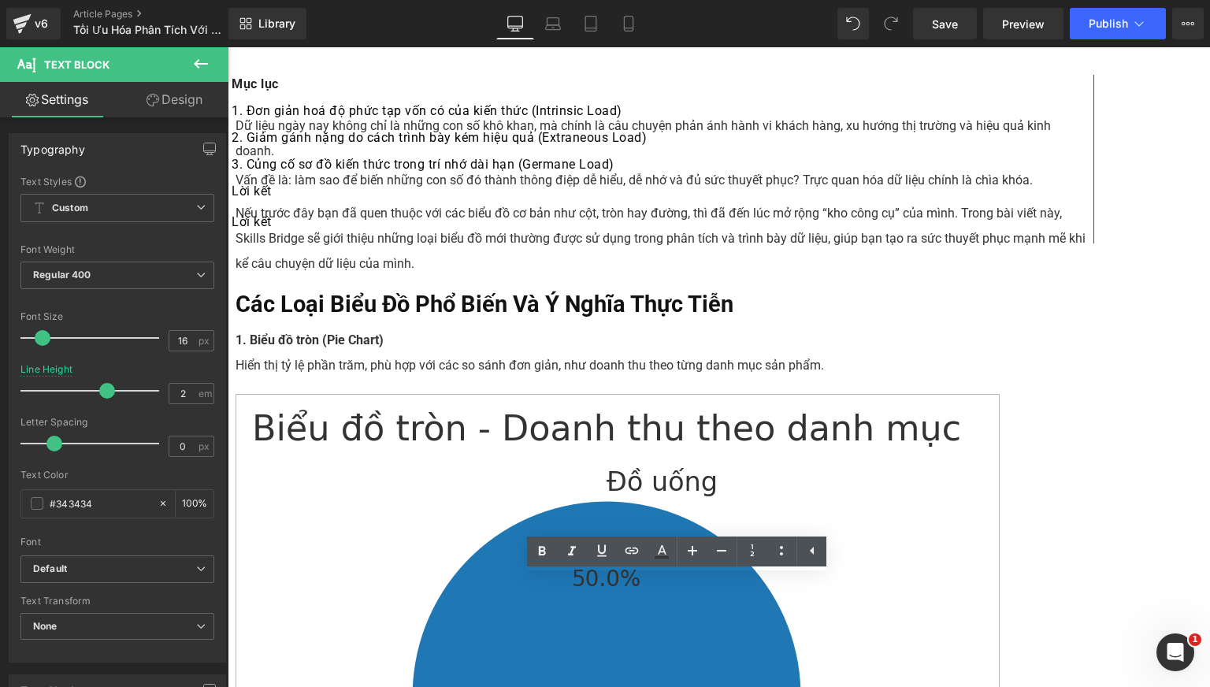
scroll to position [2454, 0]
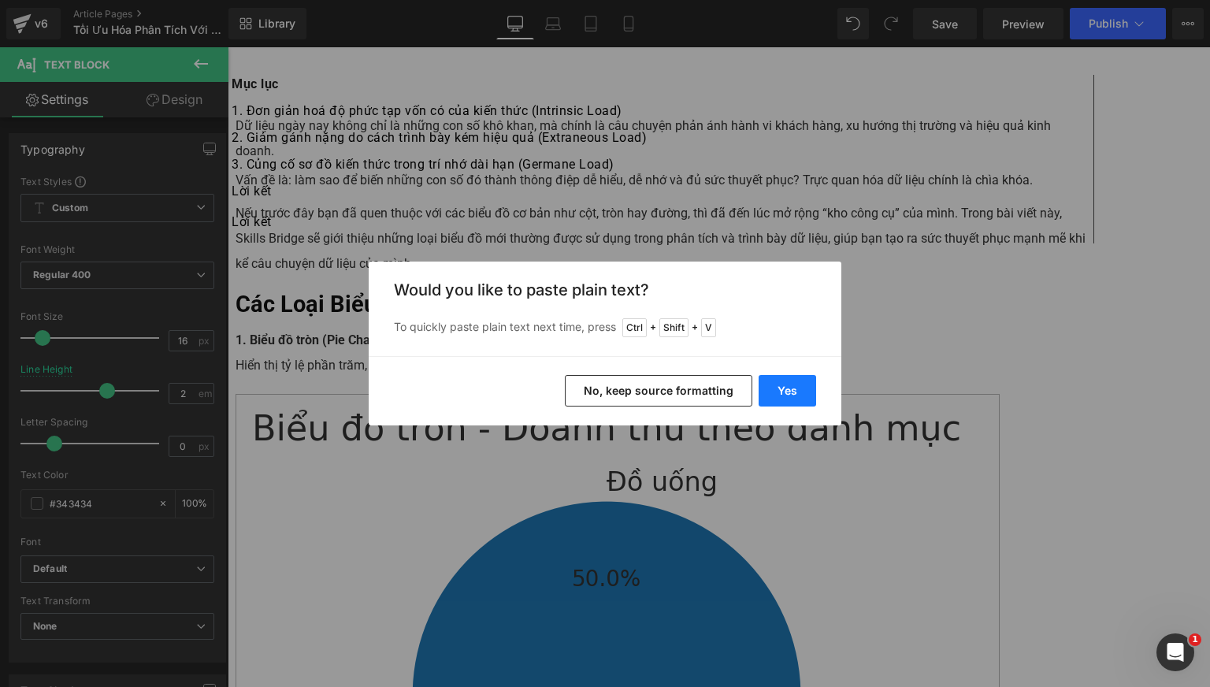
click at [773, 383] on button "Yes" at bounding box center [786, 390] width 57 height 31
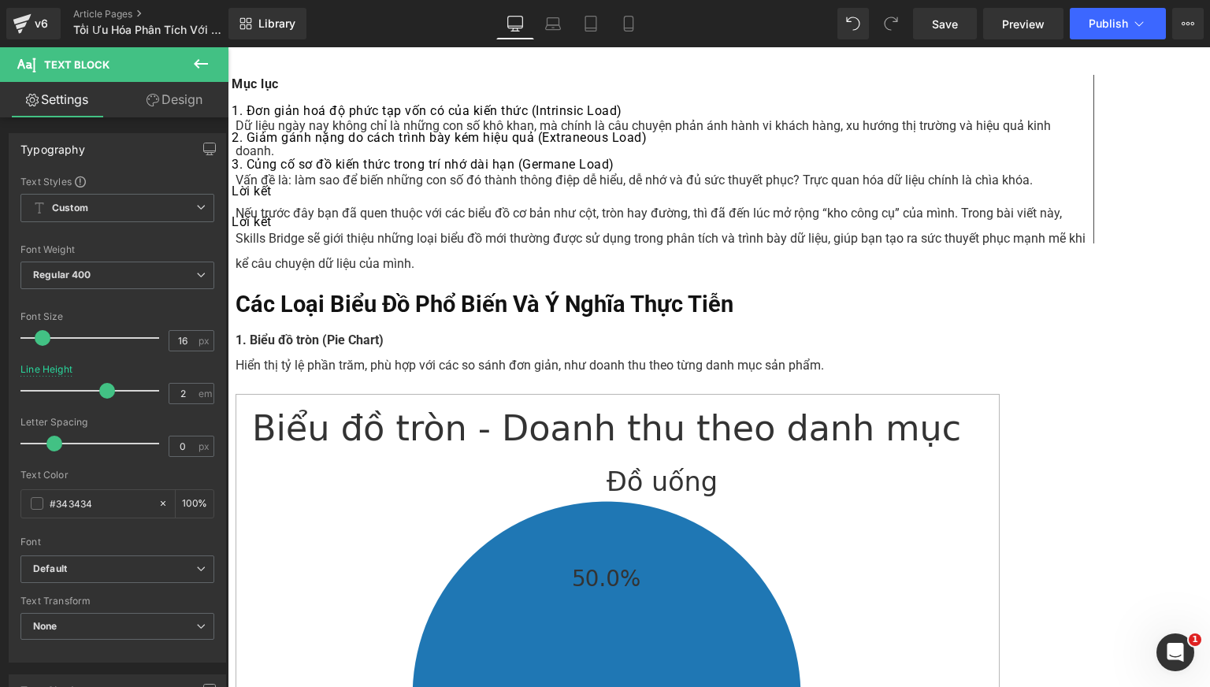
scroll to position [2585, 0]
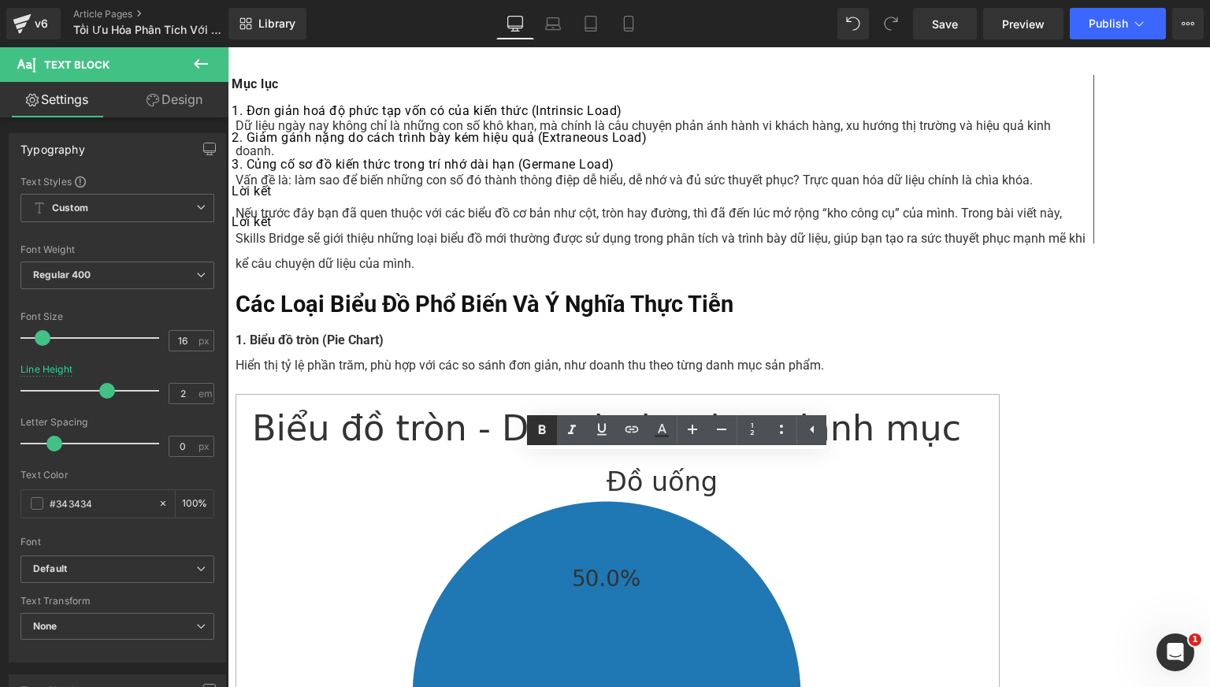
click at [546, 421] on icon at bounding box center [541, 429] width 19 height 19
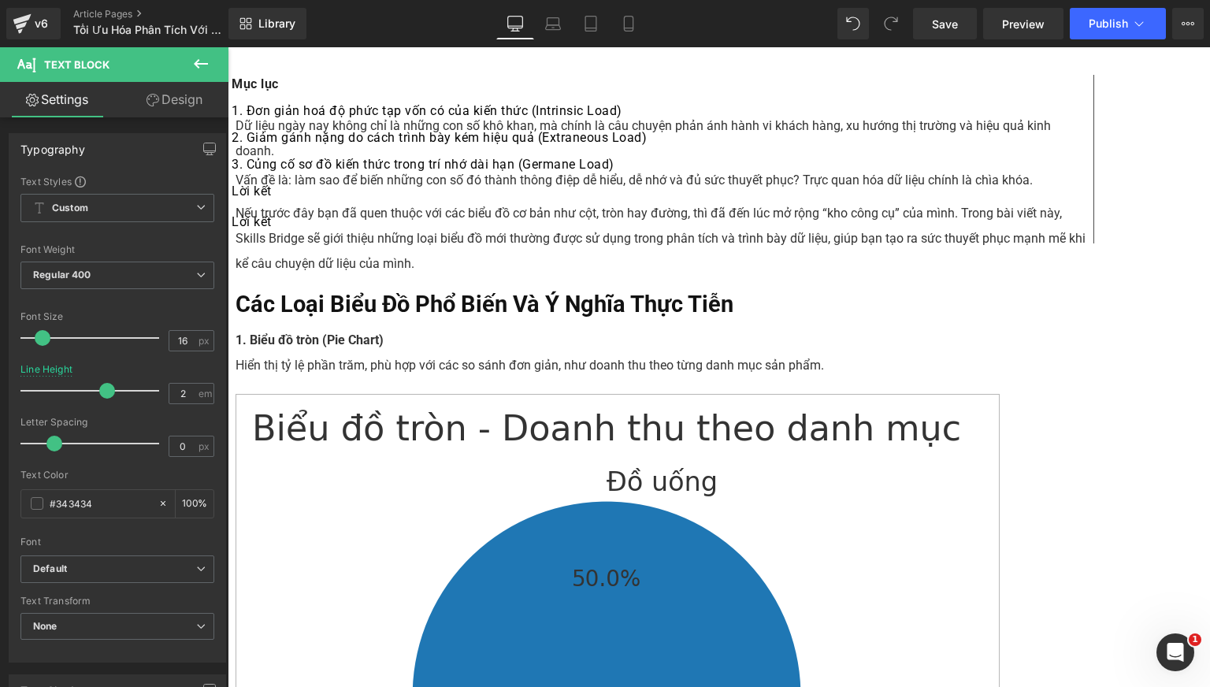
scroll to position [2716, 0]
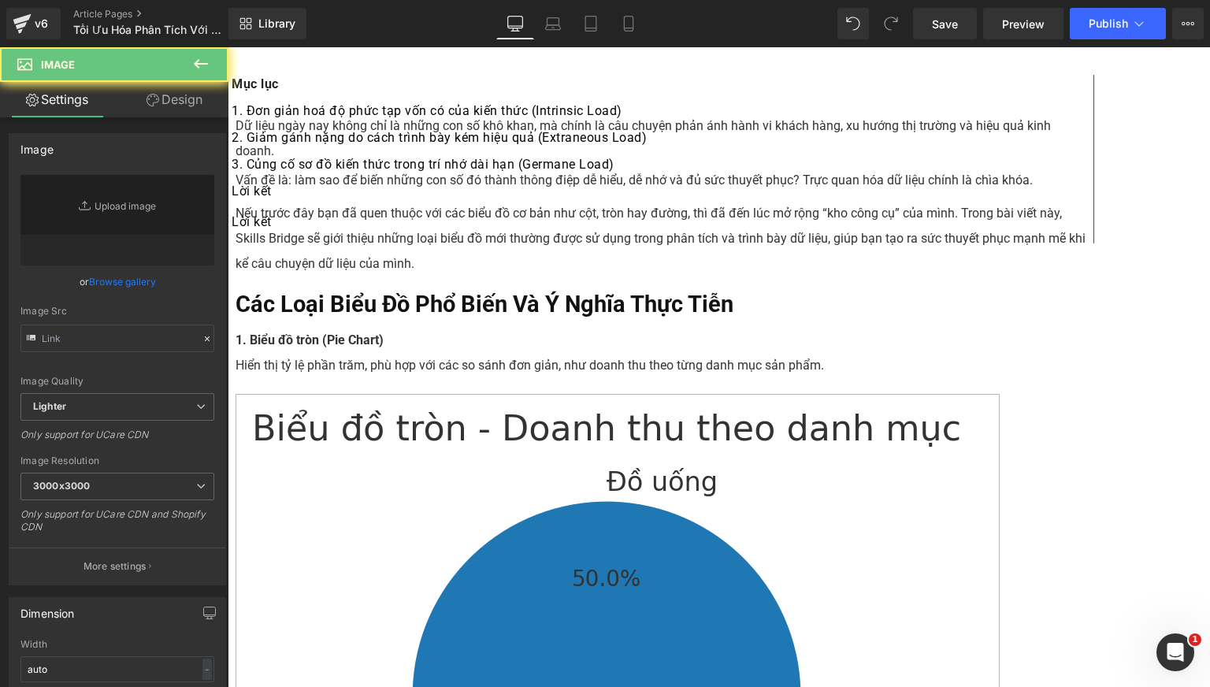
type input "[URL][DOMAIN_NAME]"
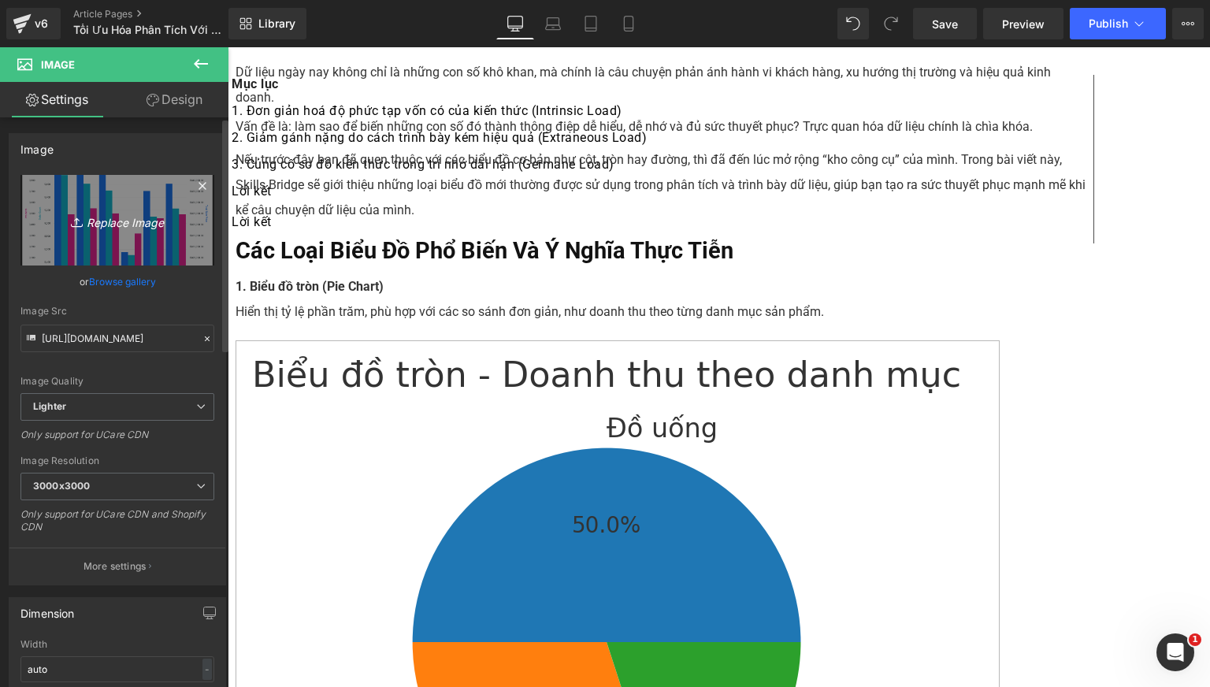
scroll to position [3018, 0]
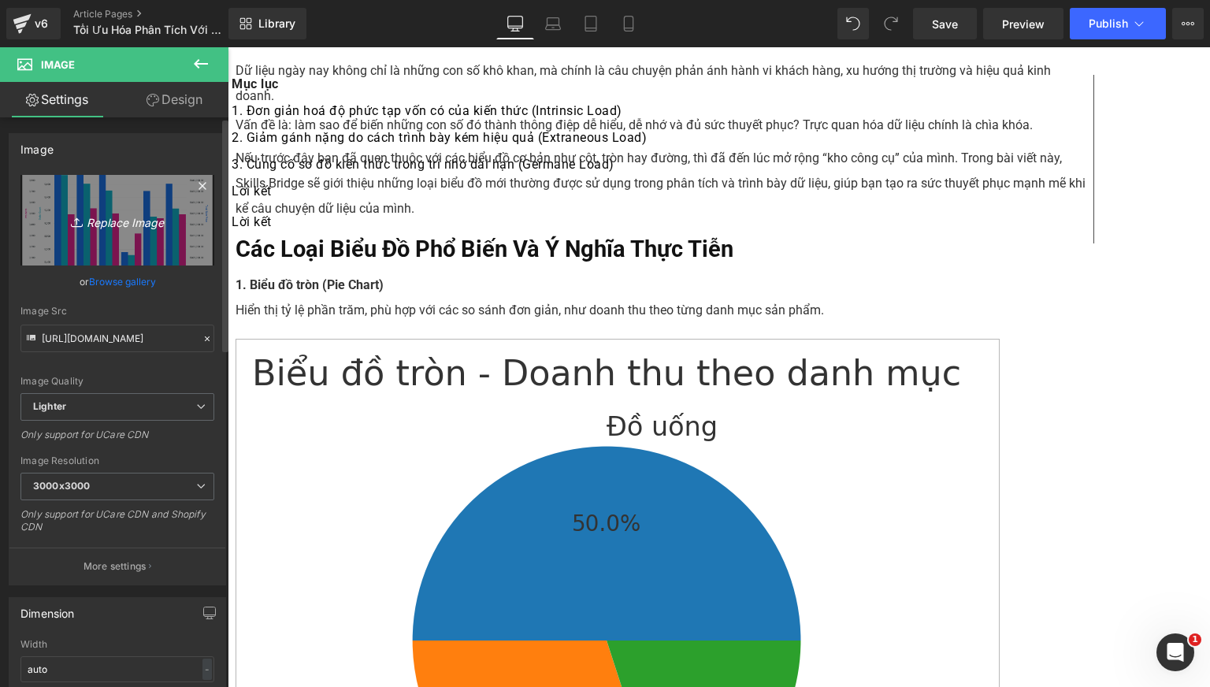
click at [112, 222] on icon "Replace Image" at bounding box center [117, 220] width 126 height 20
type input "C:\fakepath\image-2.jpeg"
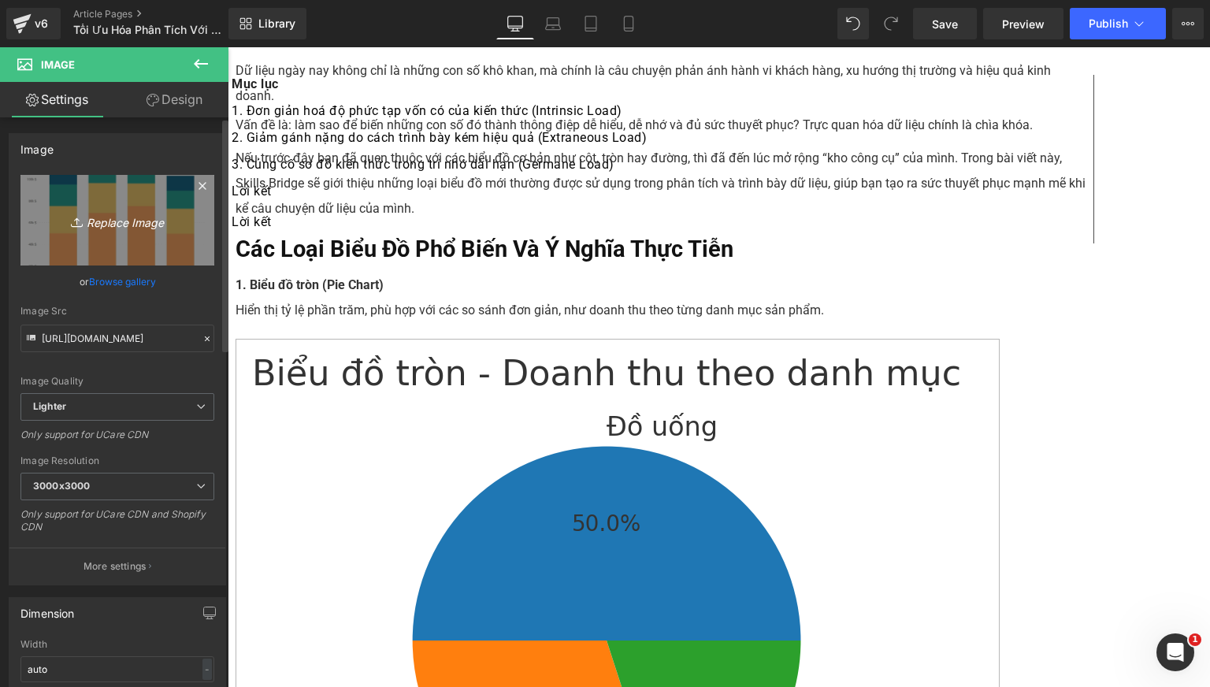
click at [117, 231] on link "Replace Image" at bounding box center [117, 220] width 194 height 91
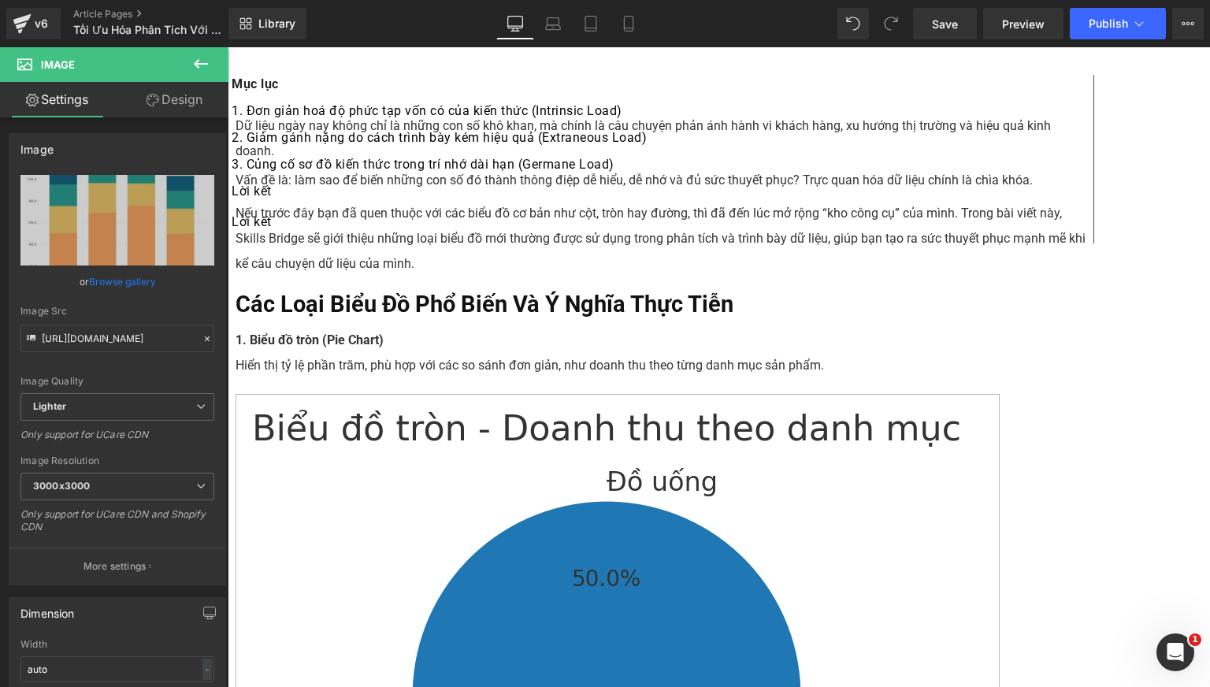
scroll to position [2493, 0]
type input "[URL][DOMAIN_NAME]"
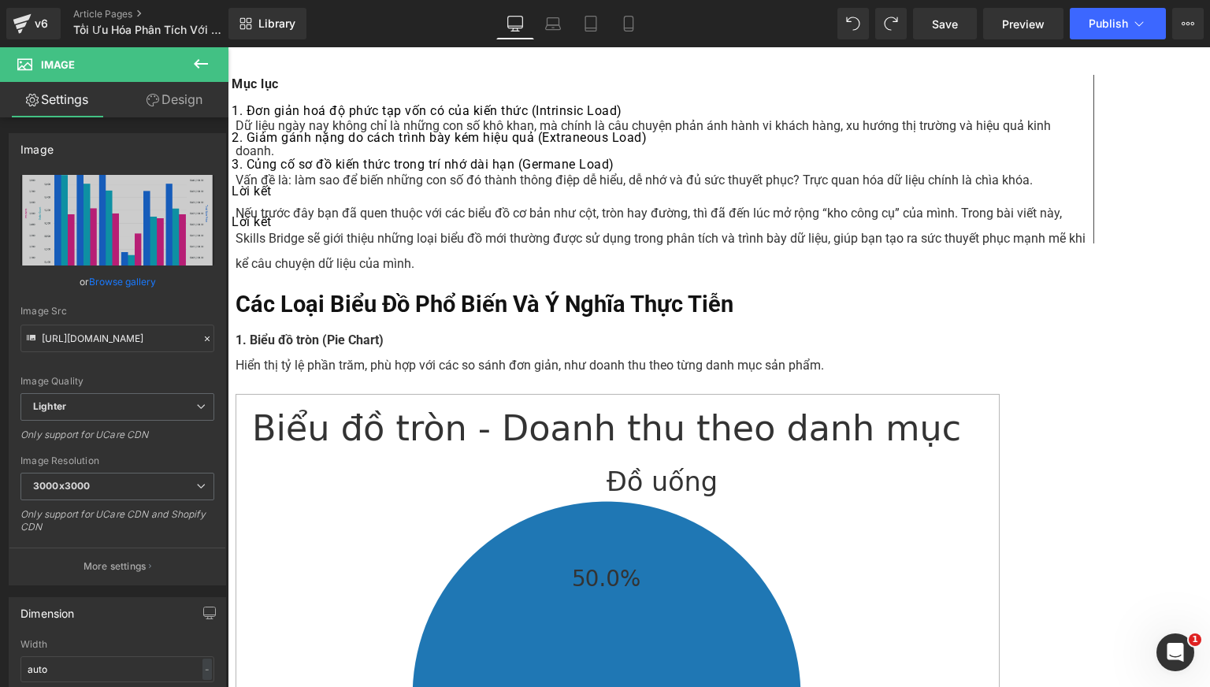
scroll to position [2755, 0]
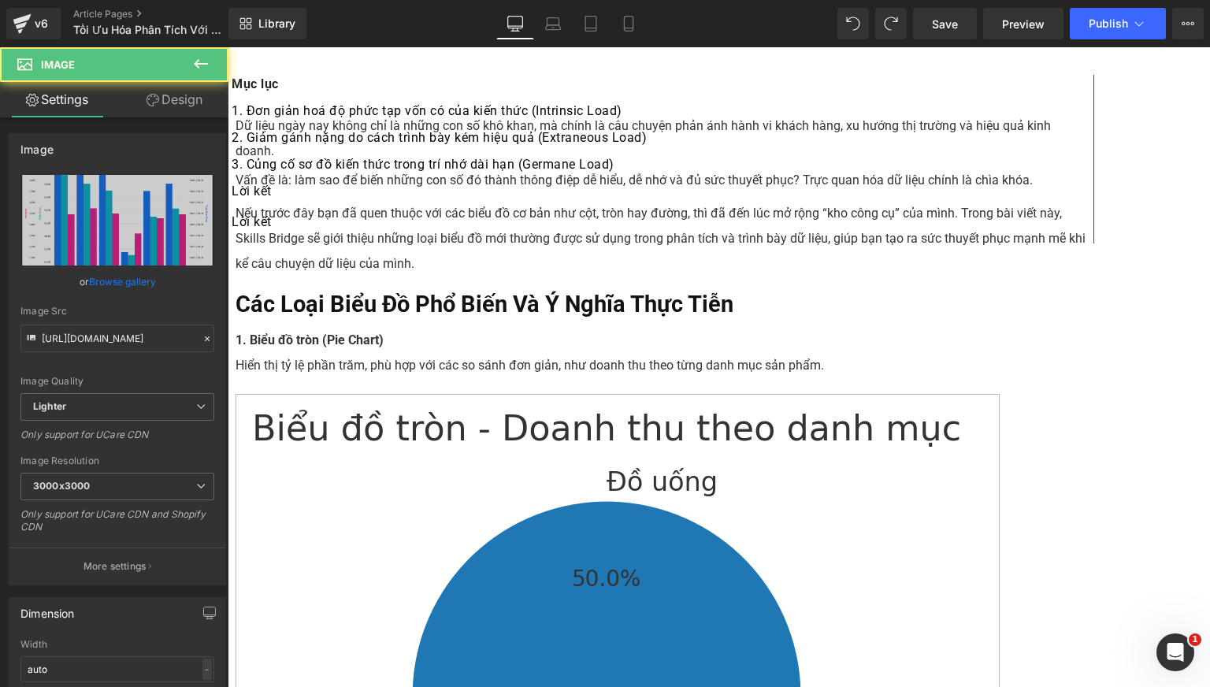
scroll to position [2887, 0]
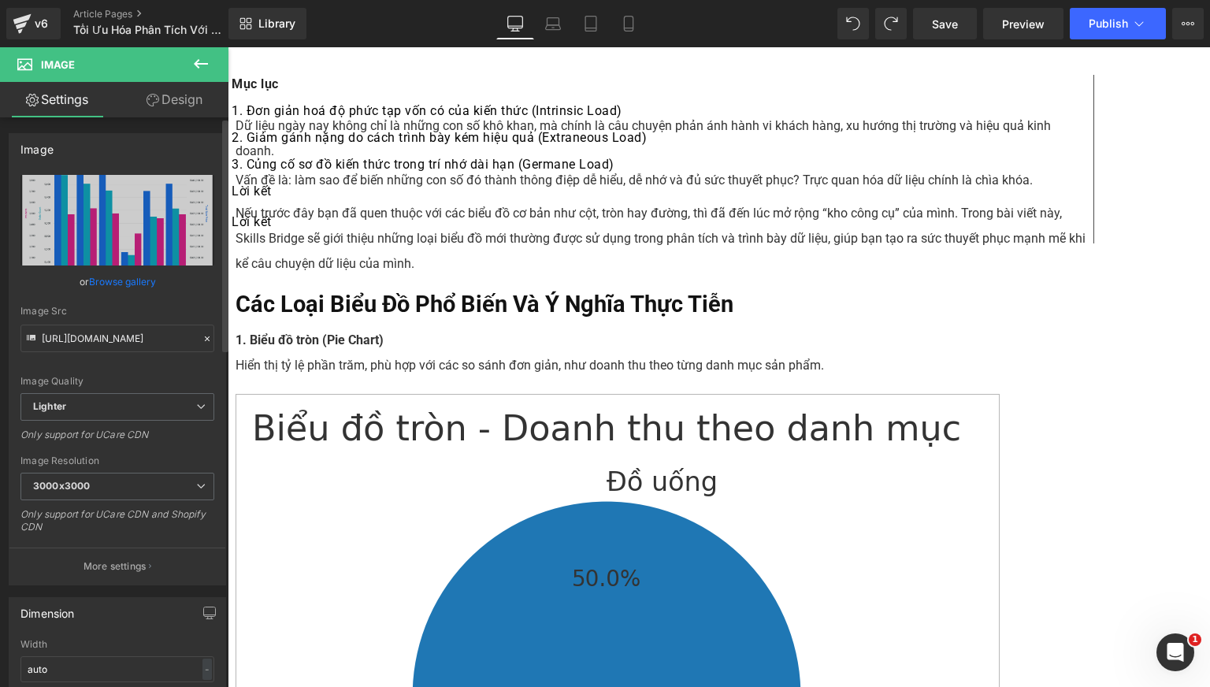
click at [106, 277] on link "Browse gallery" at bounding box center [122, 282] width 67 height 28
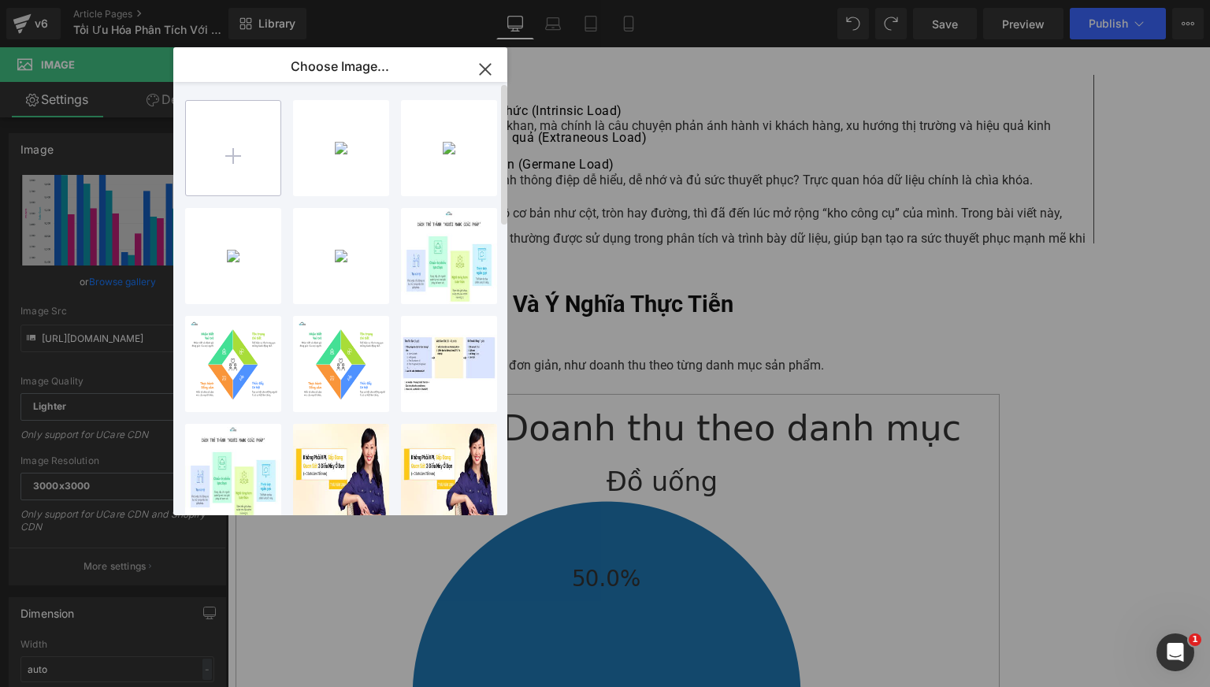
click at [246, 157] on input "file" at bounding box center [233, 148] width 94 height 94
type input "C:\fakepath\image-2.jpeg"
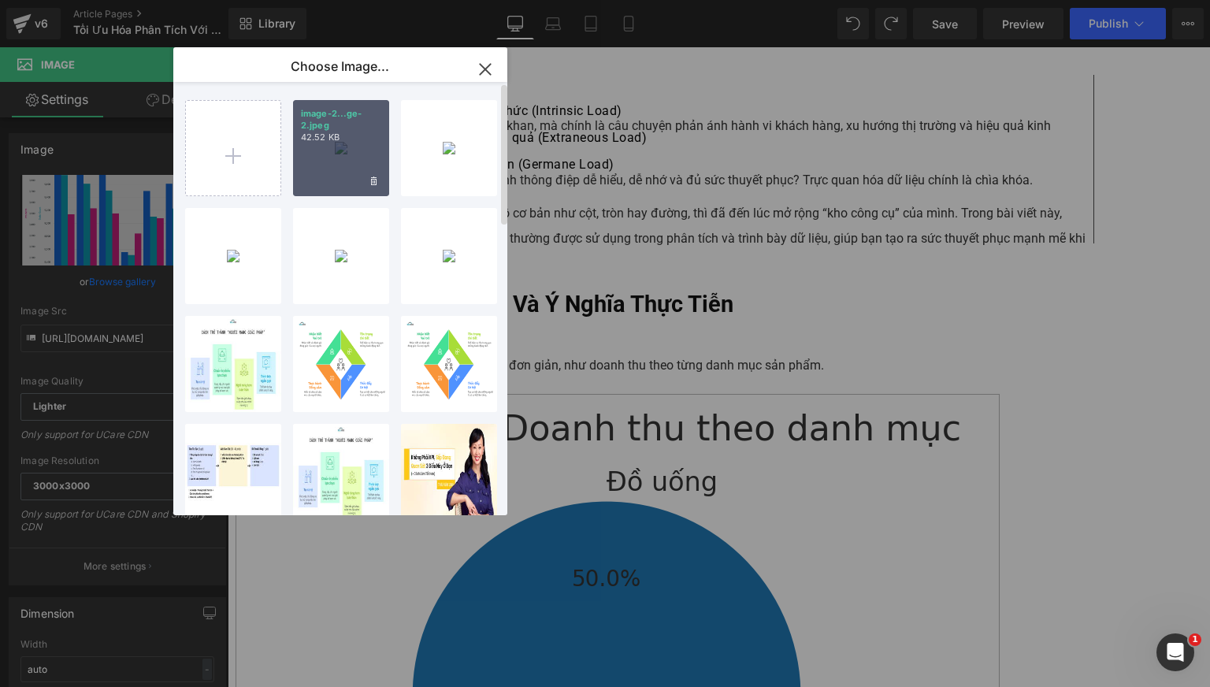
click at [347, 154] on div "image-2...ge-2.jpeg 42.52 KB" at bounding box center [341, 148] width 96 height 96
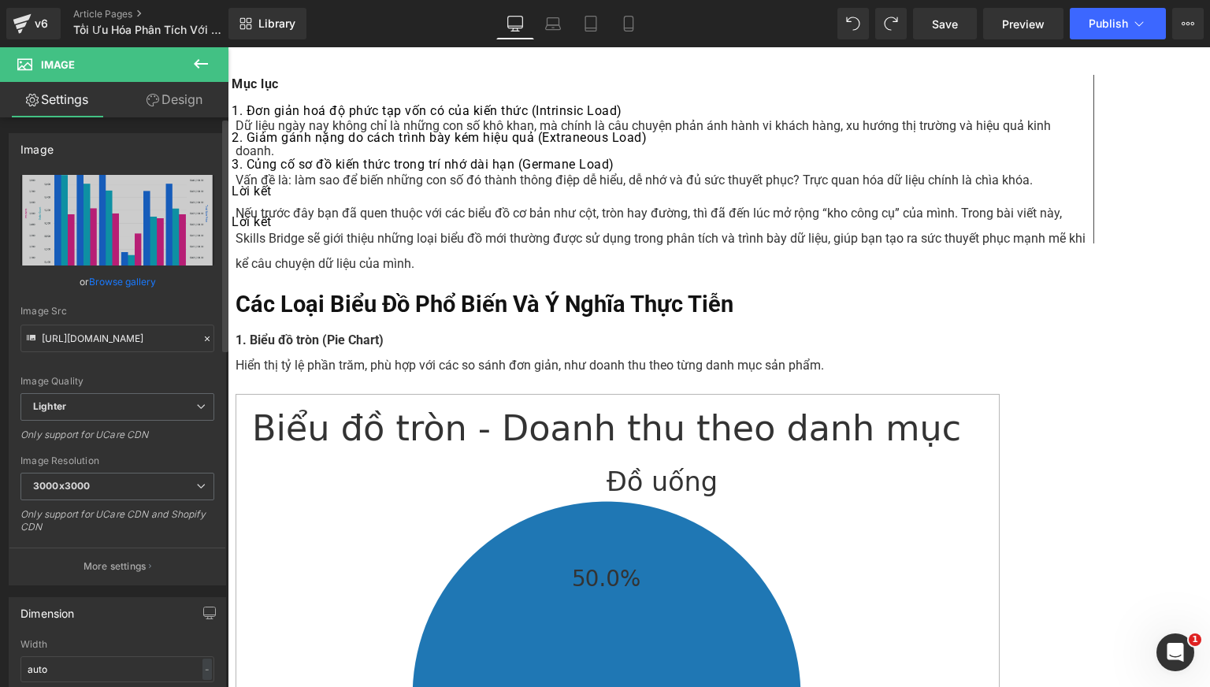
click at [129, 276] on link "Browse gallery" at bounding box center [122, 282] width 67 height 28
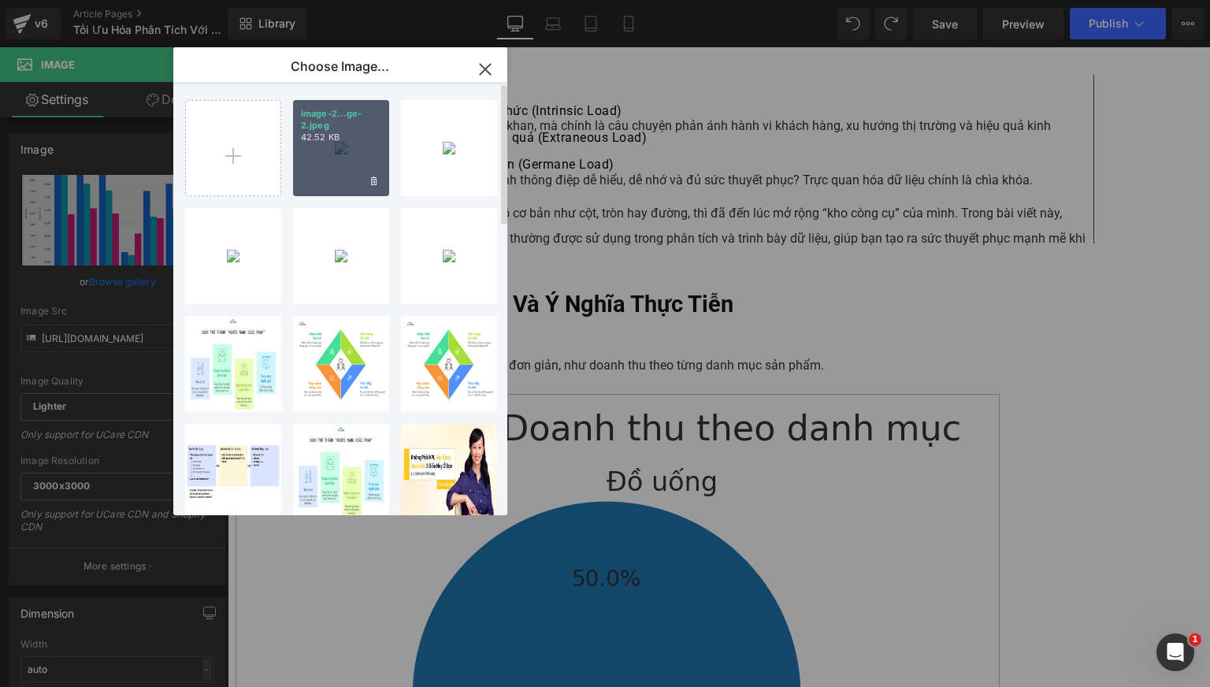
click at [321, 133] on p "42.52 KB" at bounding box center [341, 138] width 80 height 12
type input "[URL][DOMAIN_NAME]"
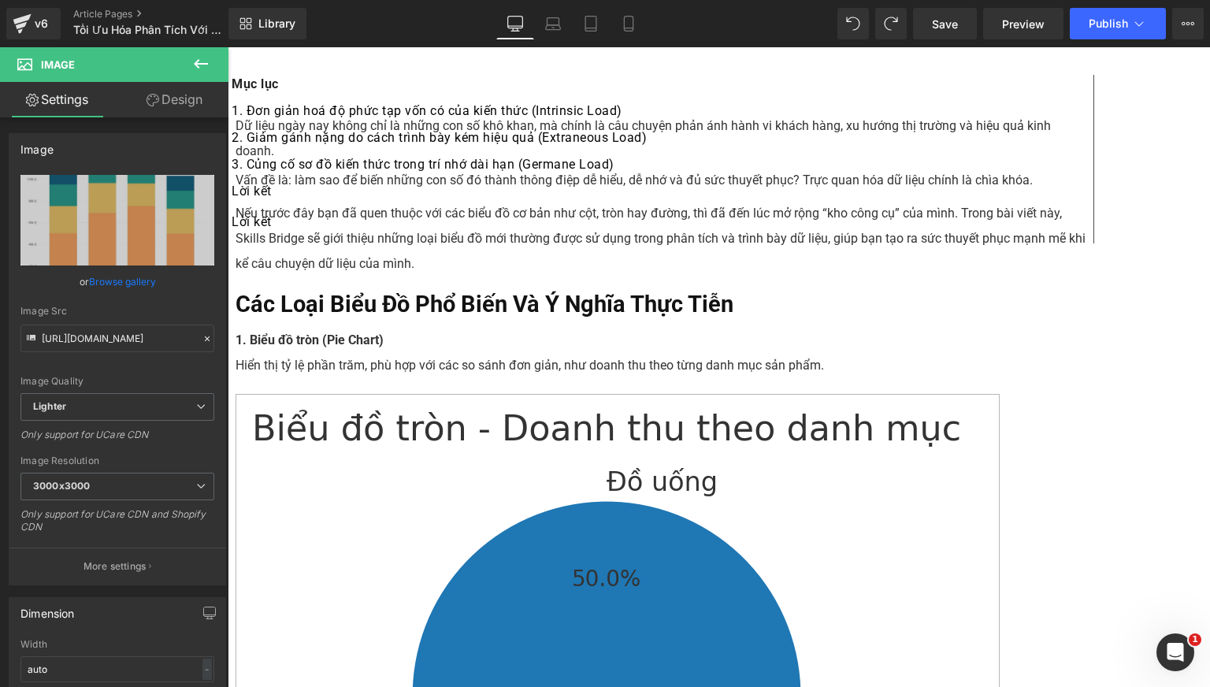
scroll to position [2755, 0]
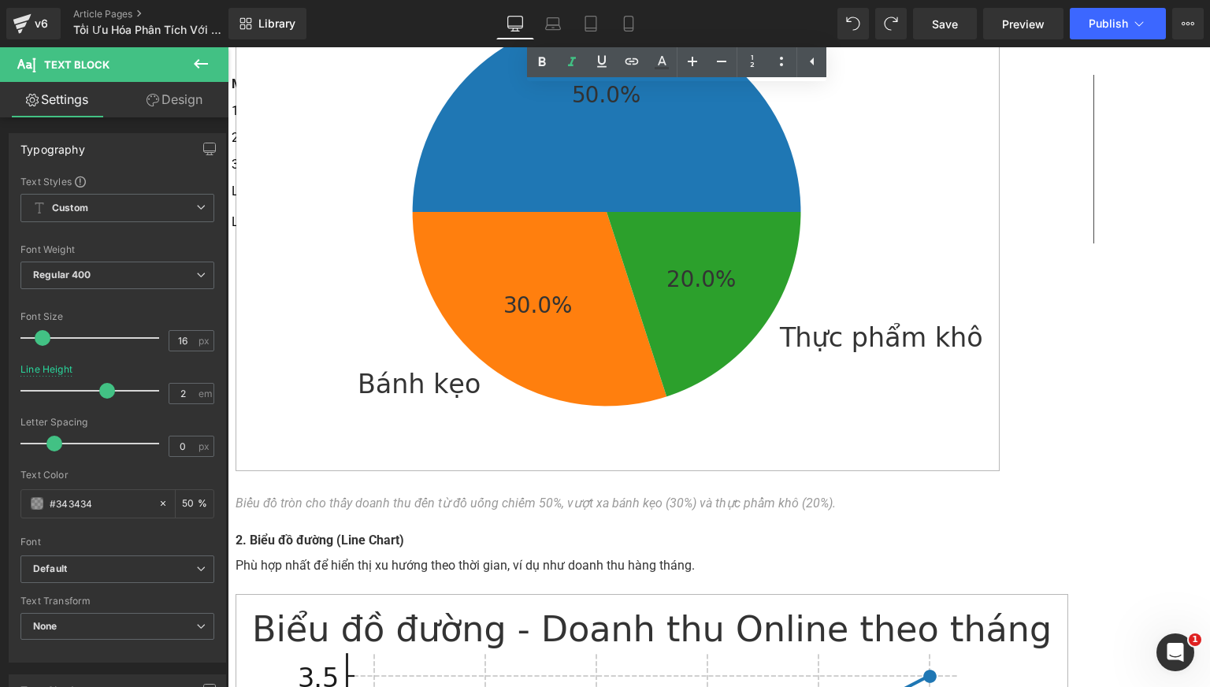
scroll to position [3315, 0]
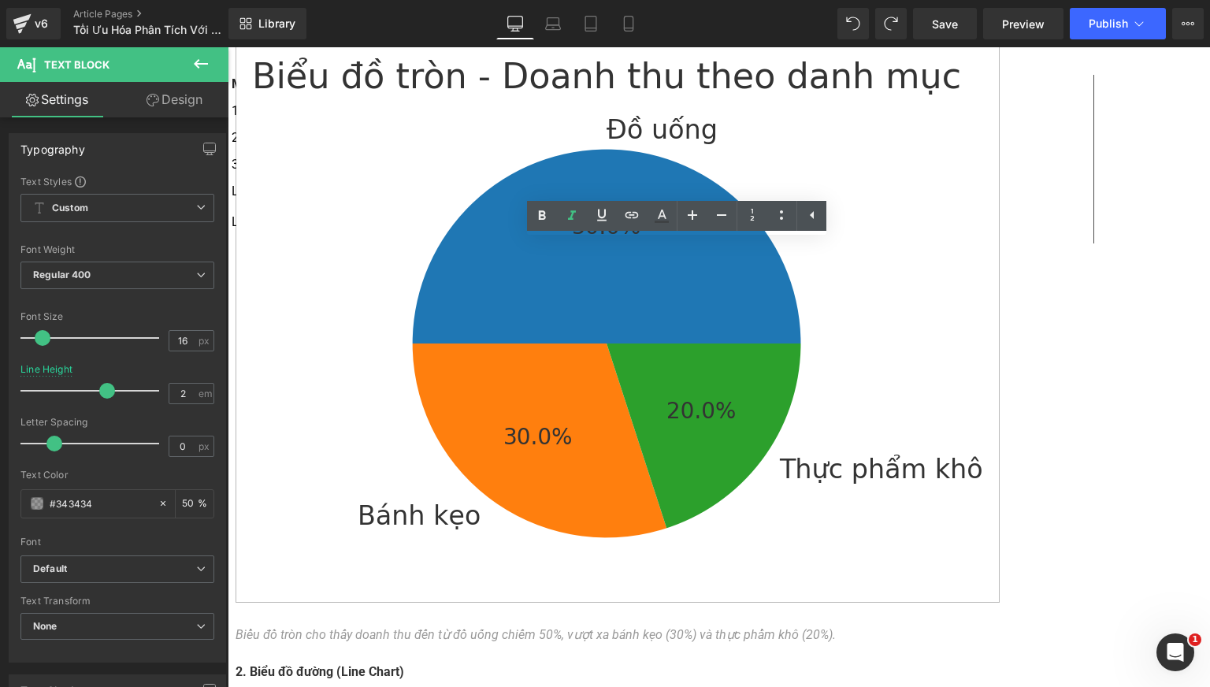
paste div
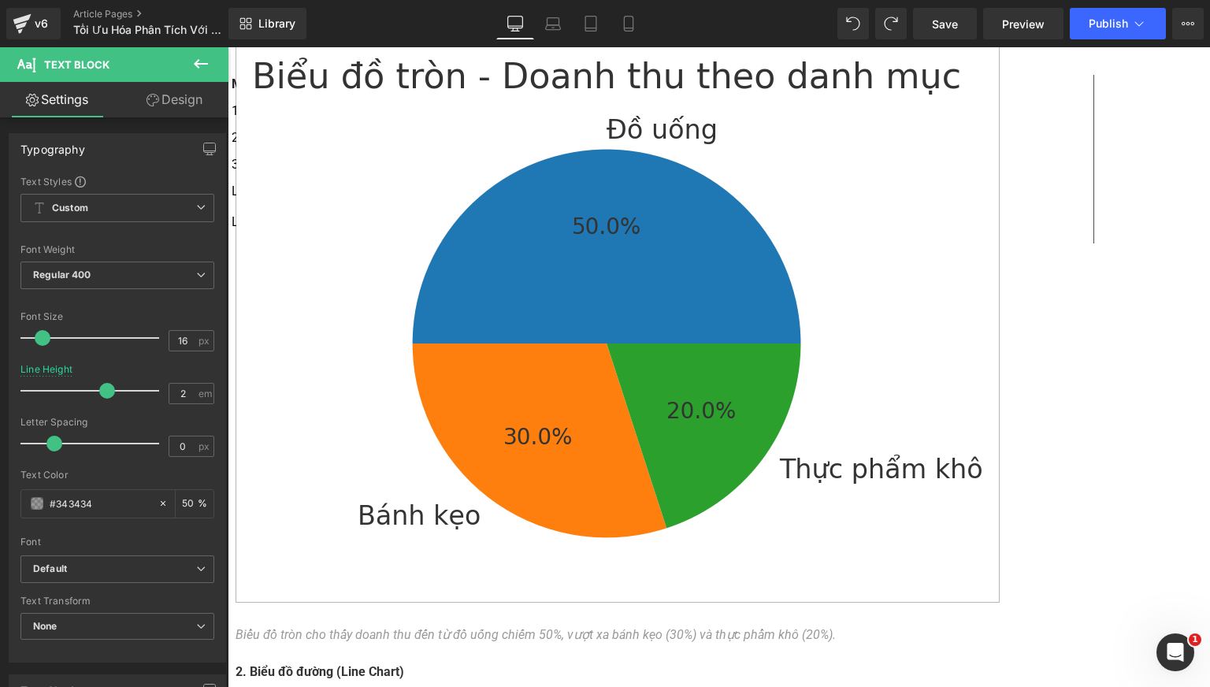
drag, startPoint x: 483, startPoint y: 252, endPoint x: 502, endPoint y: 261, distance: 21.8
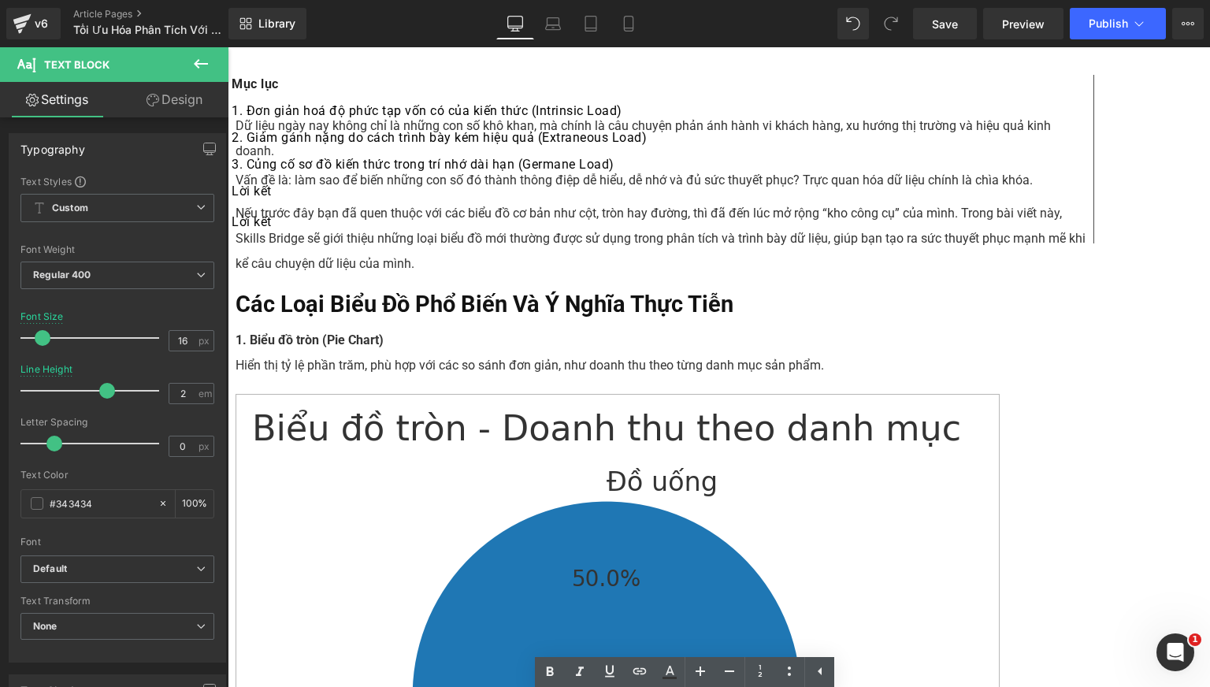
scroll to position [2790, 0]
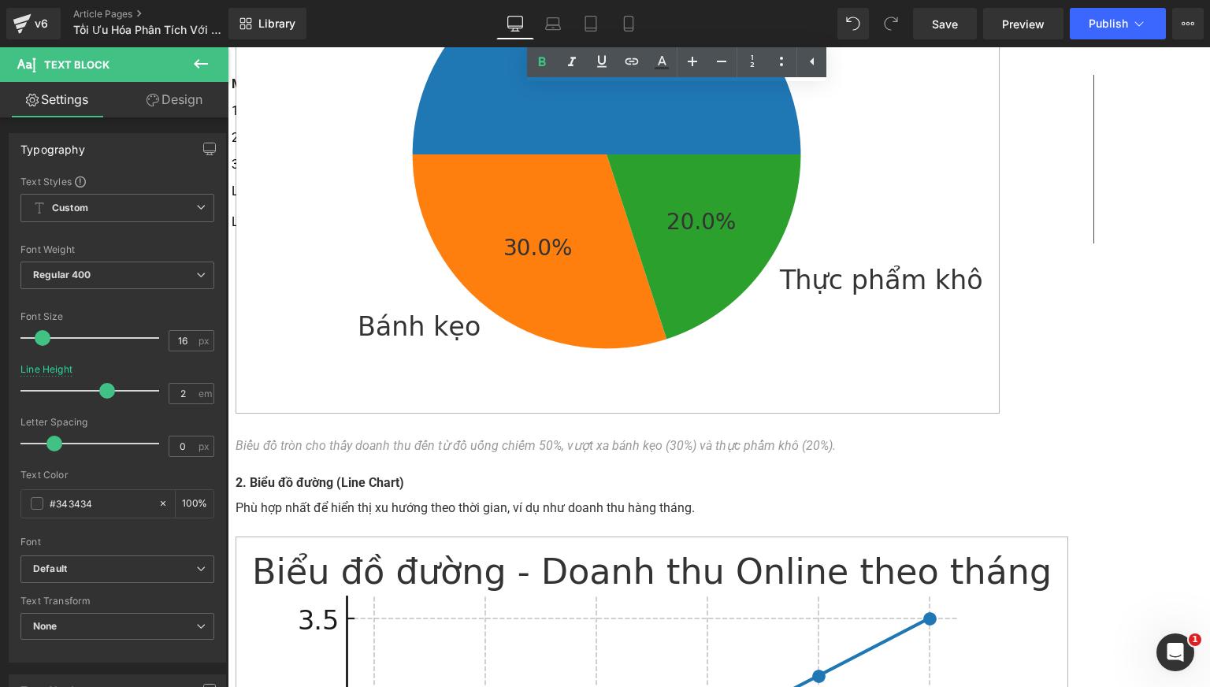
scroll to position [3505, 0]
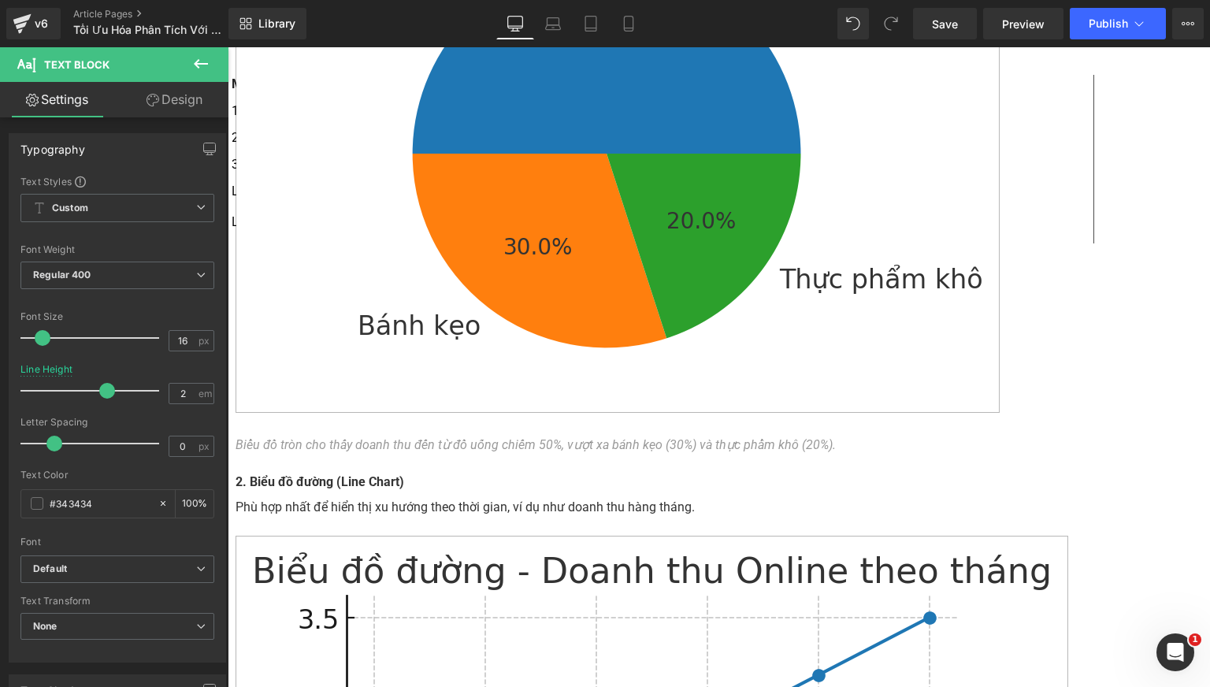
paste div
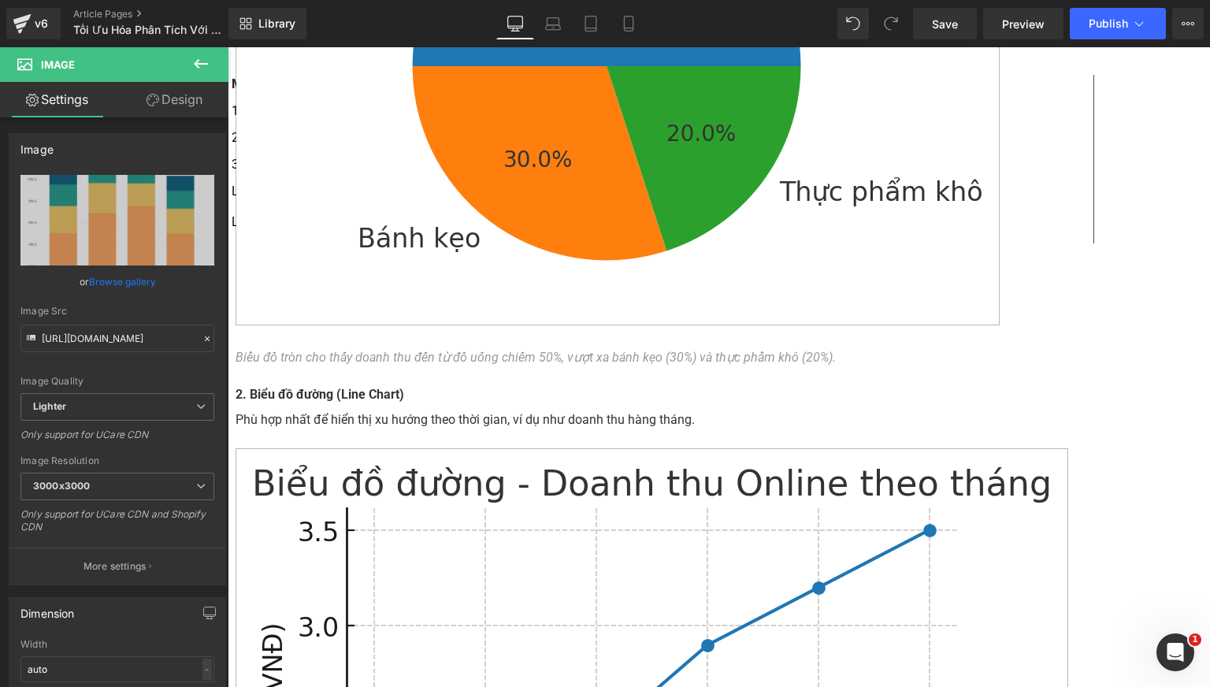
scroll to position [3461, 0]
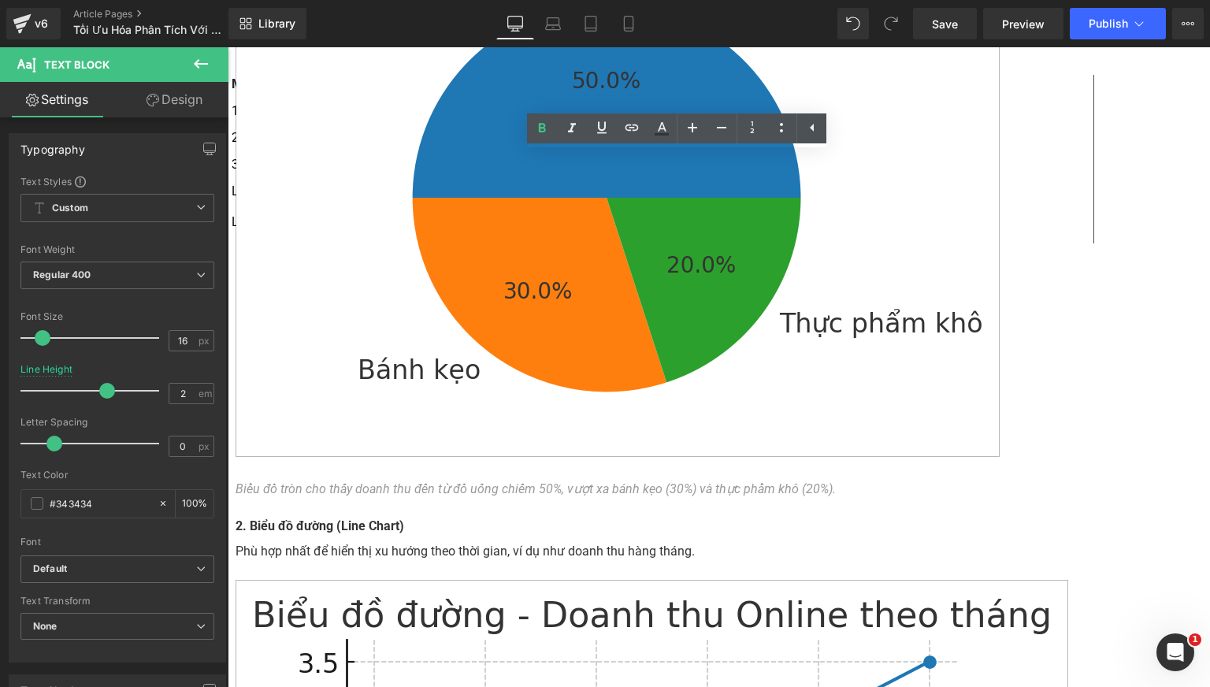
copy strong "Scatter Plot"
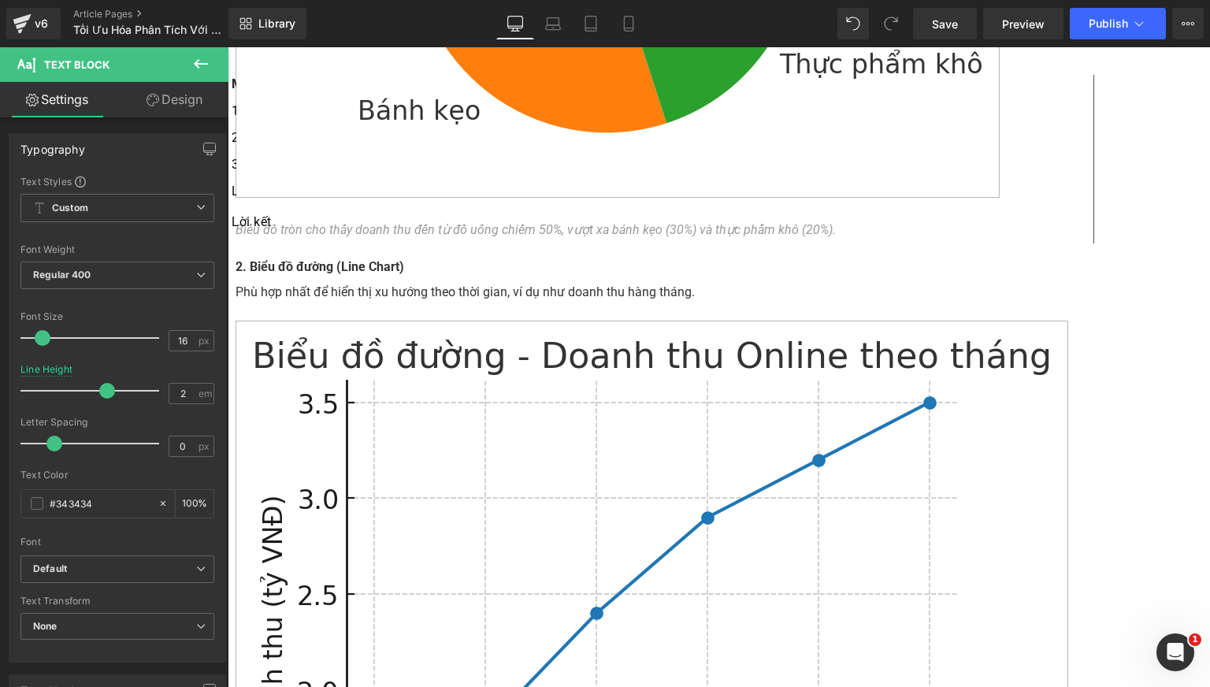
scroll to position [3723, 0]
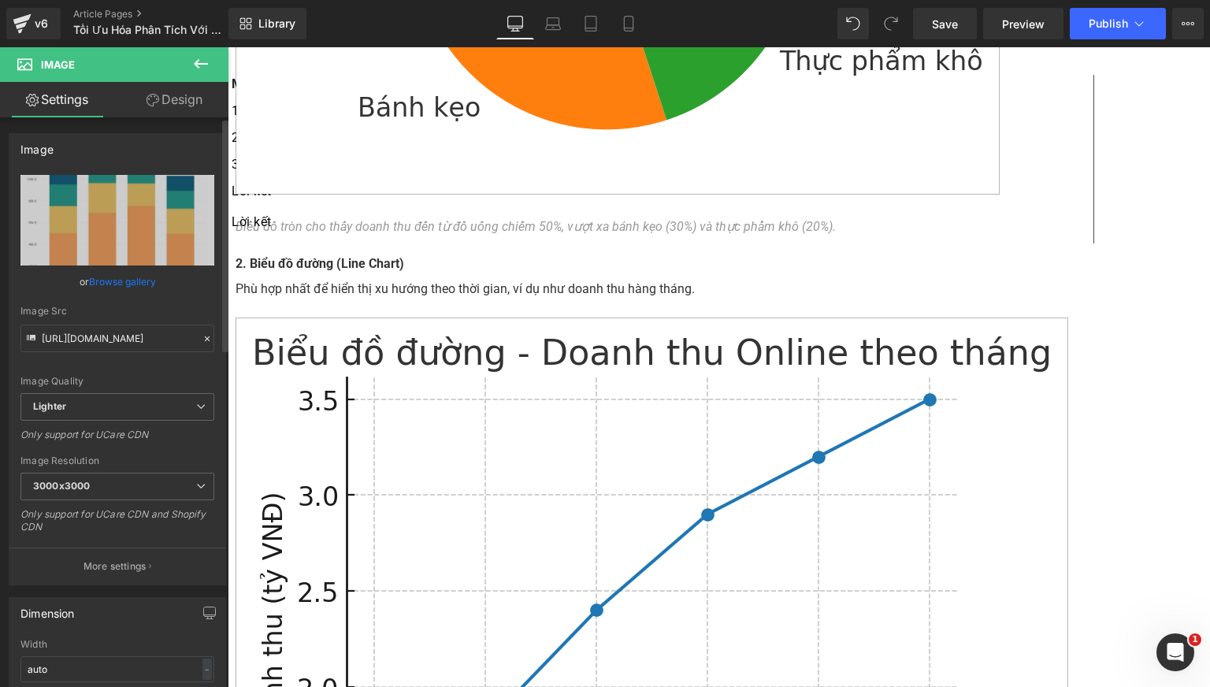
click at [128, 283] on link "Browse gallery" at bounding box center [122, 282] width 67 height 28
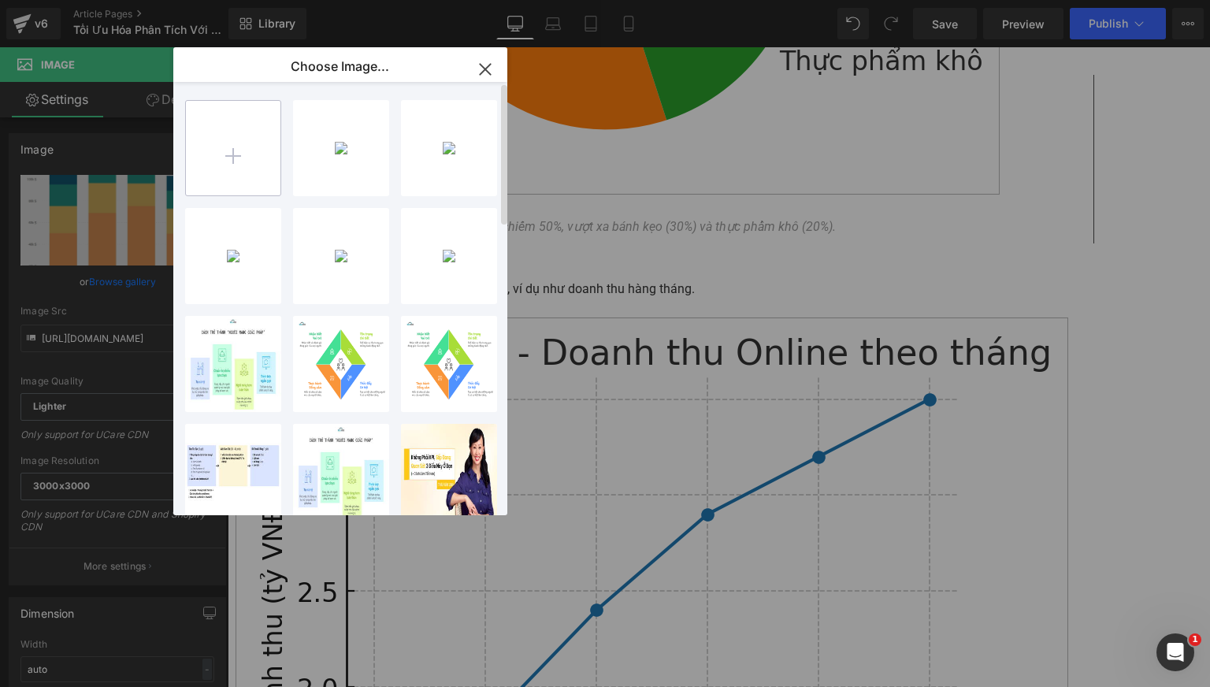
click at [252, 150] on input "file" at bounding box center [233, 148] width 94 height 94
type input "C:\fakepath\BIỂU ĐỒ PHÂN TÁN.png"
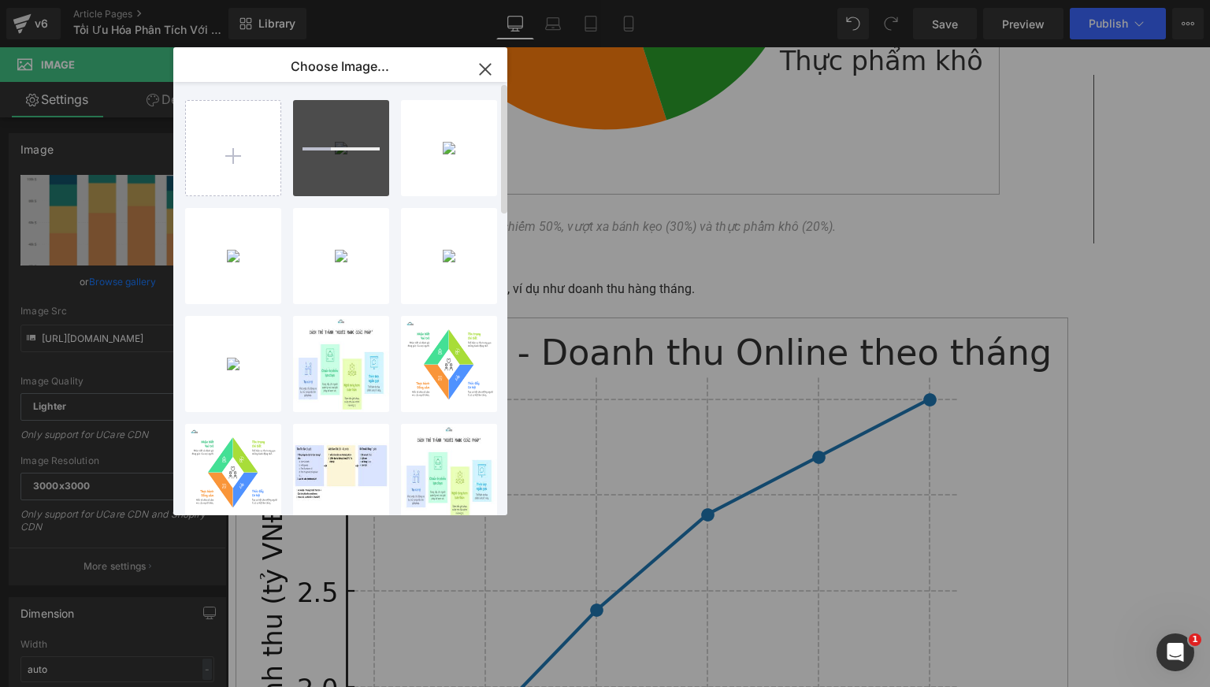
click at [287, 204] on div "BIỂU ĐỒ... TÁN.png 187.42 KB Delete image? Yes No image-2...ge-2.jpeg 42.52 KB …" at bounding box center [349, 301] width 328 height 439
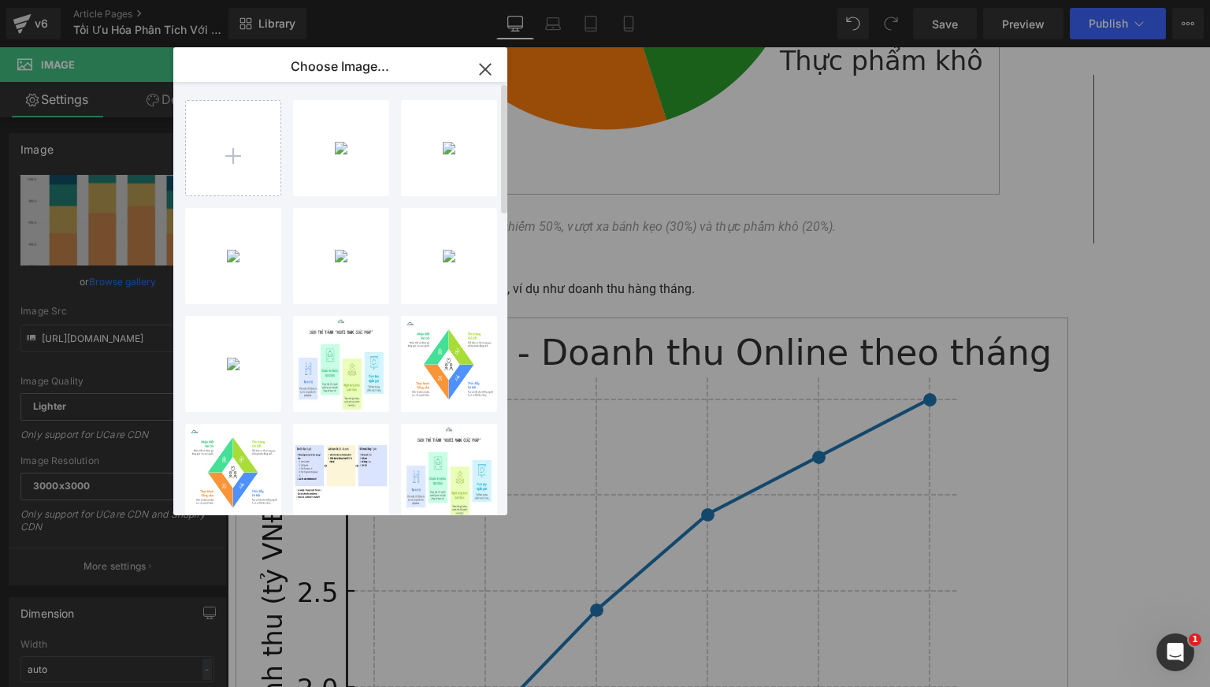
click at [287, 204] on div "BIỂU ĐỒ... TÁN.png 187.42 KB Delete image? Yes No image-2...ge-2.jpeg 42.52 KB …" at bounding box center [349, 301] width 328 height 439
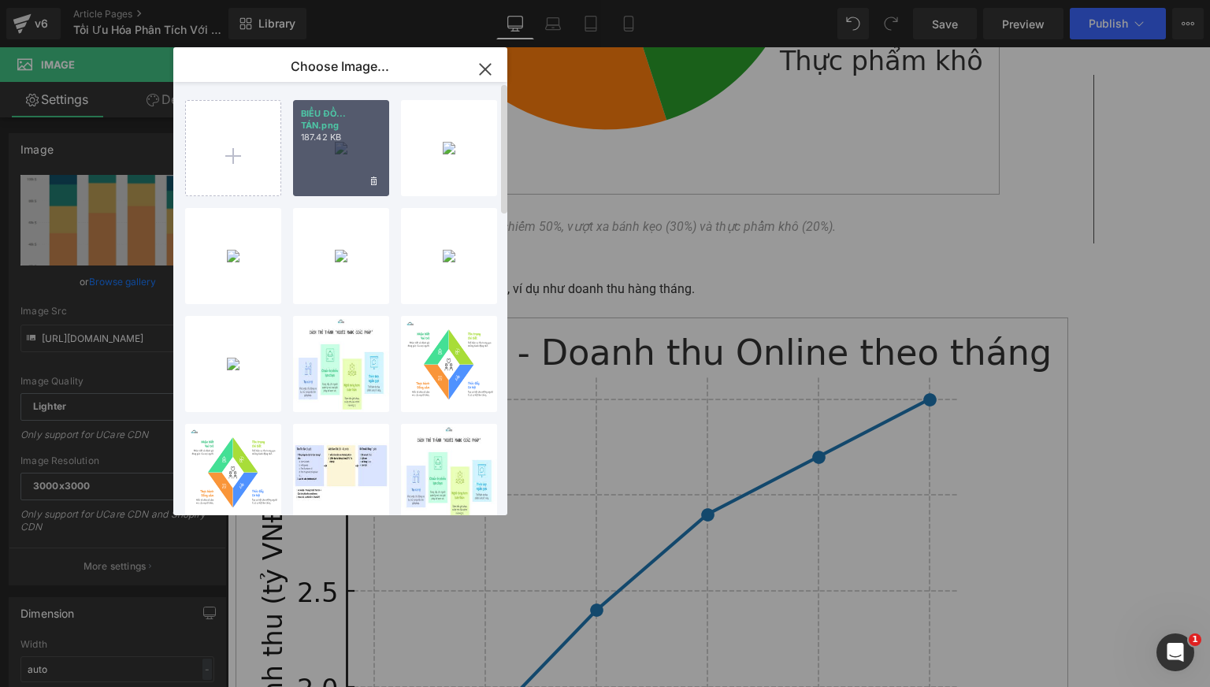
click at [317, 172] on div "BIỂU ĐỒ... TÁN.png 187.42 KB" at bounding box center [341, 148] width 96 height 96
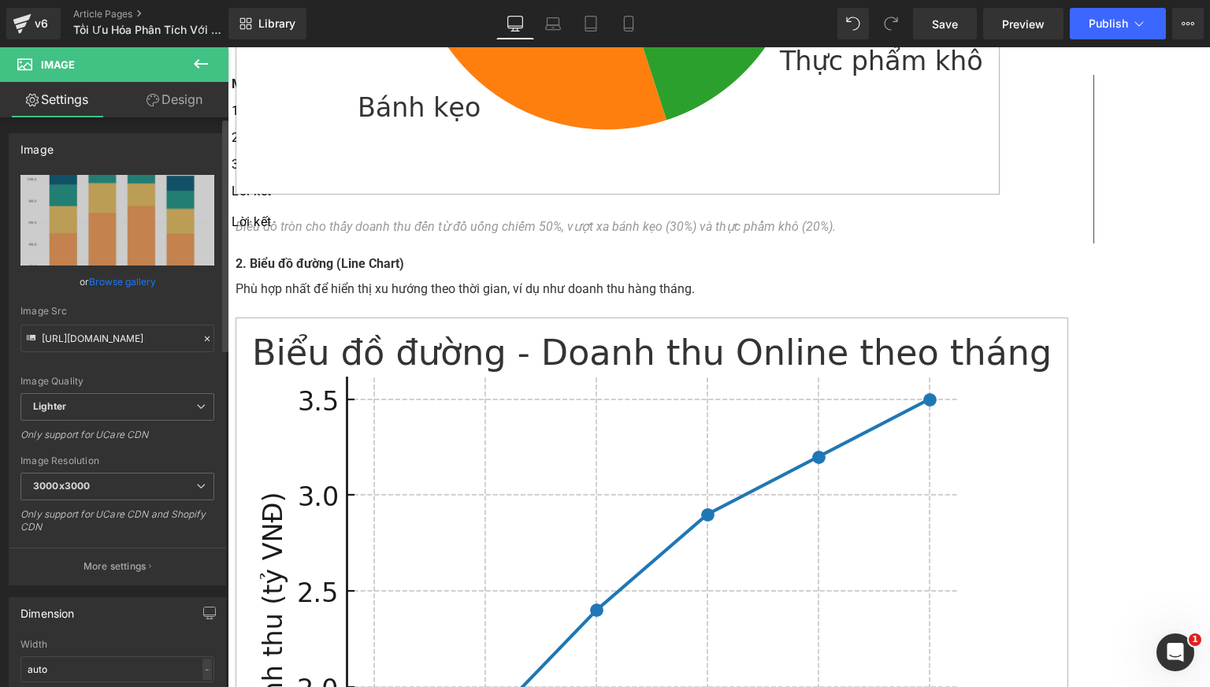
click at [122, 278] on link "Browse gallery" at bounding box center [122, 282] width 67 height 28
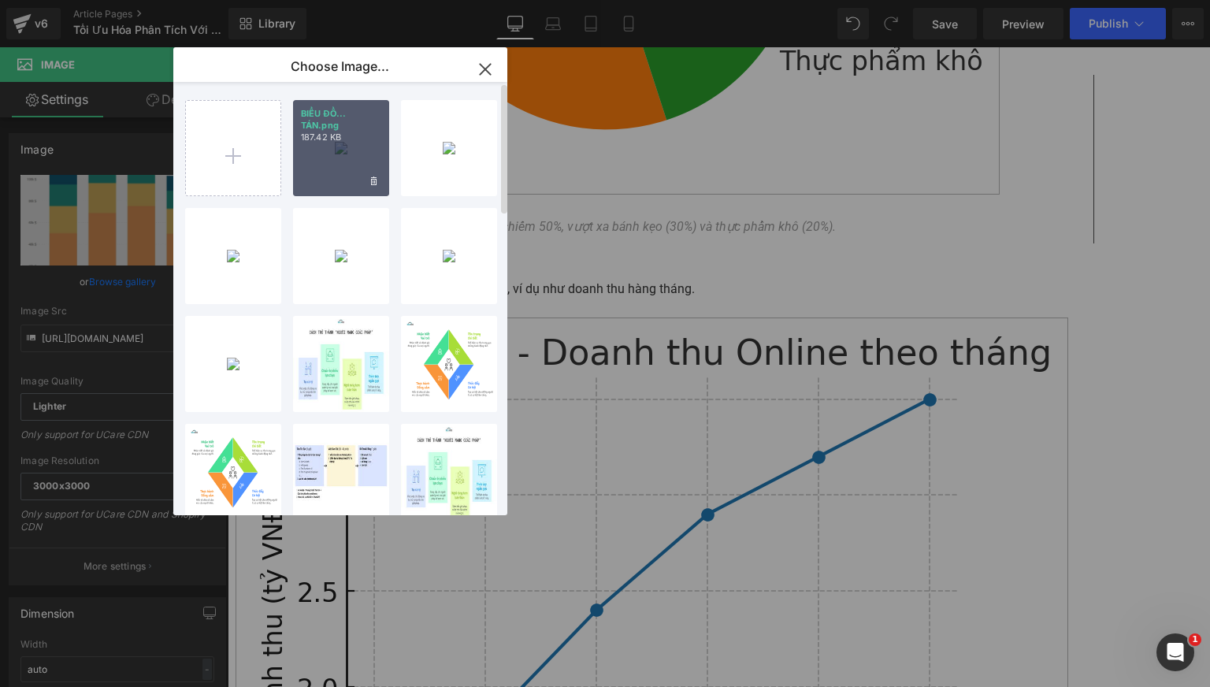
click at [325, 153] on div "BIỂU ĐỒ... TÁN.png 187.42 KB" at bounding box center [341, 148] width 96 height 96
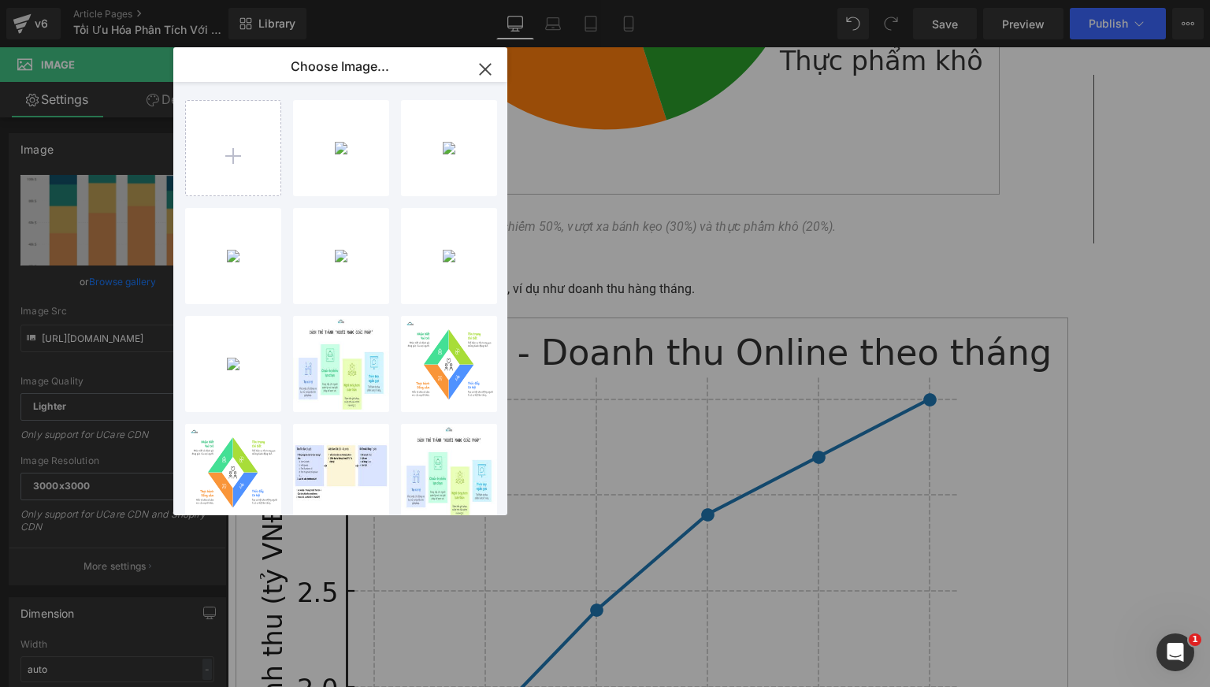
type input "[URL][DOMAIN_NAME]"
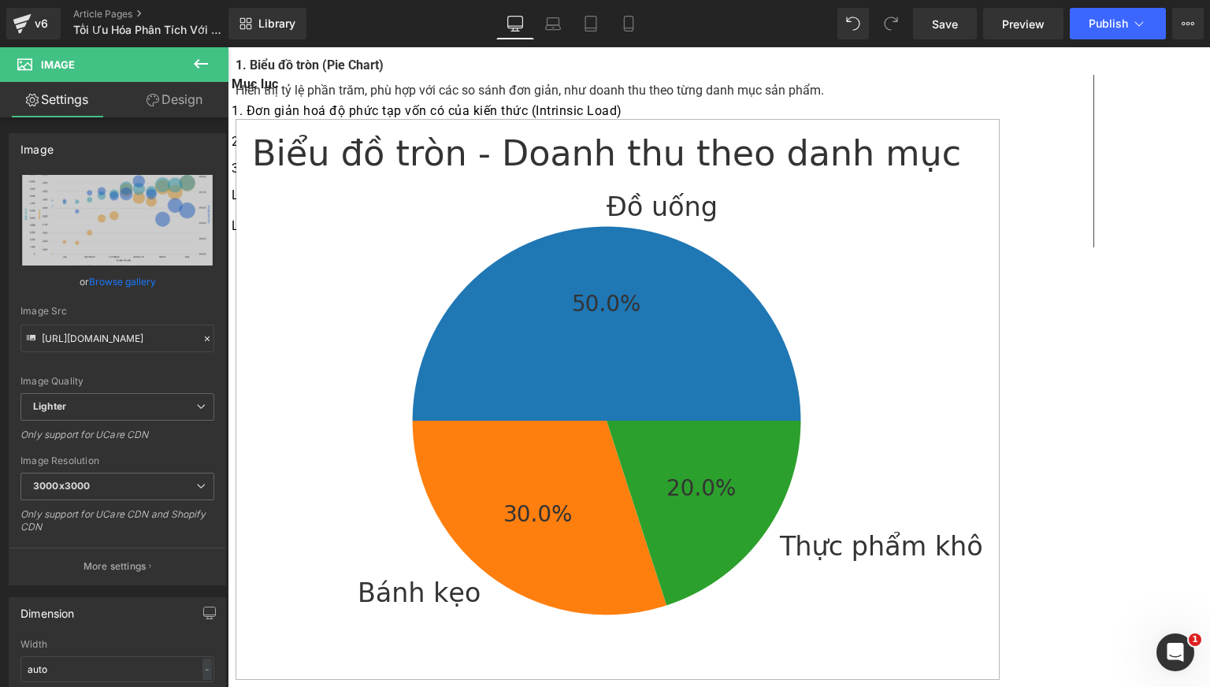
scroll to position [3199, 0]
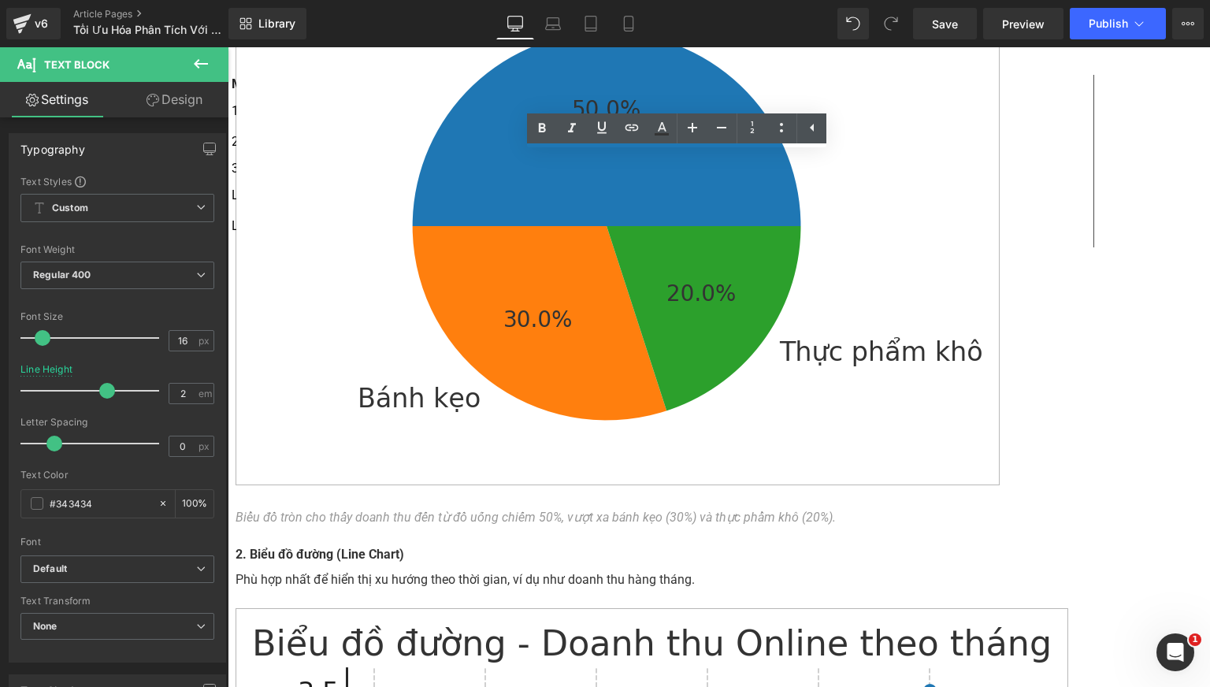
scroll to position [3461, 0]
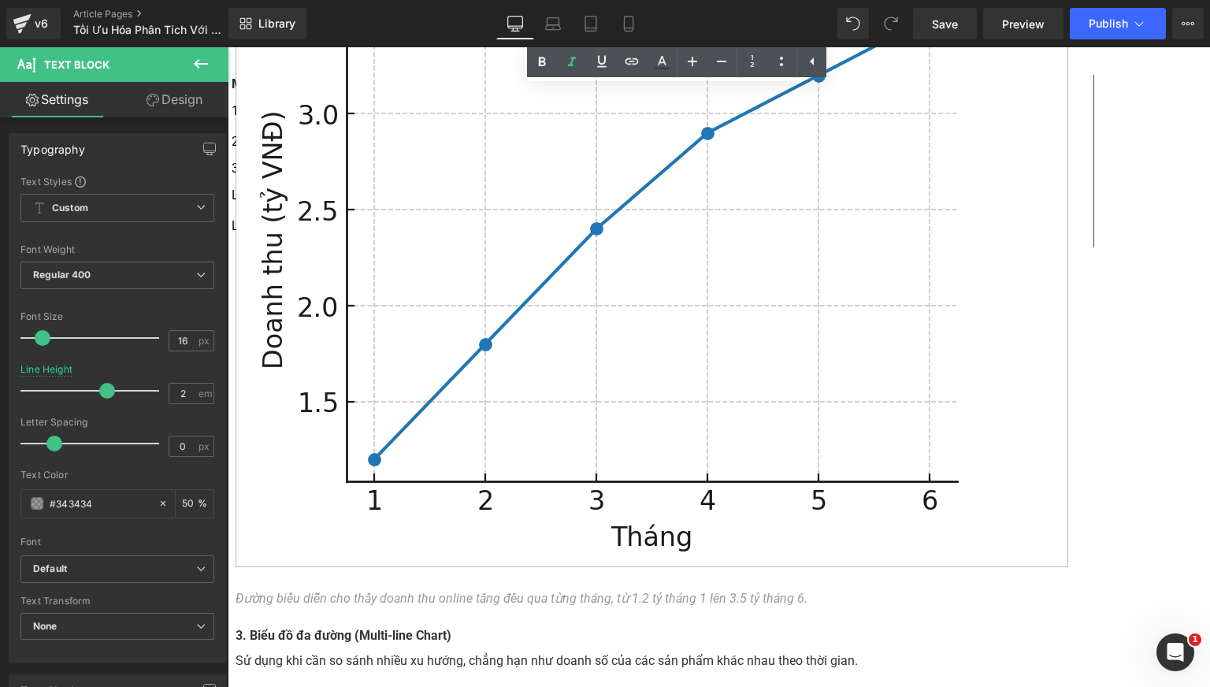
scroll to position [3845, 0]
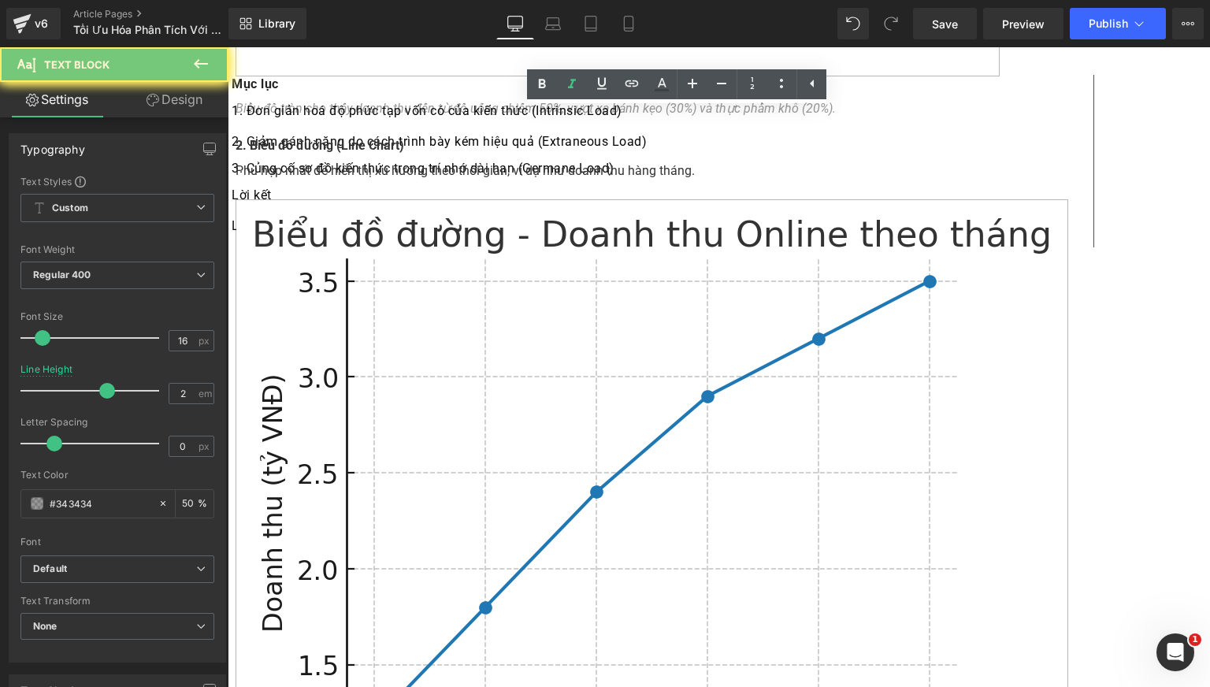
paste div
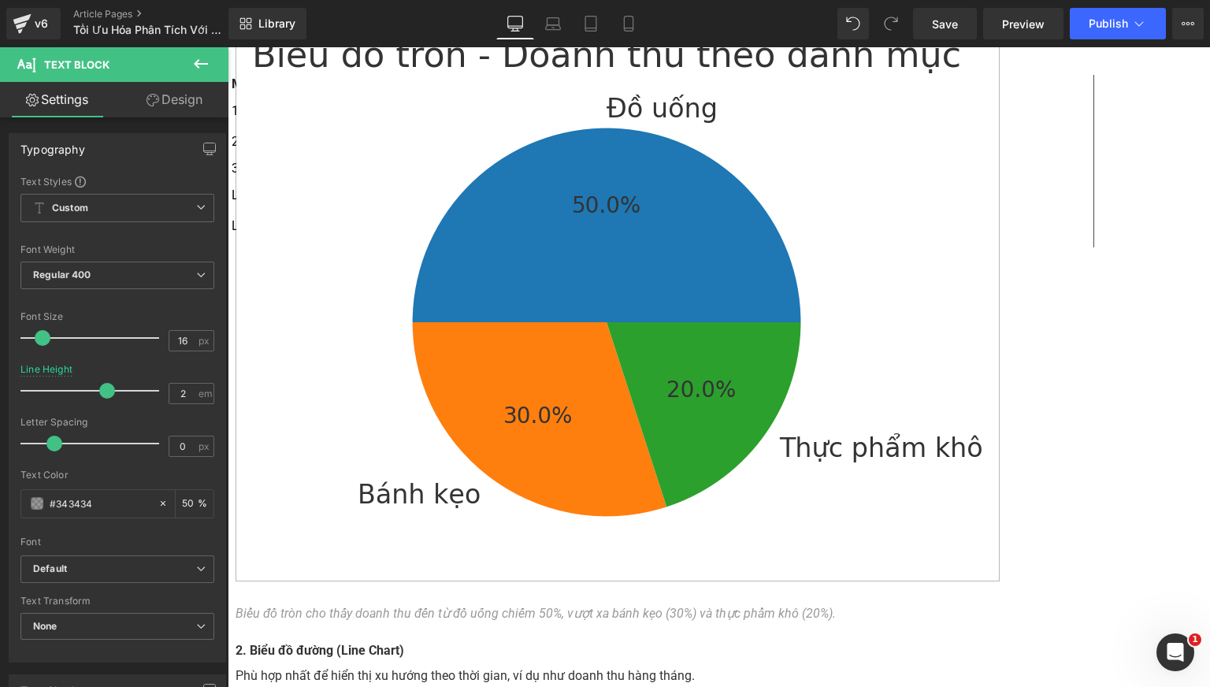
scroll to position [3321, 0]
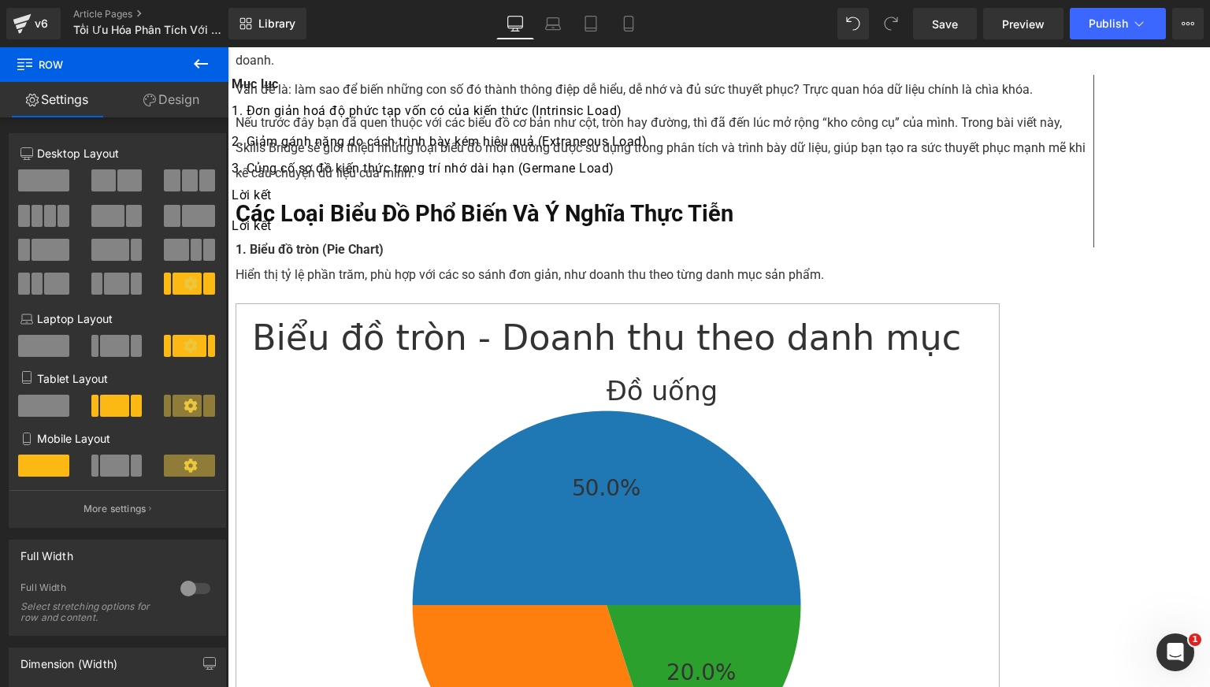
scroll to position [2664, 0]
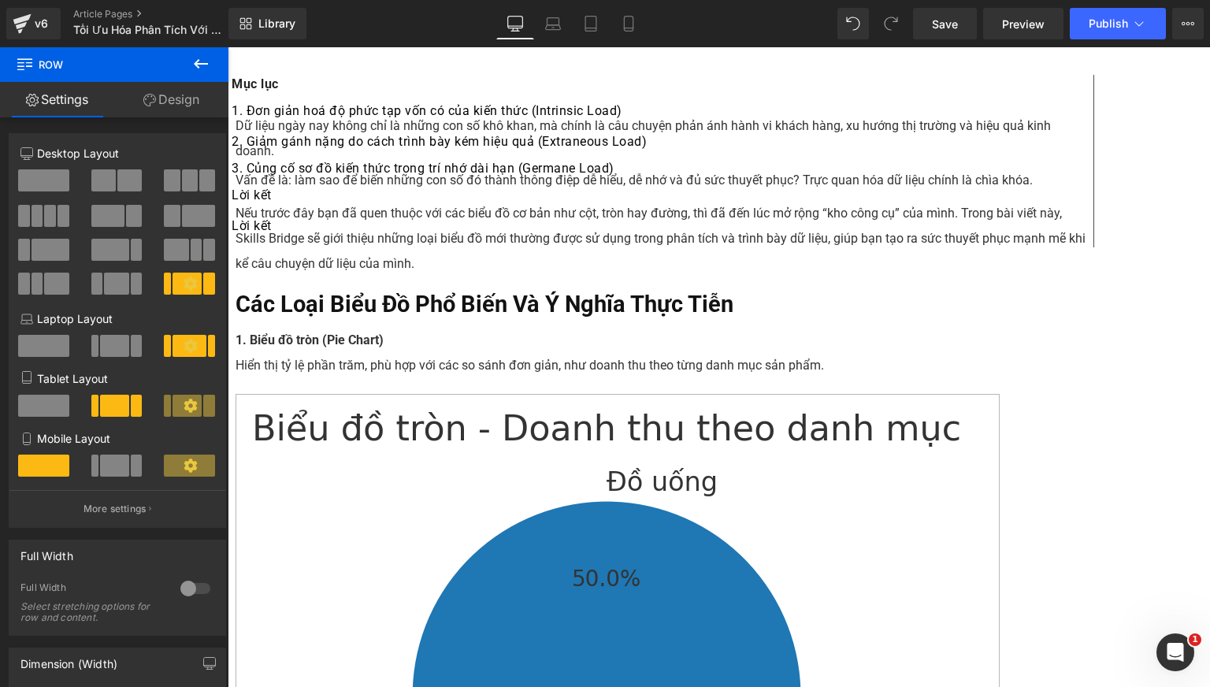
drag, startPoint x: 708, startPoint y: 355, endPoint x: 696, endPoint y: 356, distance: 11.8
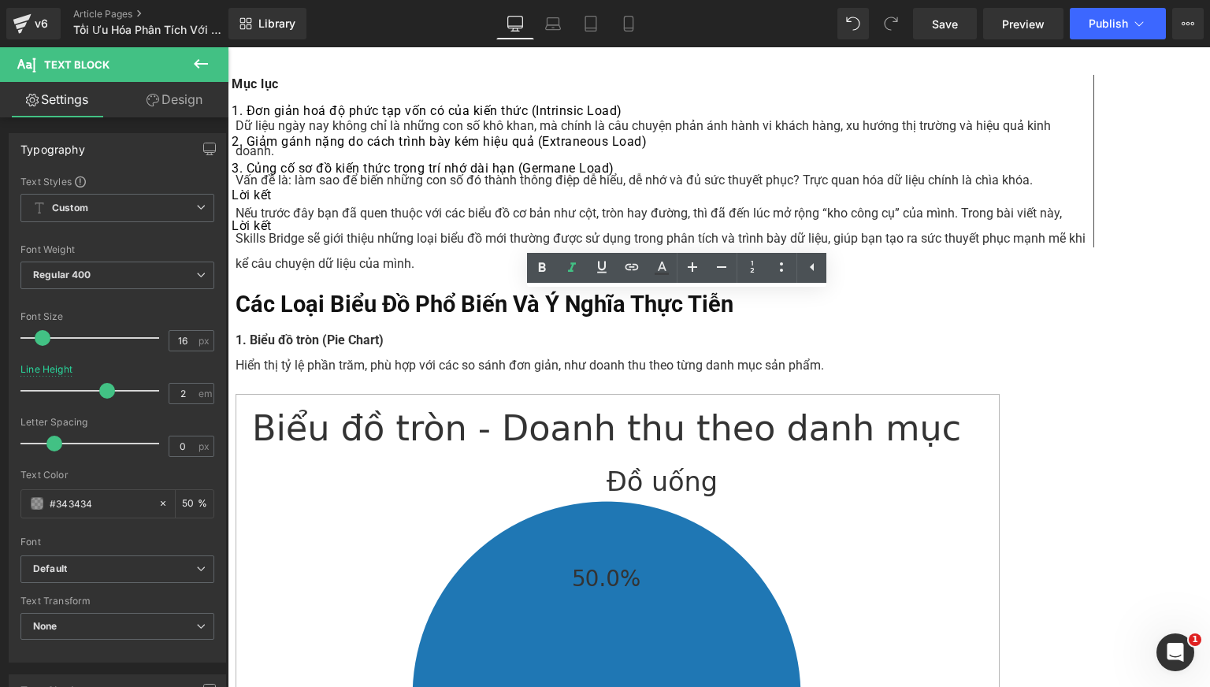
drag, startPoint x: 647, startPoint y: 354, endPoint x: 763, endPoint y: 354, distance: 115.8
copy icon "Nguồn: Google Cloud"
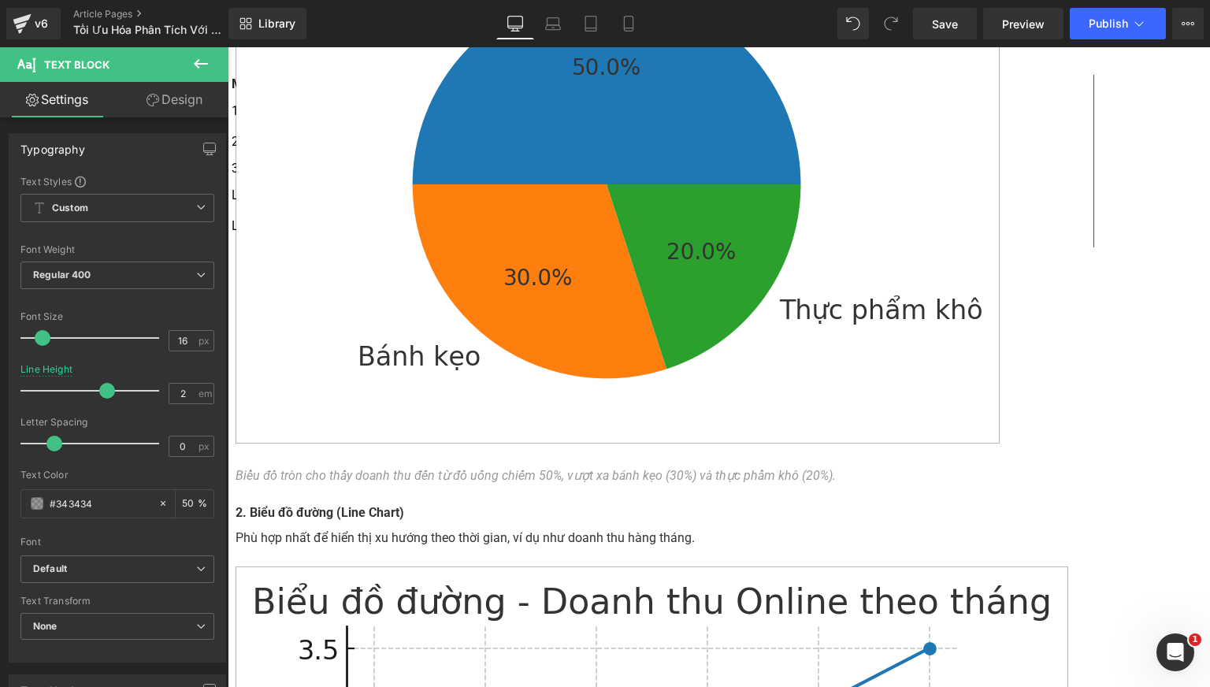
scroll to position [3583, 0]
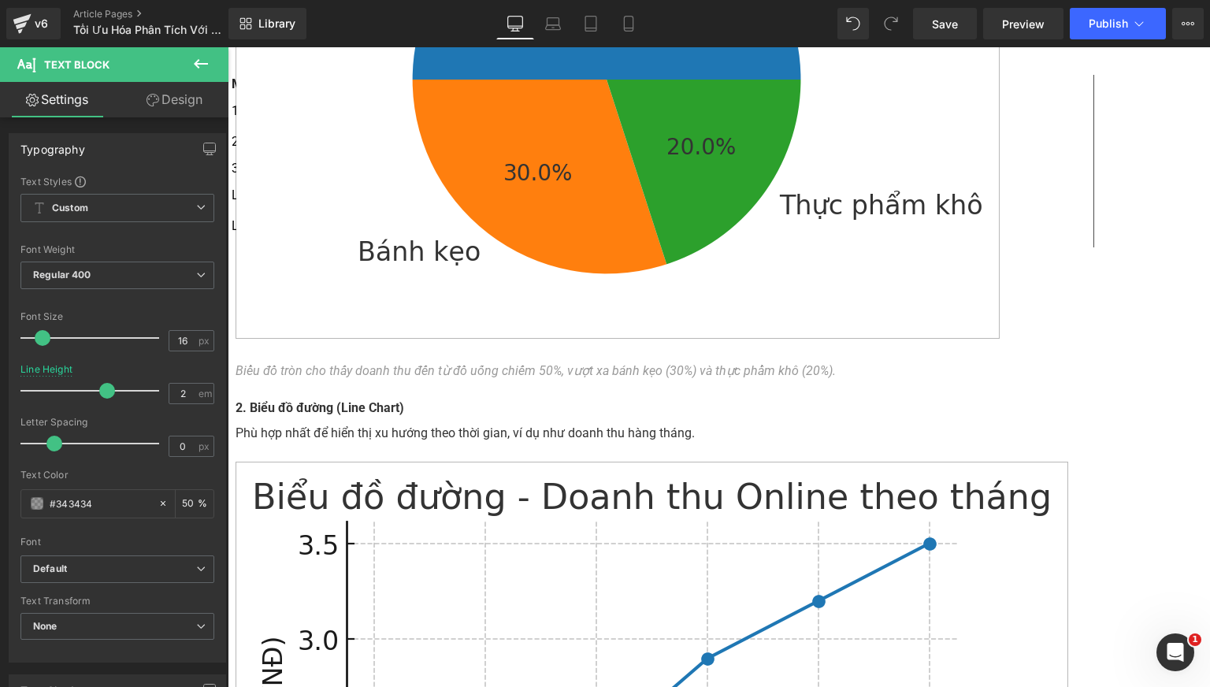
drag, startPoint x: 827, startPoint y: 398, endPoint x: 852, endPoint y: 408, distance: 27.2
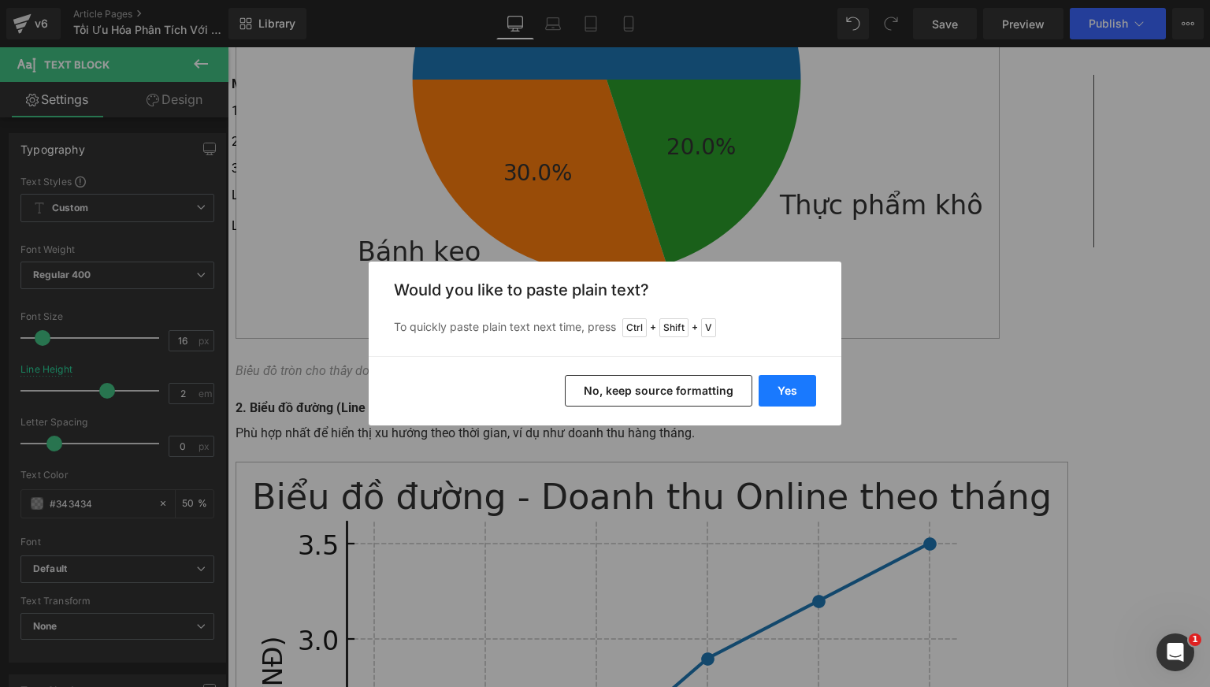
click at [786, 388] on button "Yes" at bounding box center [786, 390] width 57 height 31
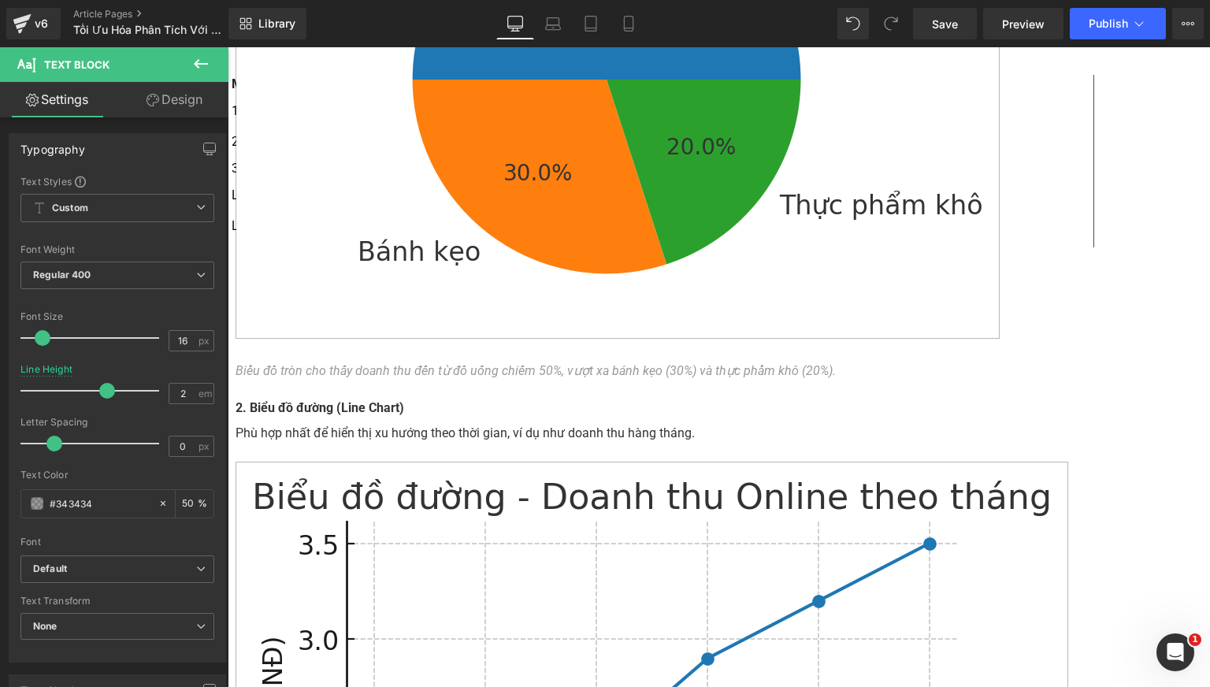
click at [228, 47] on span "Text Block" at bounding box center [228, 47] width 0 height 0
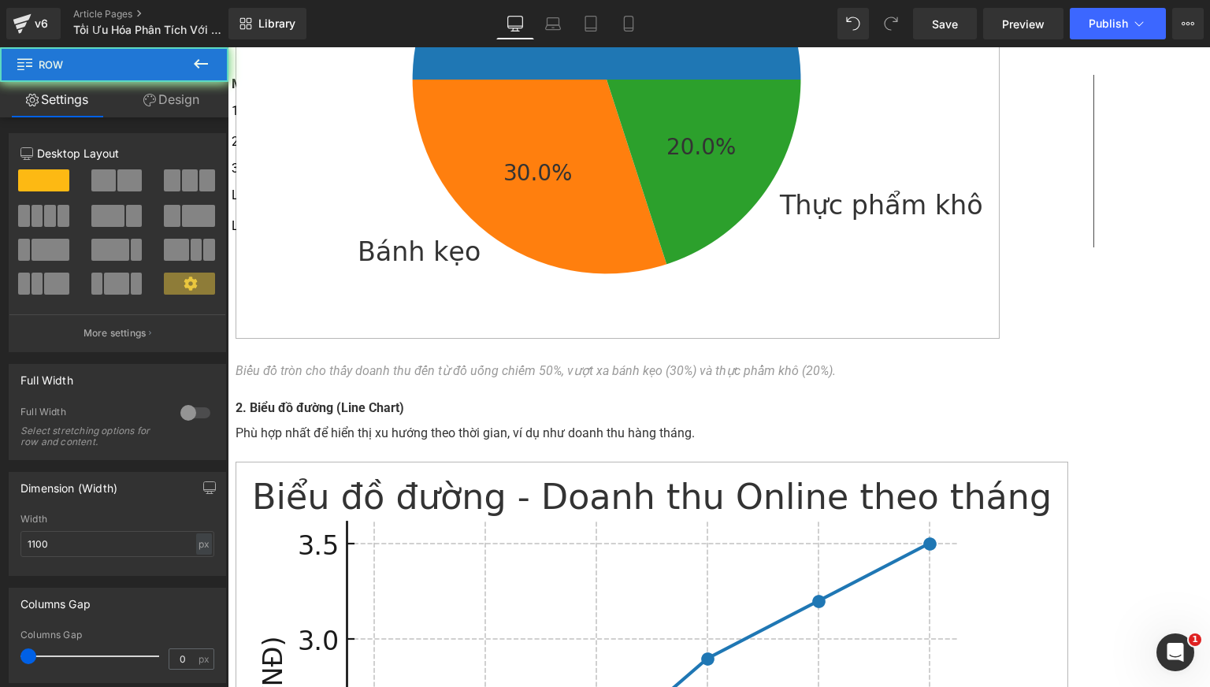
scroll to position [3451, 0]
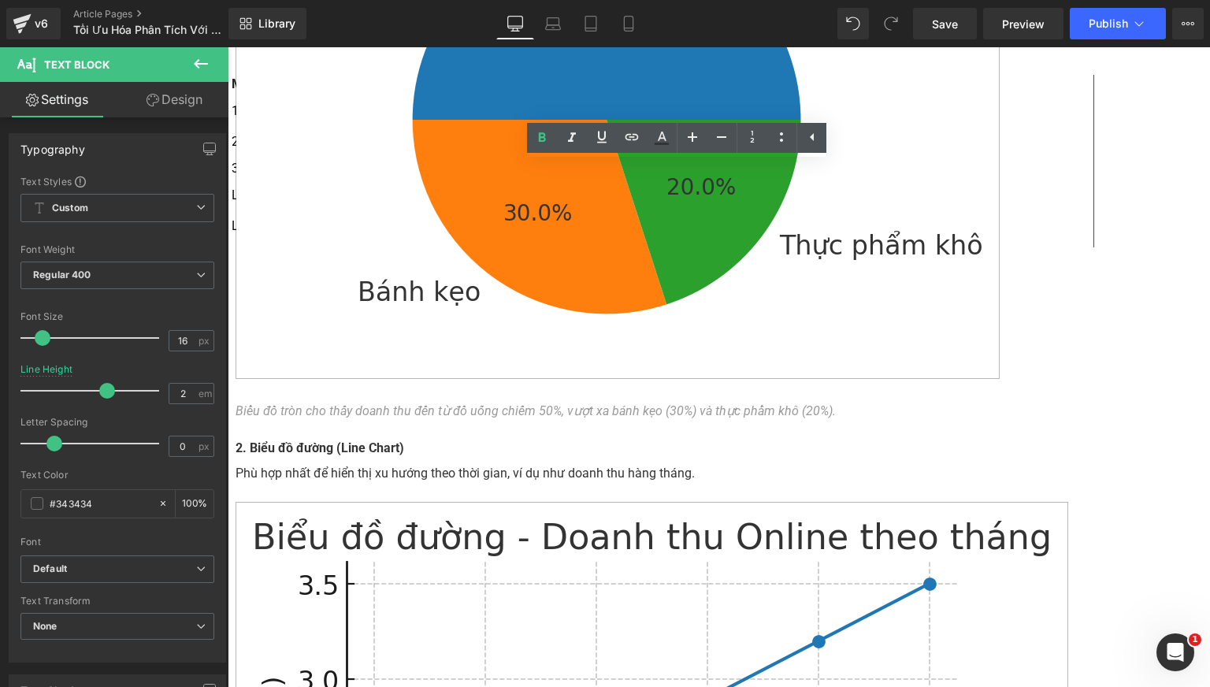
scroll to position [3583, 0]
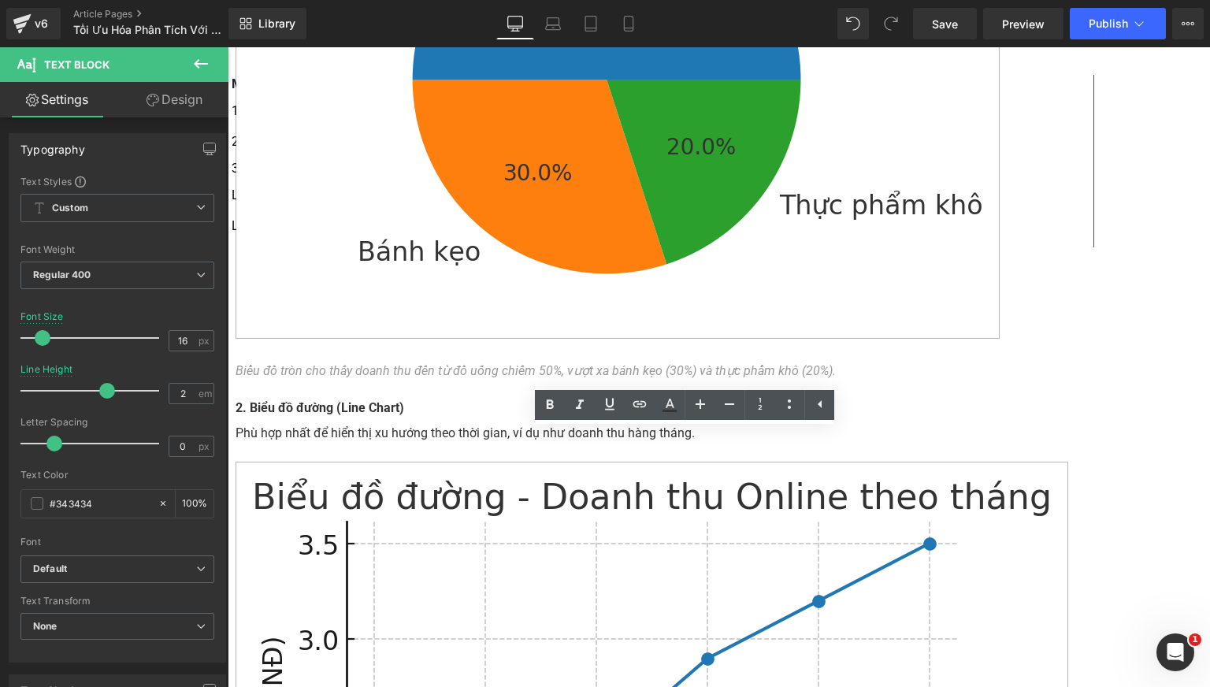
scroll to position [3451, 0]
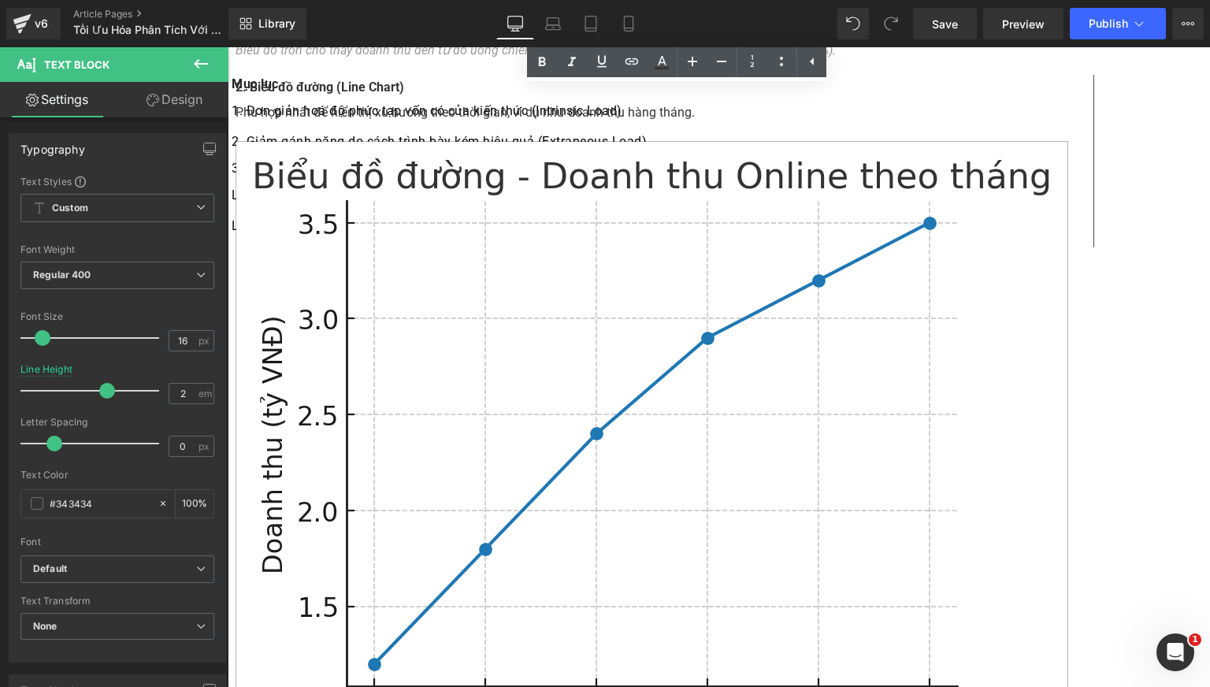
scroll to position [3788, 0]
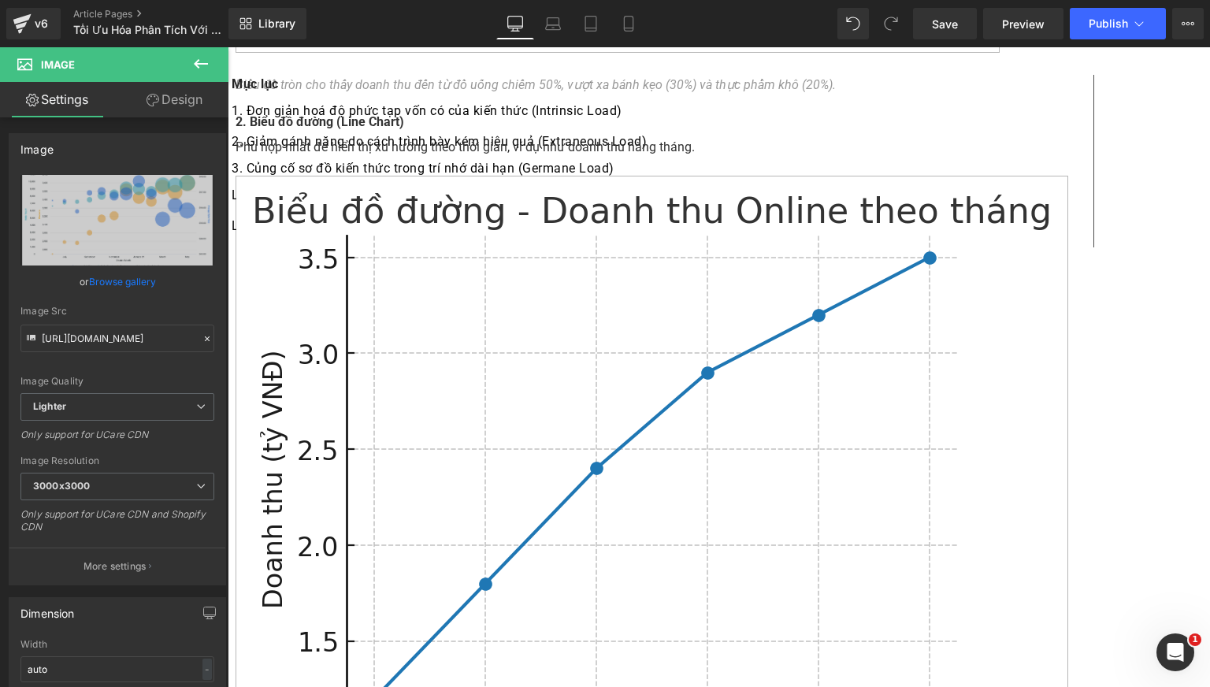
scroll to position [3729, 0]
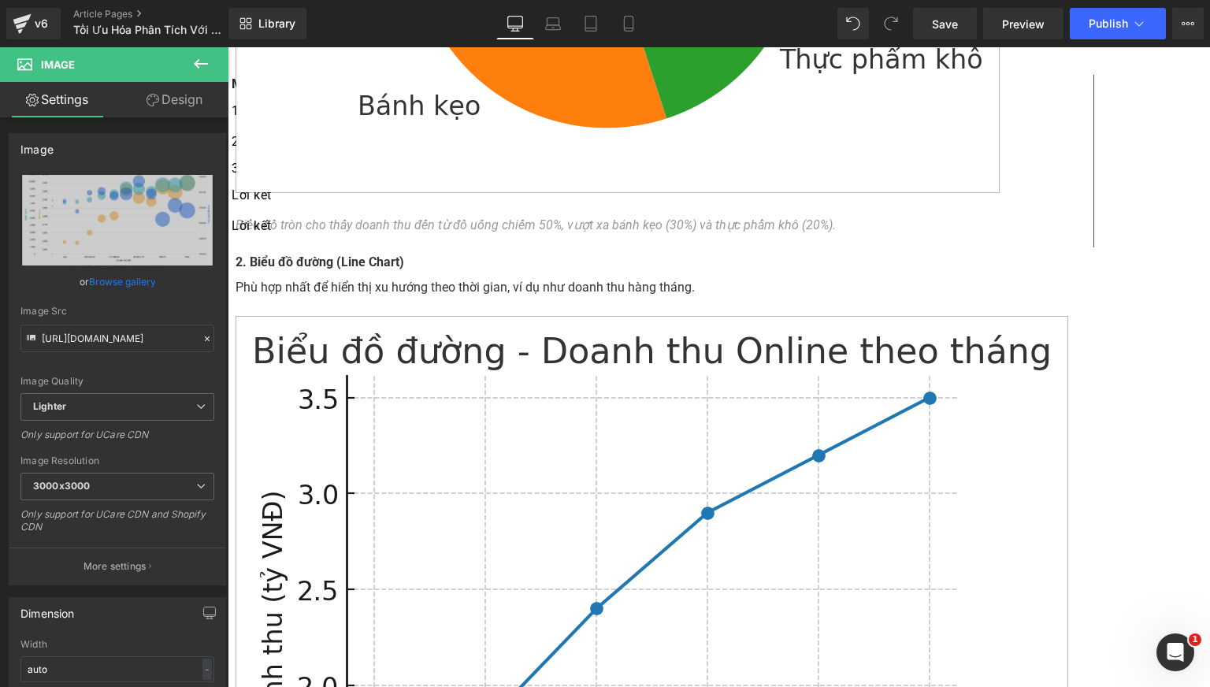
drag, startPoint x: 488, startPoint y: 296, endPoint x: 635, endPoint y: 78, distance: 263.2
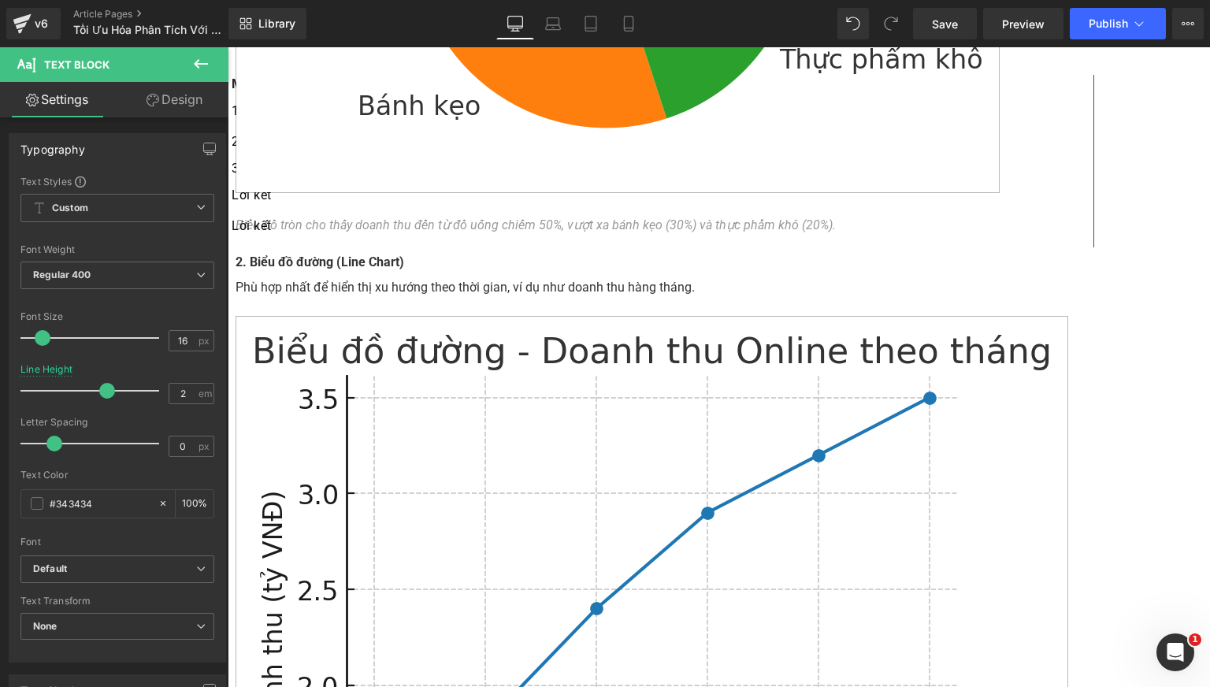
paste div
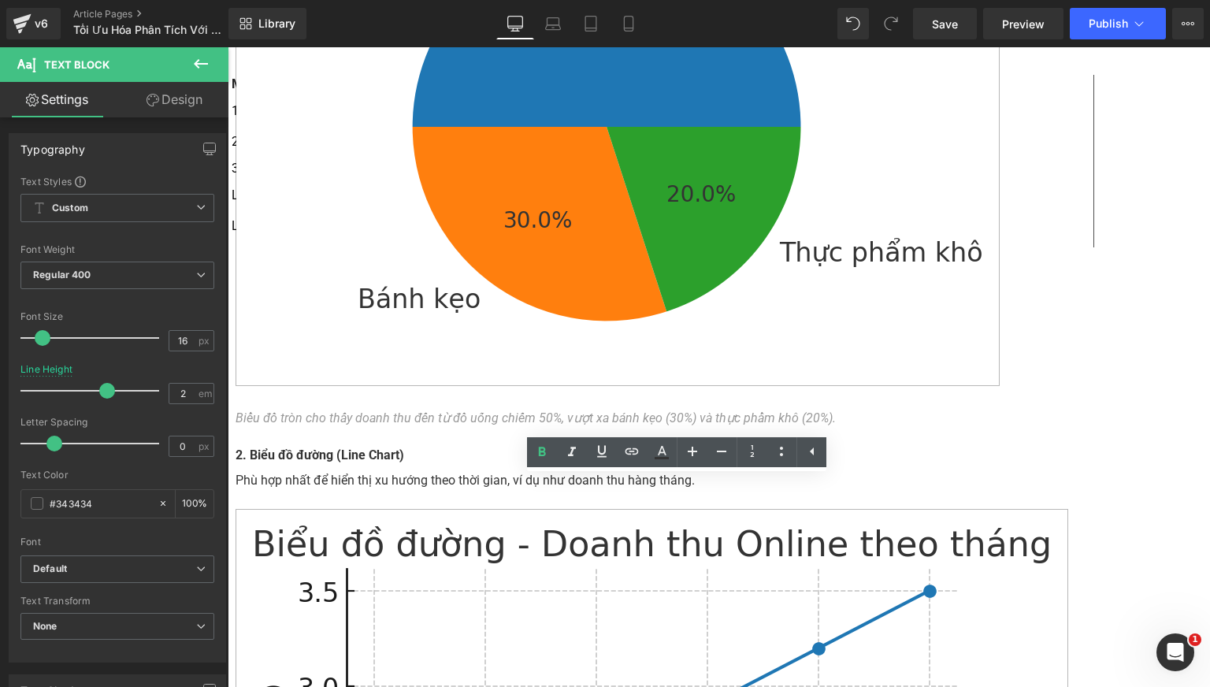
scroll to position [3535, 0]
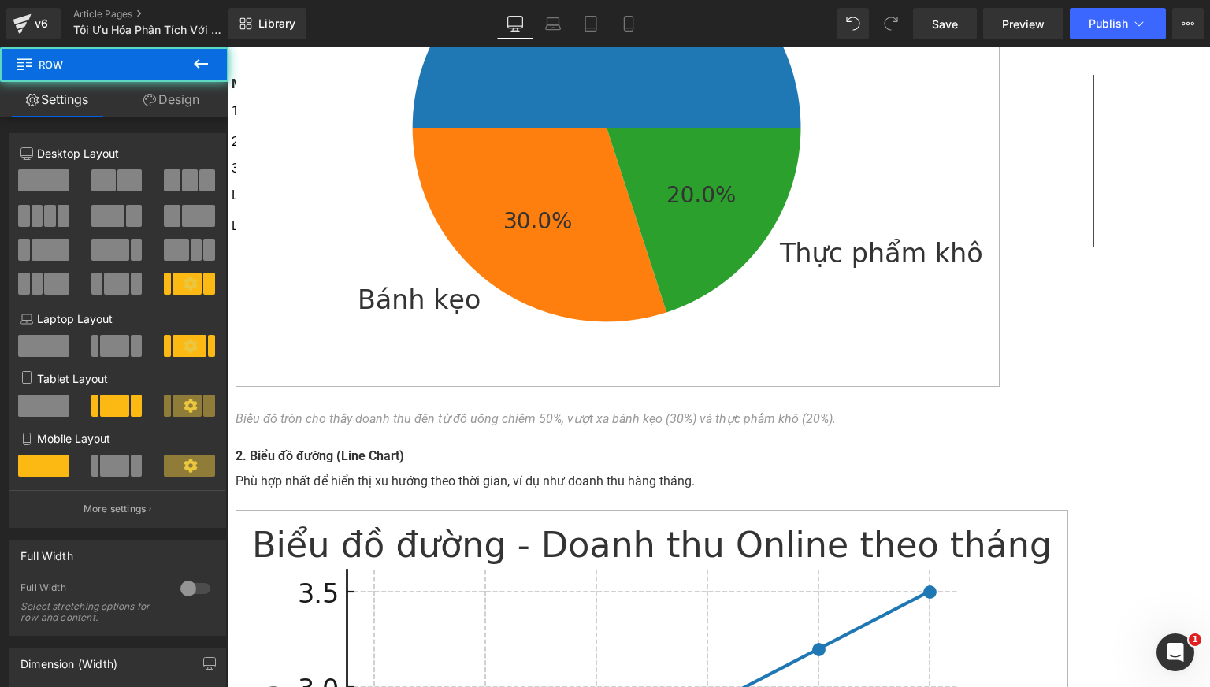
scroll to position [3797, 0]
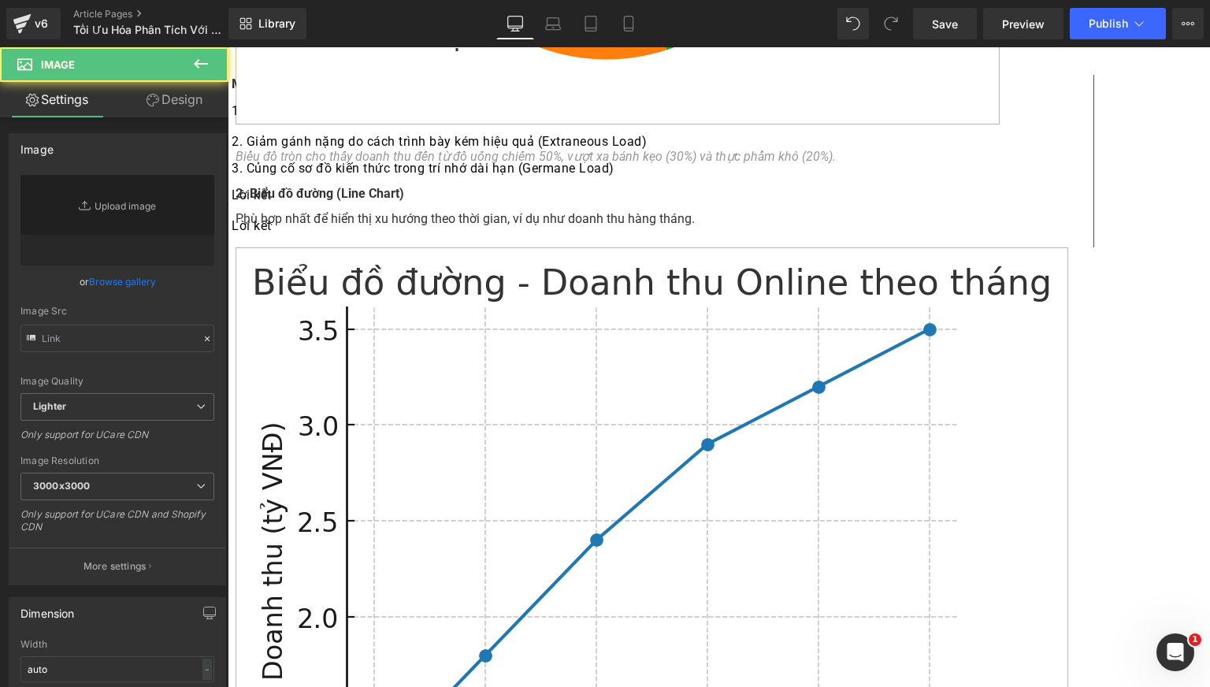
type input "[URL][DOMAIN_NAME]"
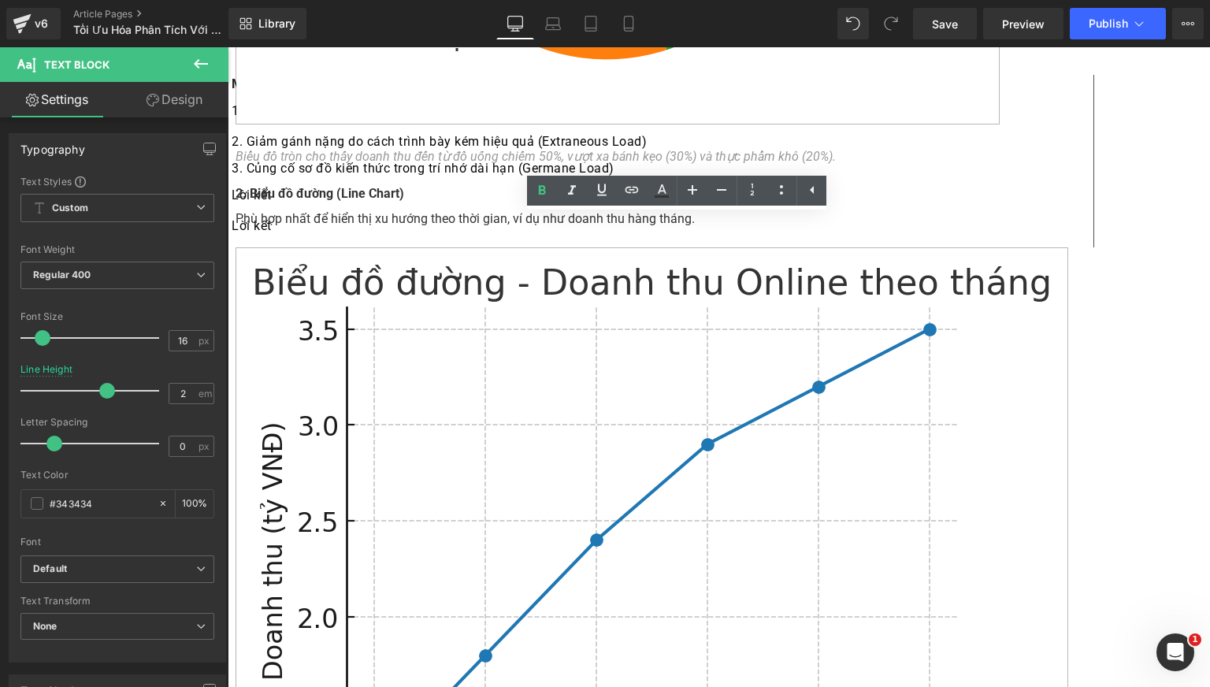
copy b "(Box Plot"
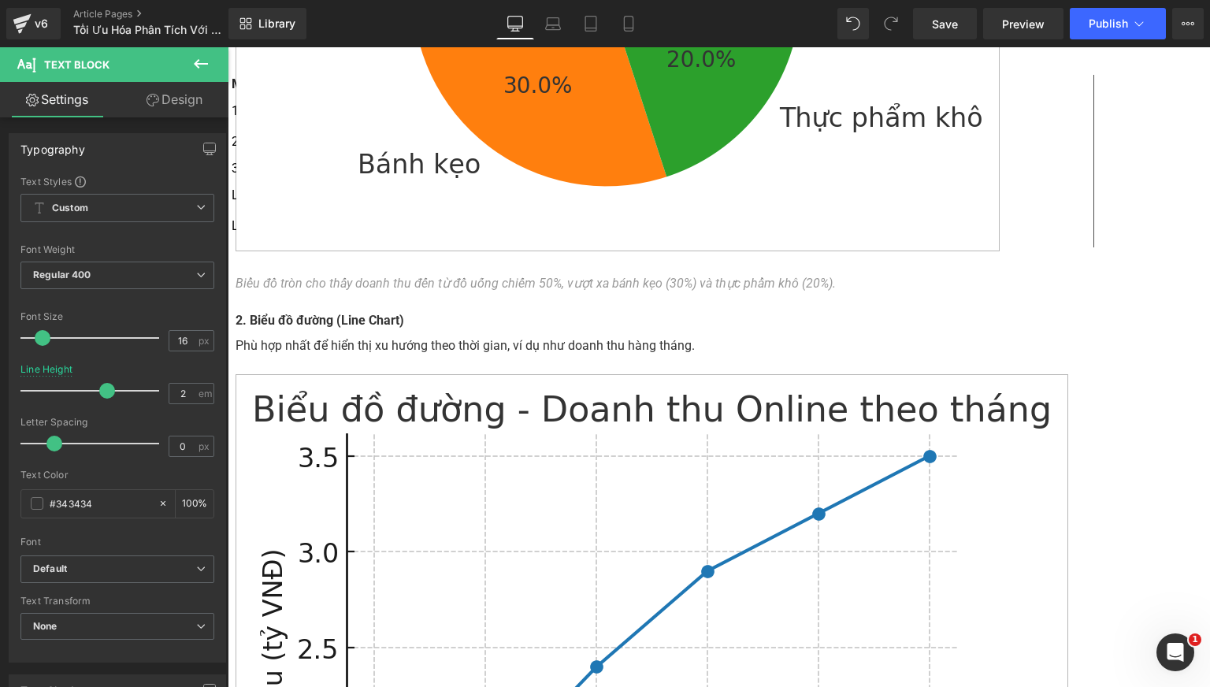
scroll to position [3666, 0]
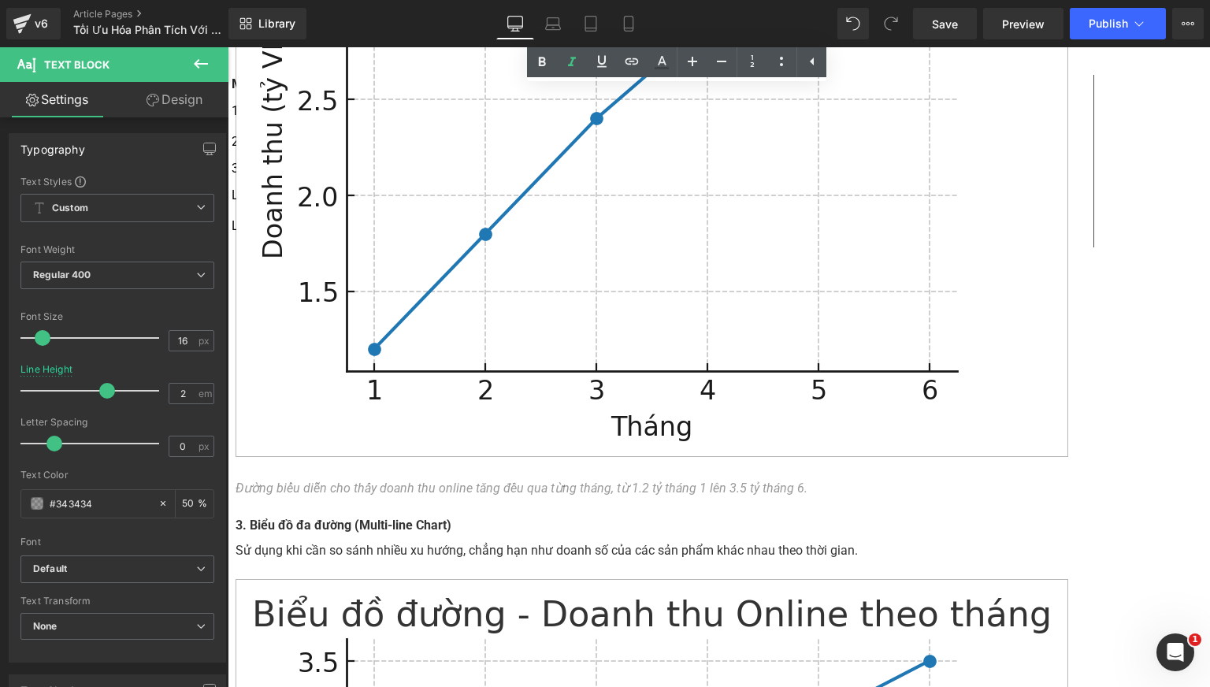
scroll to position [4219, 0]
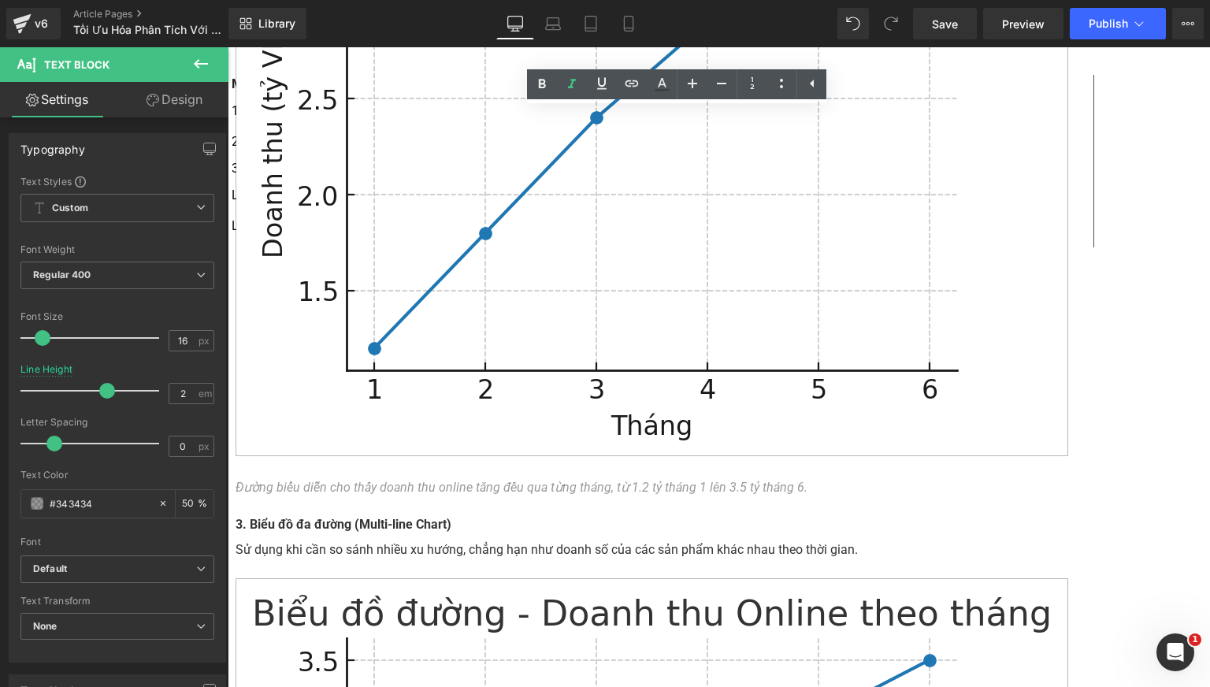
drag, startPoint x: 625, startPoint y: 136, endPoint x: 445, endPoint y: 128, distance: 180.5
paste div
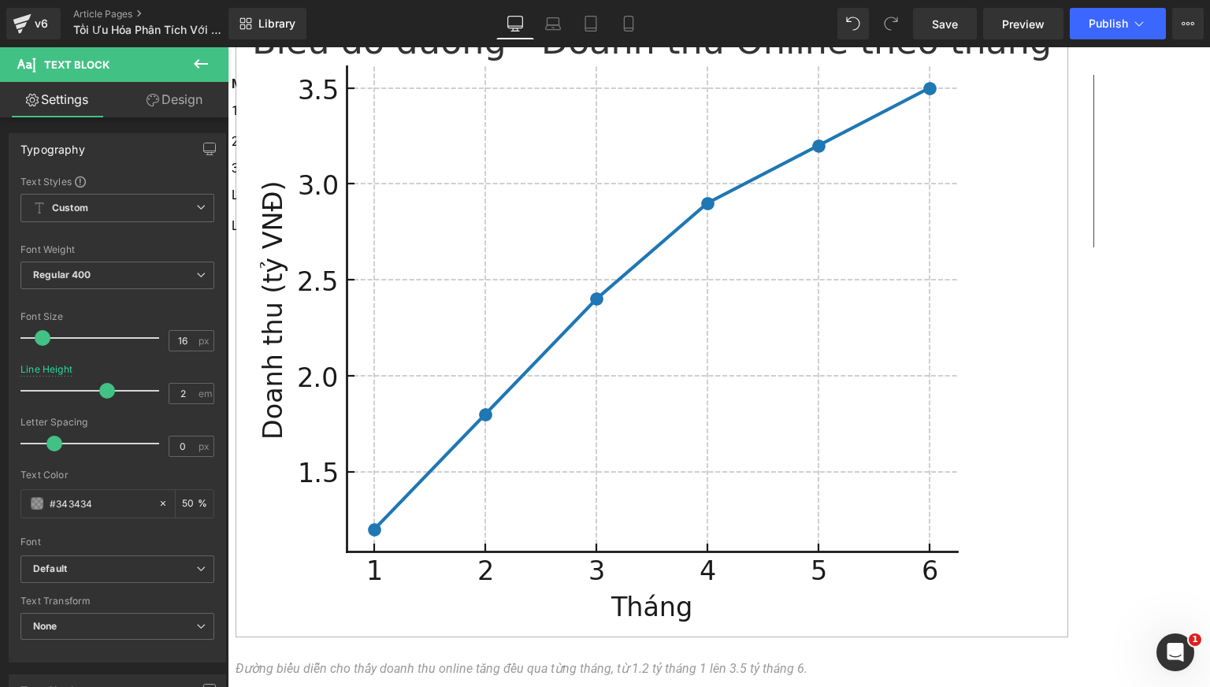
scroll to position [4088, 0]
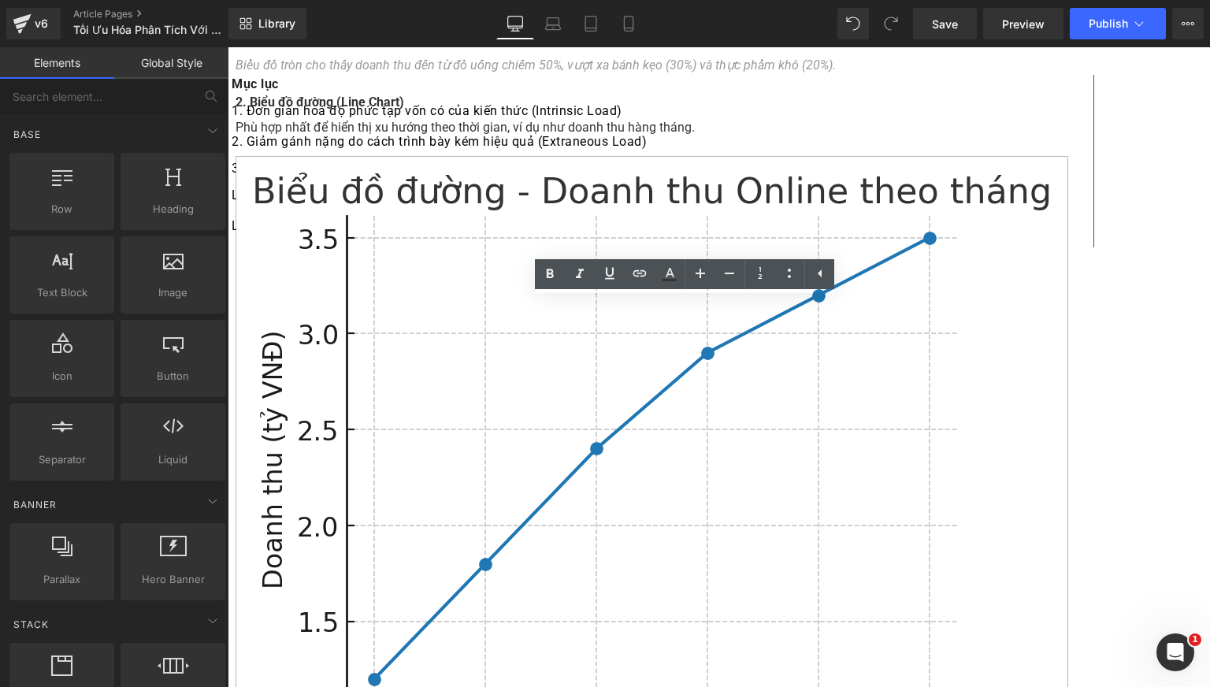
scroll to position [3825, 0]
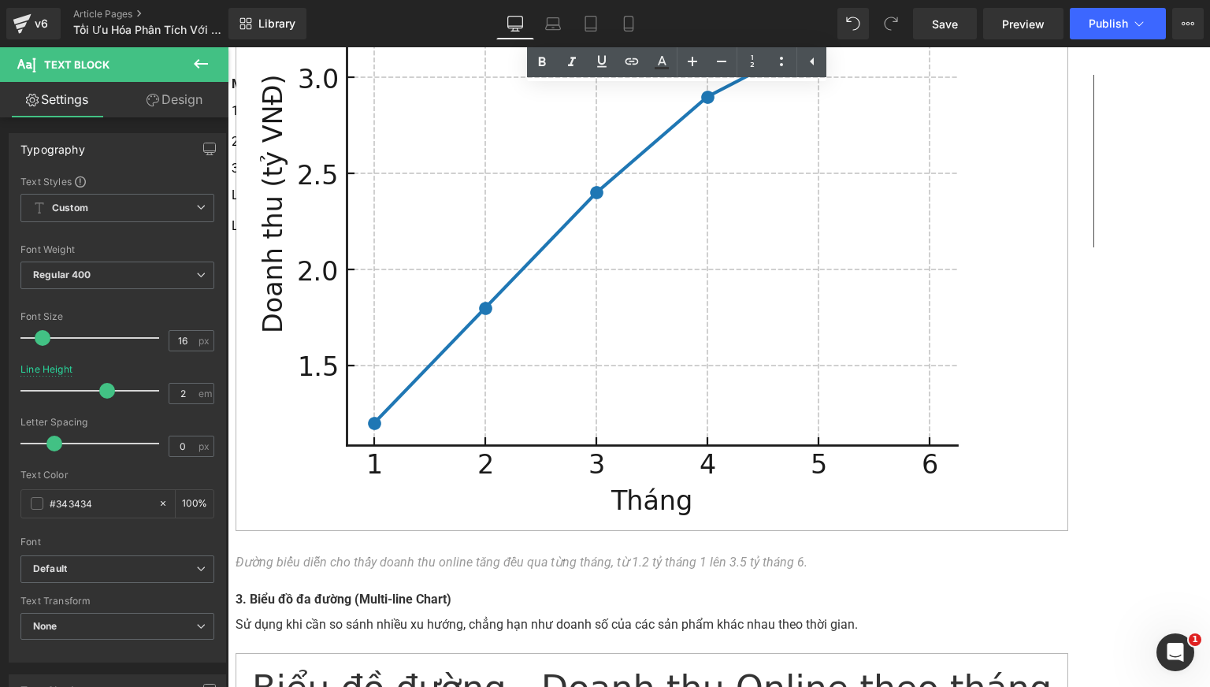
scroll to position [3882, 0]
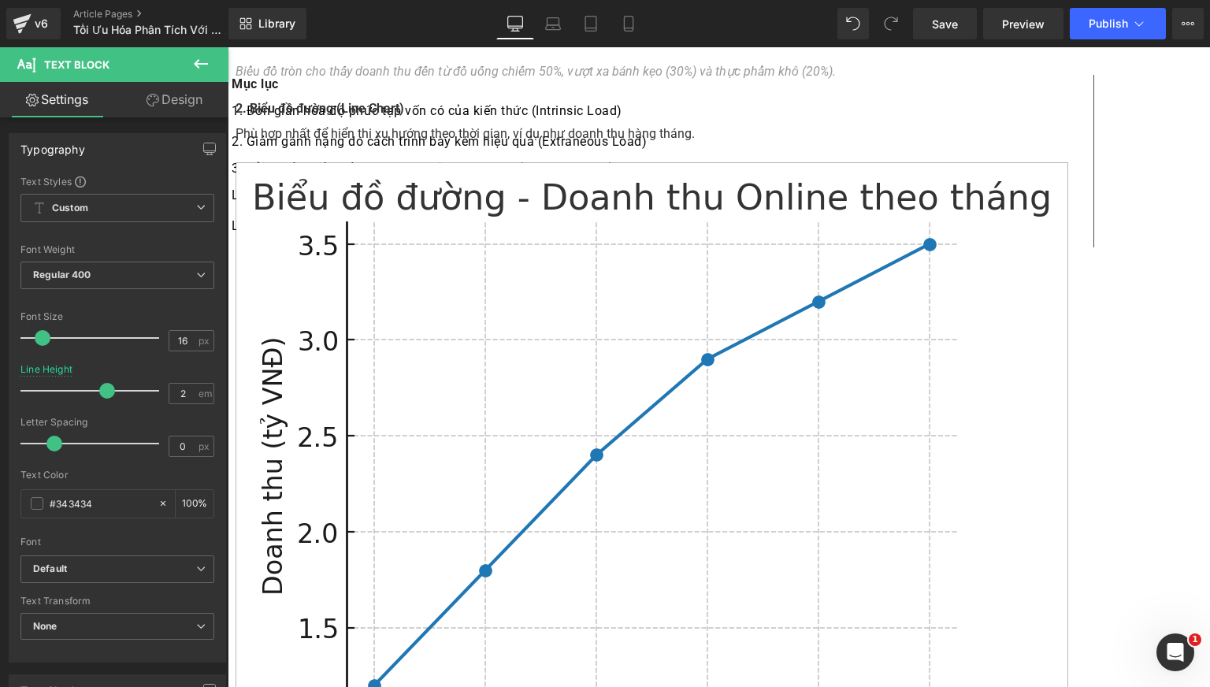
paste div
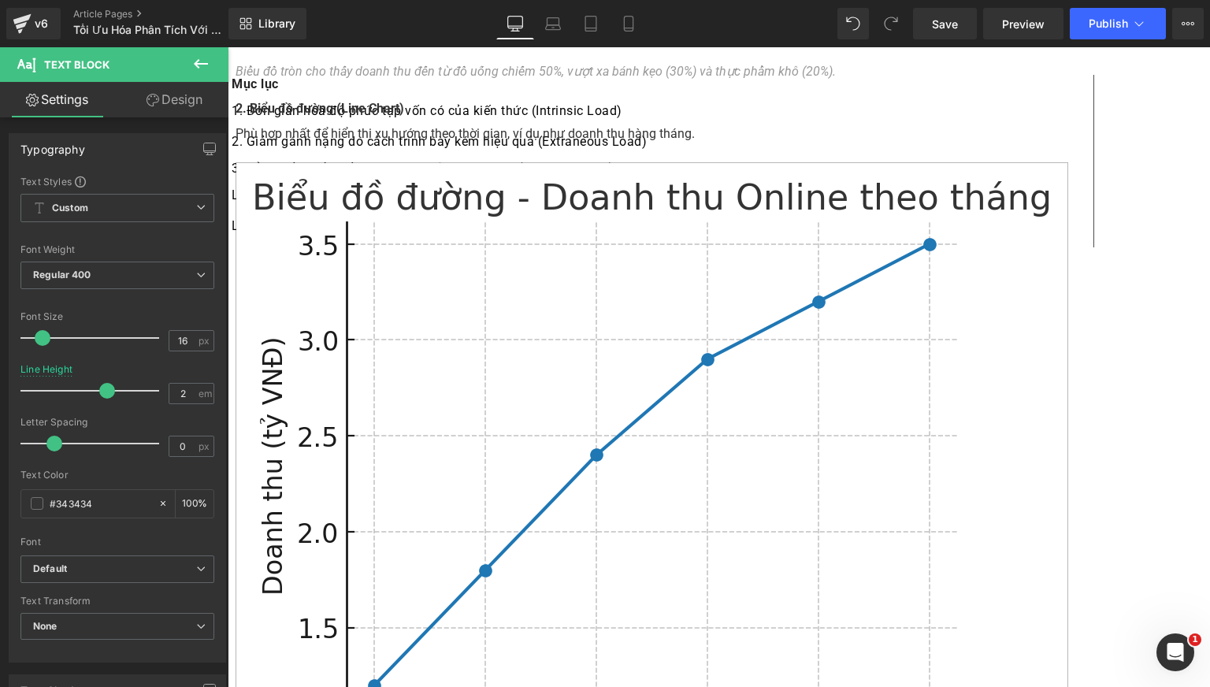
scroll to position [4014, 0]
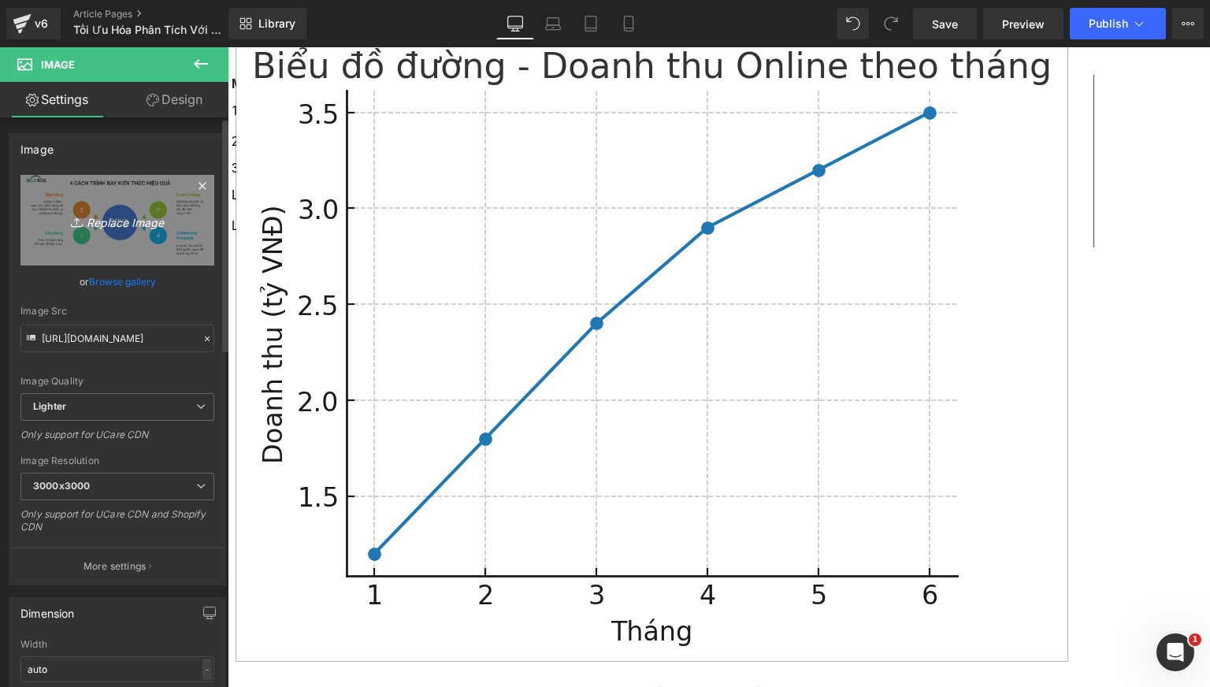
click at [122, 217] on icon "Replace Image" at bounding box center [117, 220] width 126 height 20
type input "C:\fakepath\BIỂU ĐỒ NHIỆT.png"
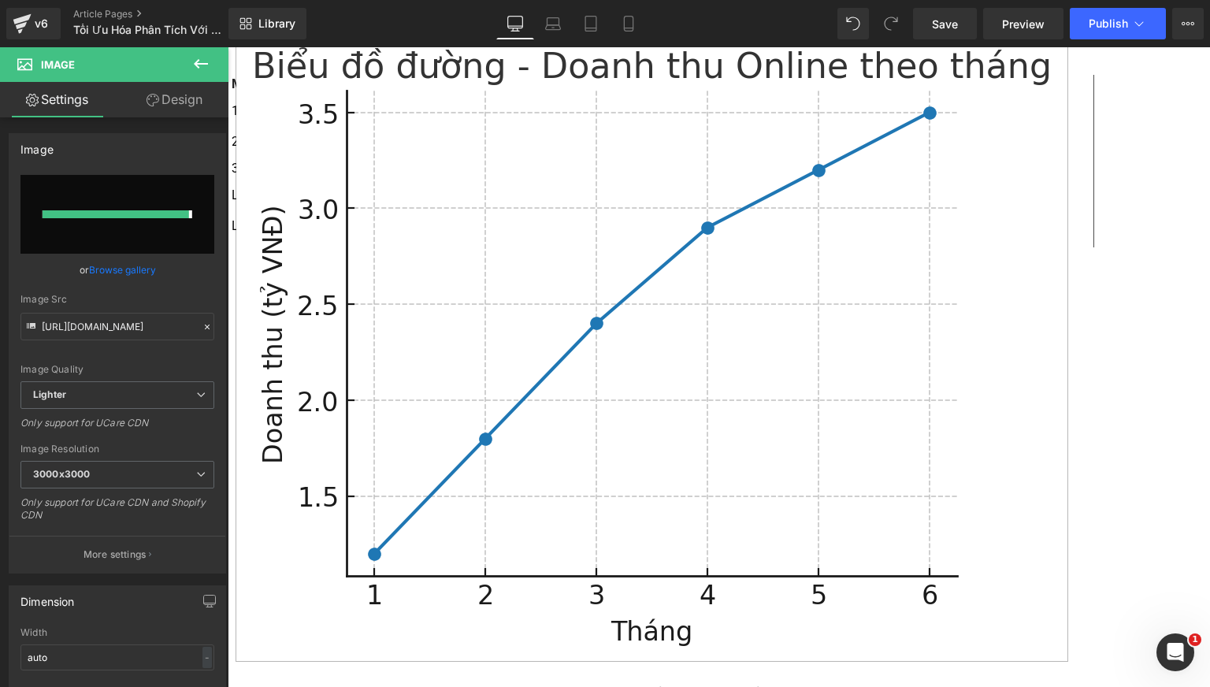
type input "[URL][DOMAIN_NAME]"
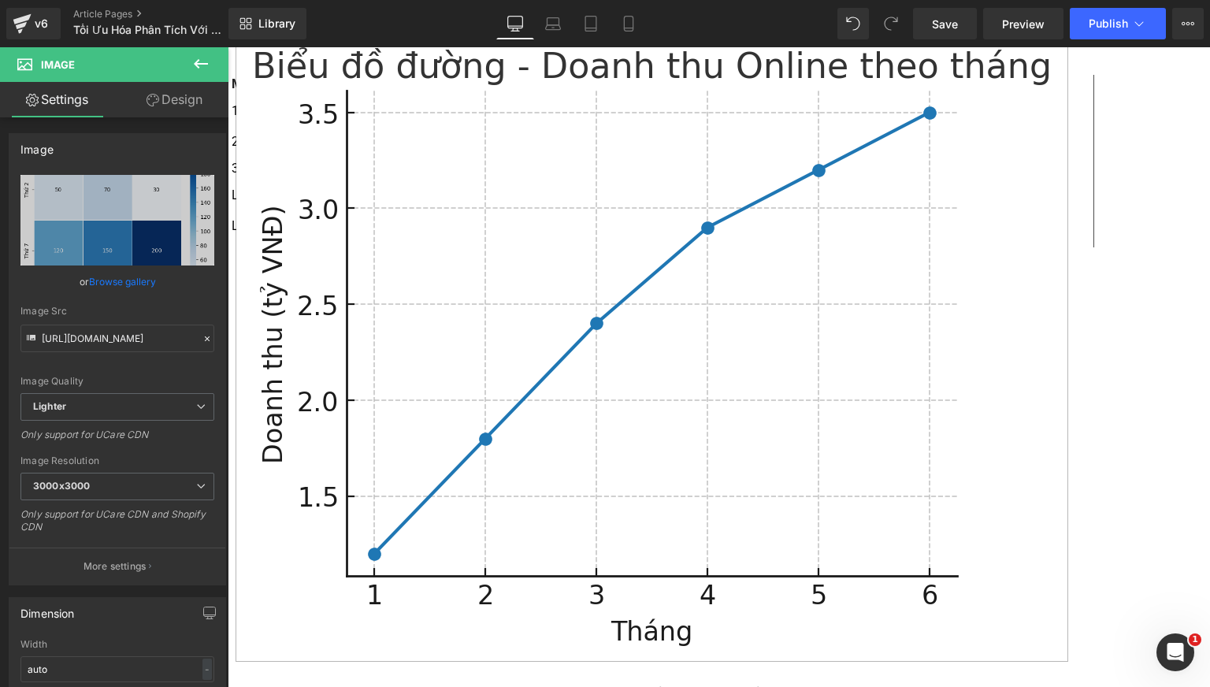
scroll to position [4144, 0]
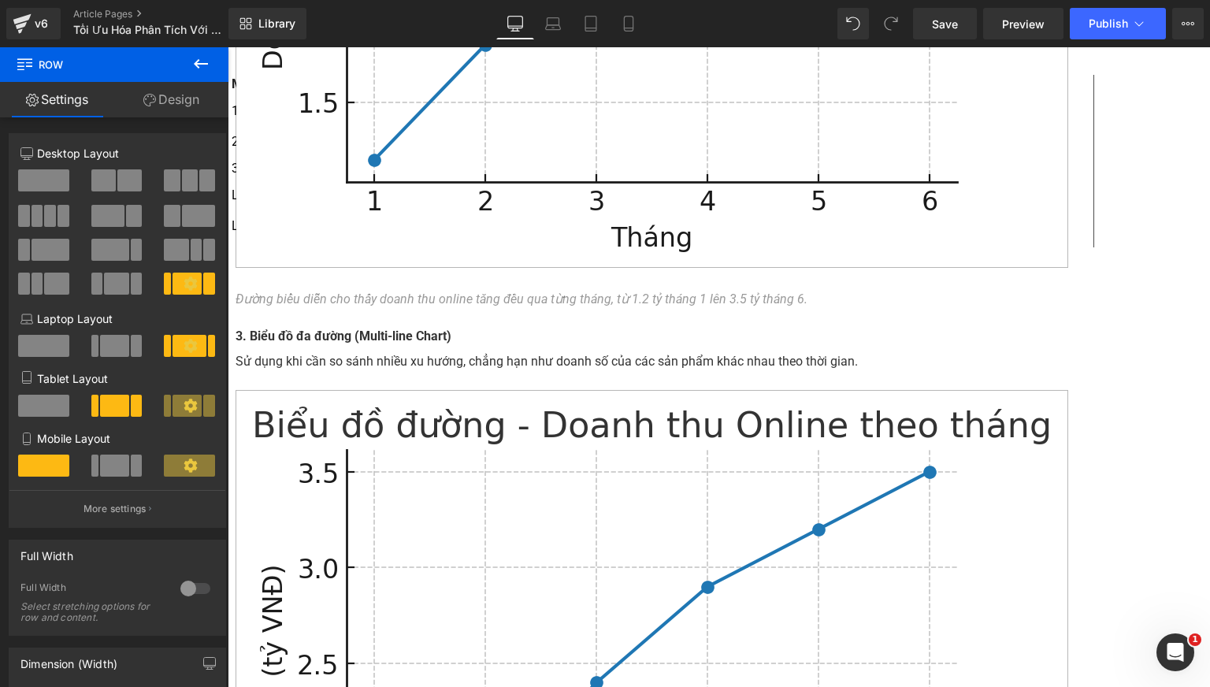
scroll to position [4276, 0]
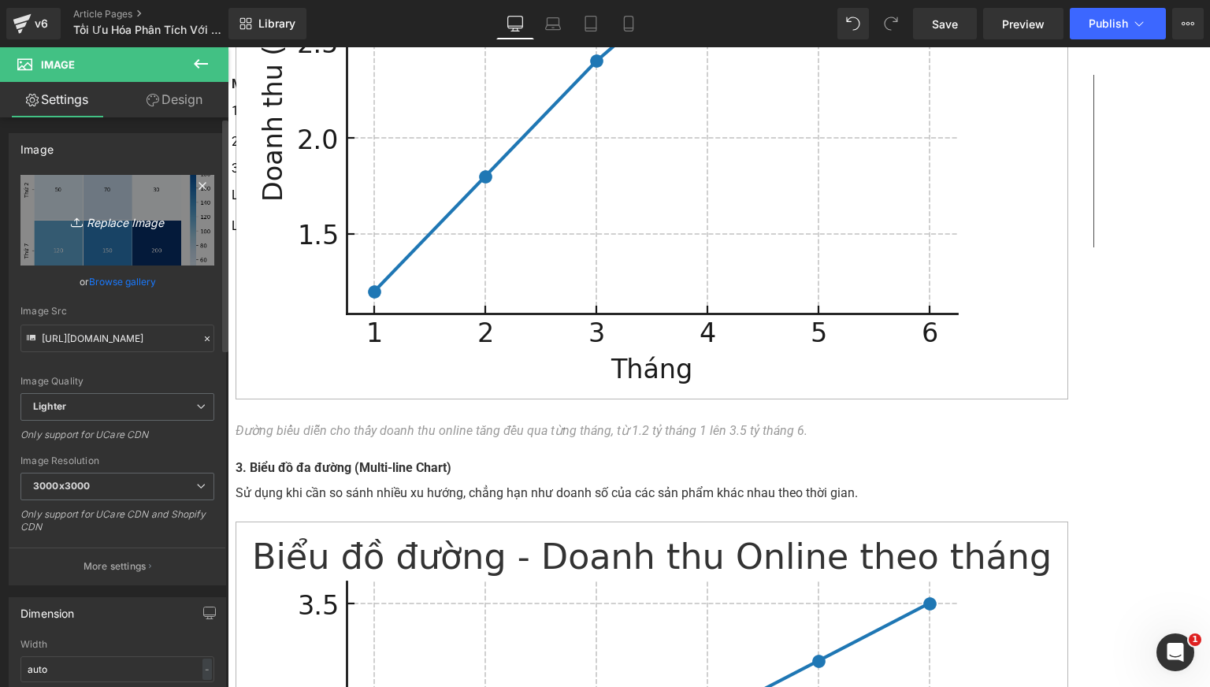
click at [122, 231] on link "Replace Image" at bounding box center [117, 220] width 194 height 91
type input "C:\fakepath\output.png"
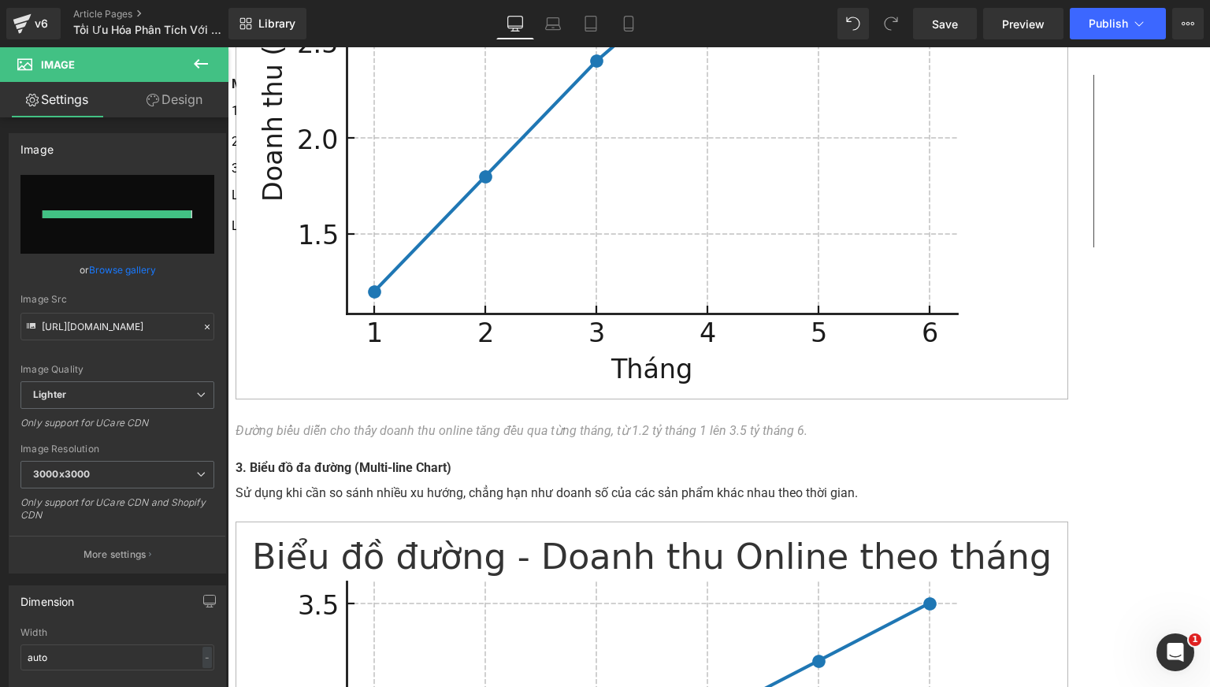
type input "[URL][DOMAIN_NAME]"
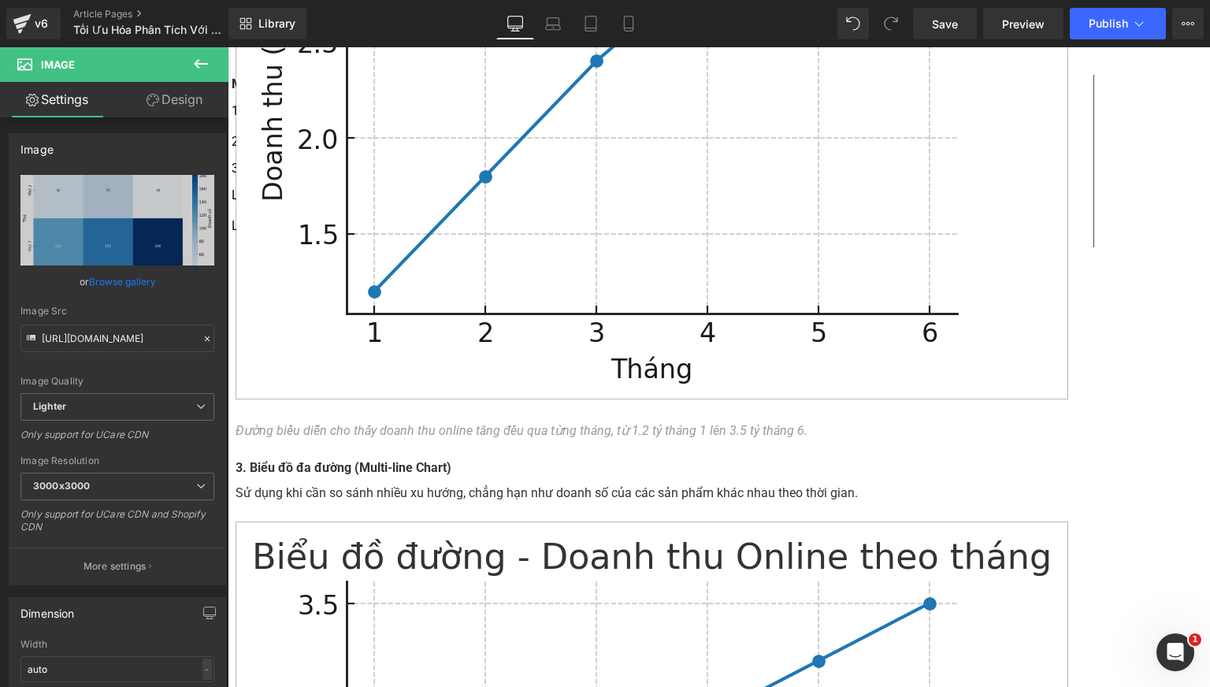
click at [228, 47] on span at bounding box center [228, 47] width 0 height 0
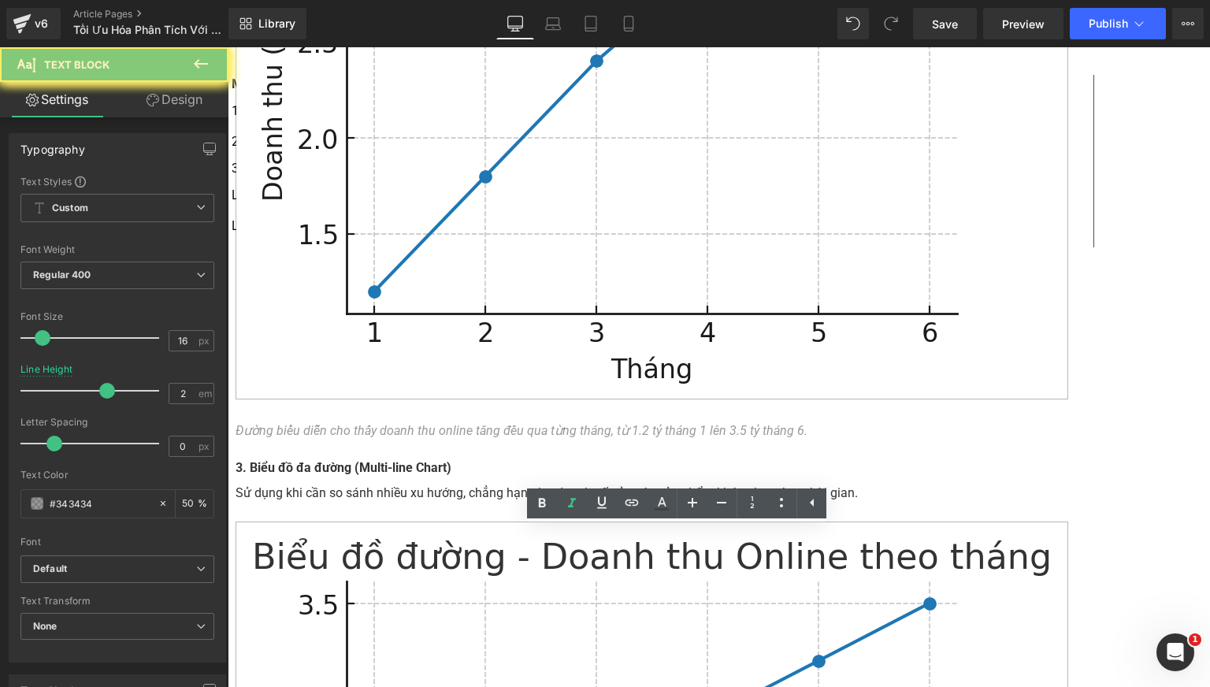
paste div
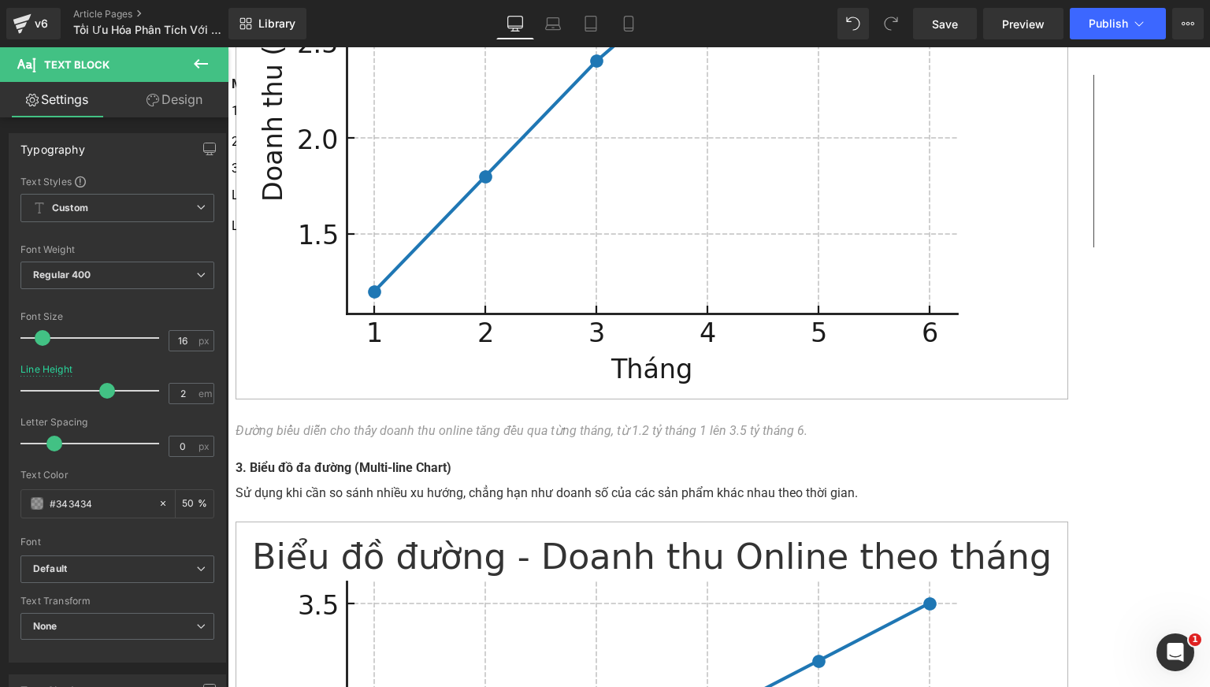
scroll to position [4407, 0]
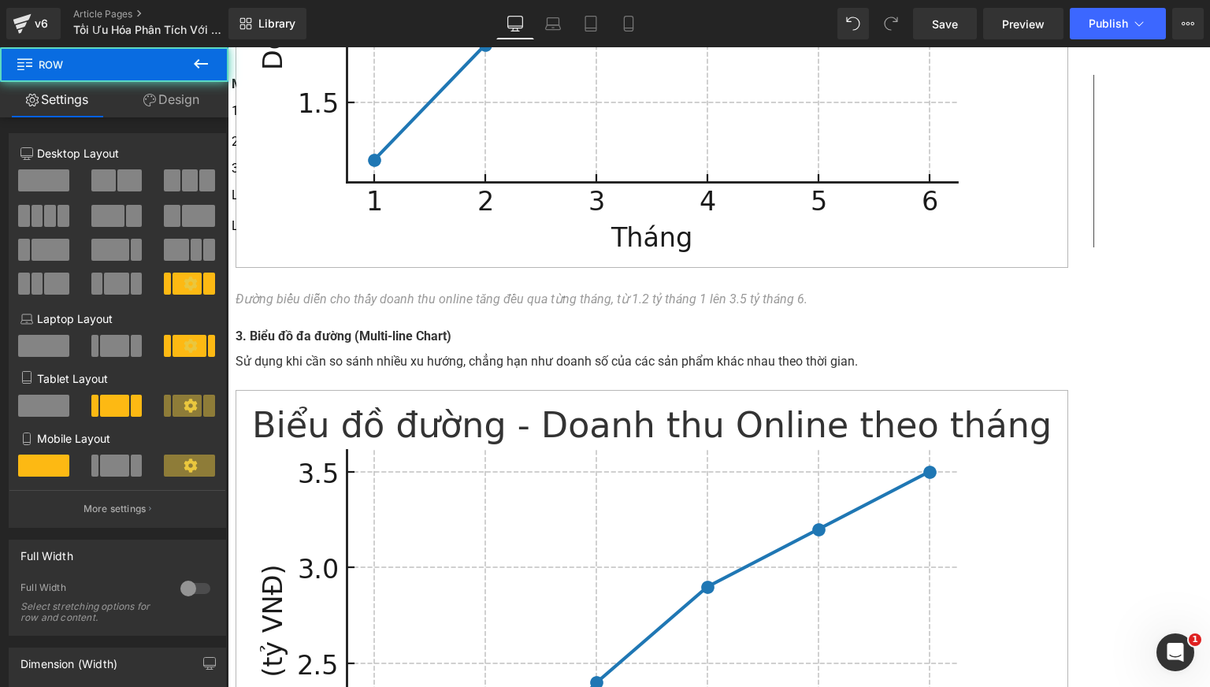
scroll to position [4276, 0]
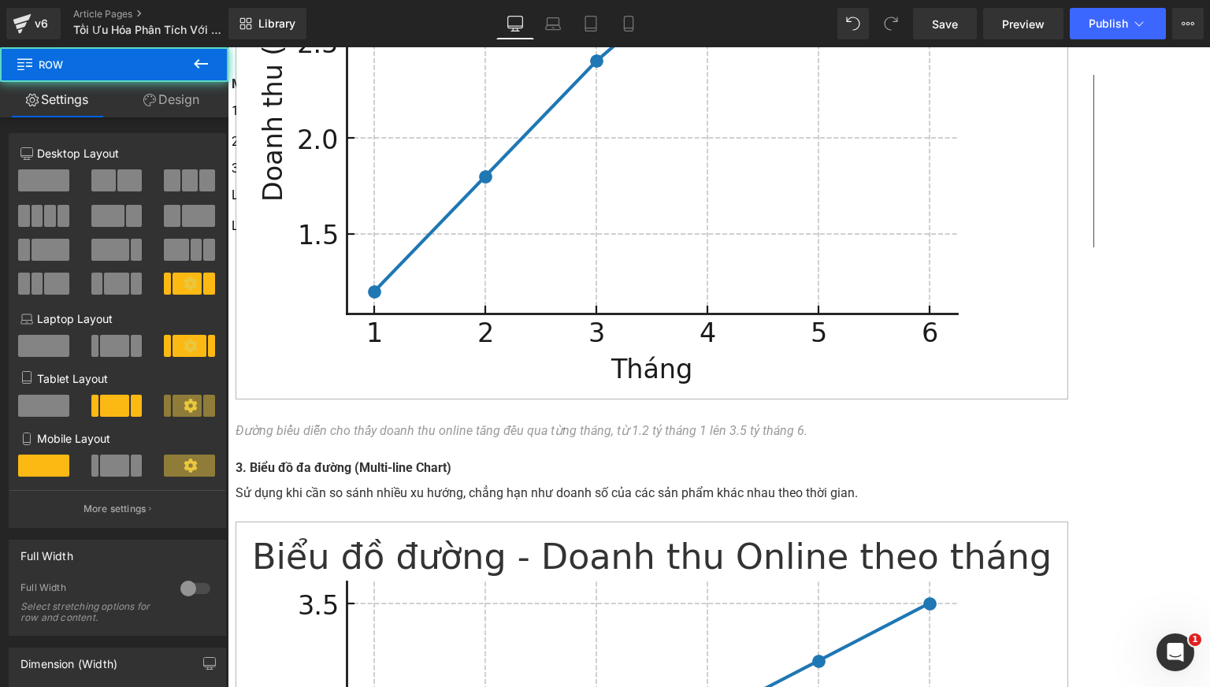
scroll to position [4407, 0]
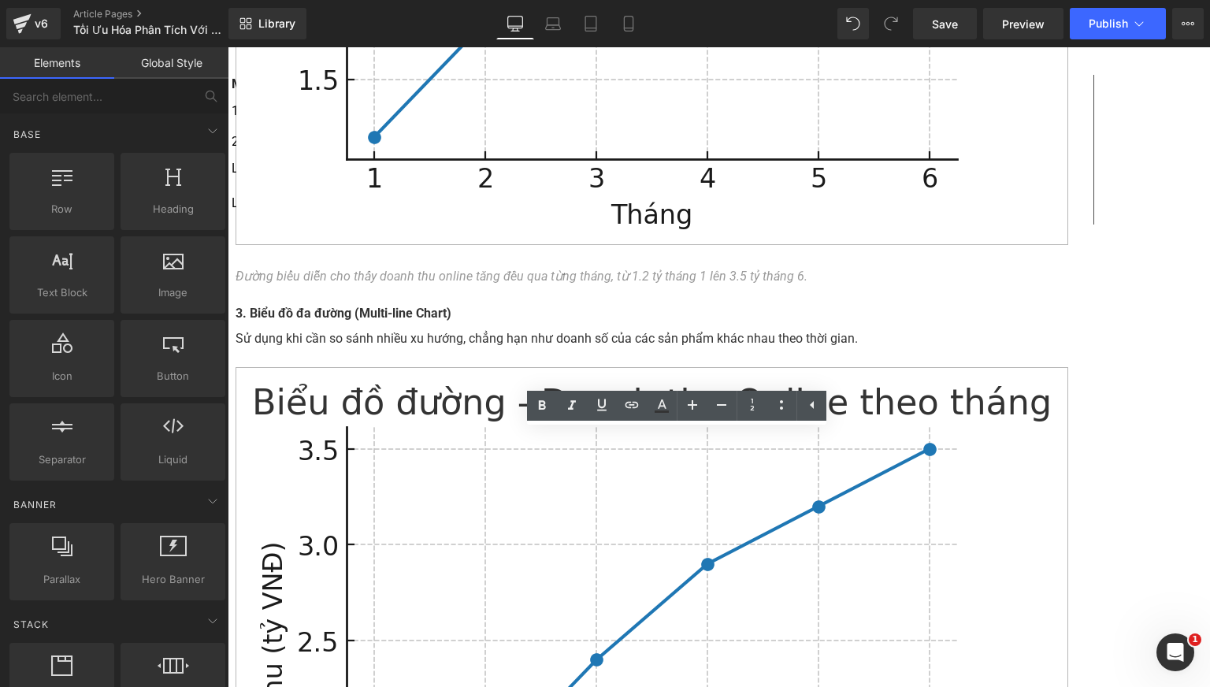
drag, startPoint x: 646, startPoint y: 67, endPoint x: 489, endPoint y: 482, distance: 443.9
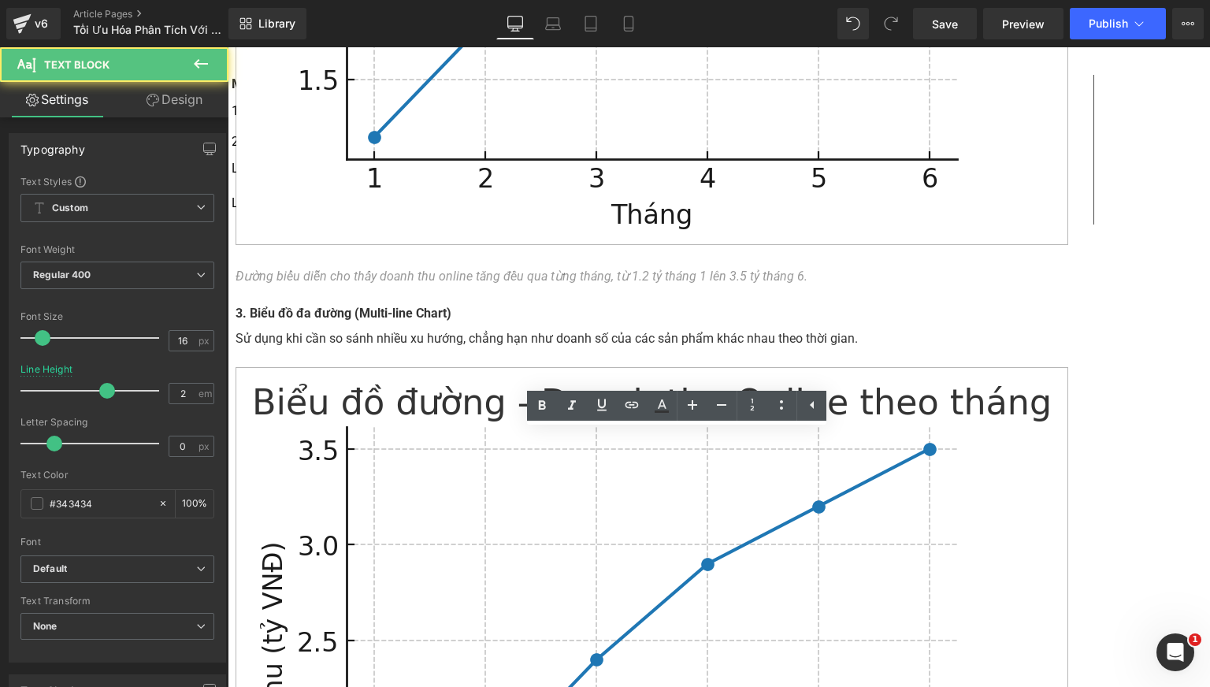
paste div
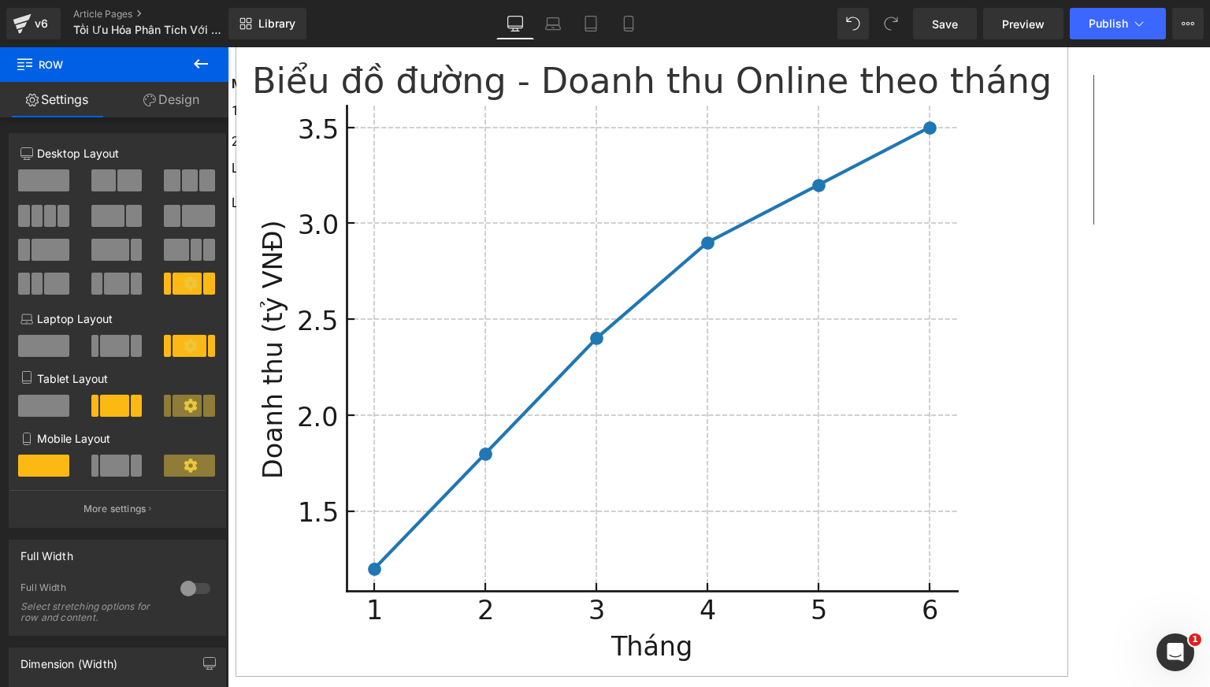
scroll to position [4684, 0]
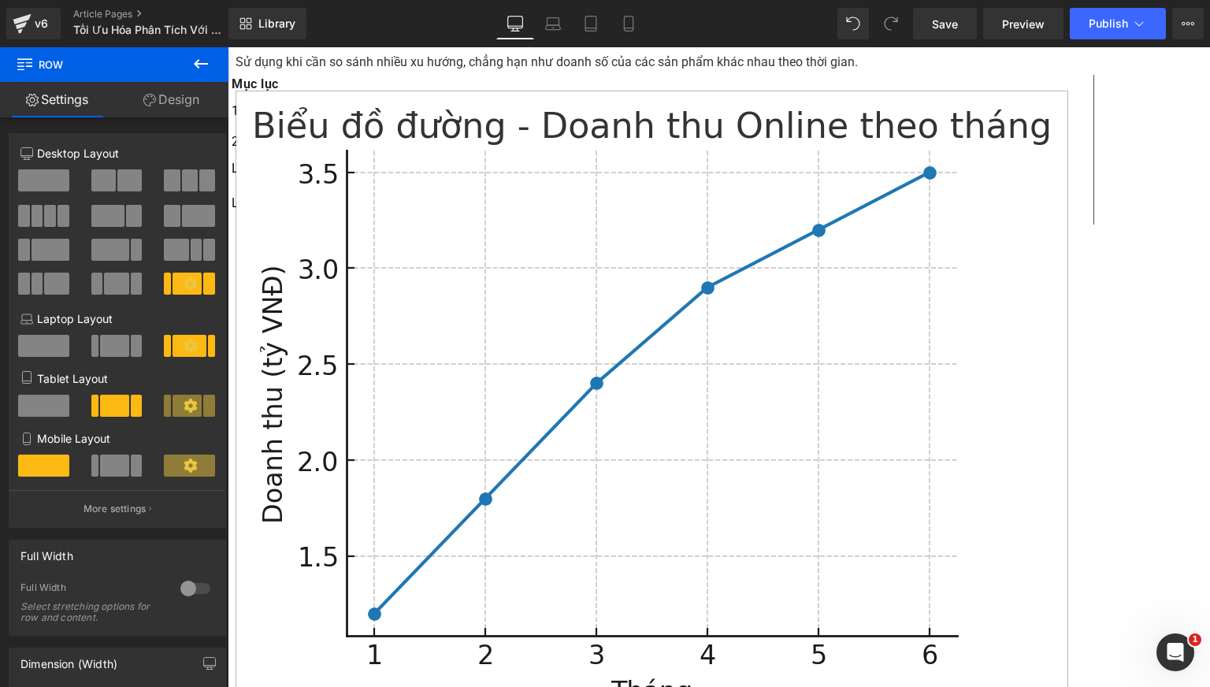
drag, startPoint x: 546, startPoint y: 364, endPoint x: 553, endPoint y: 369, distance: 9.0
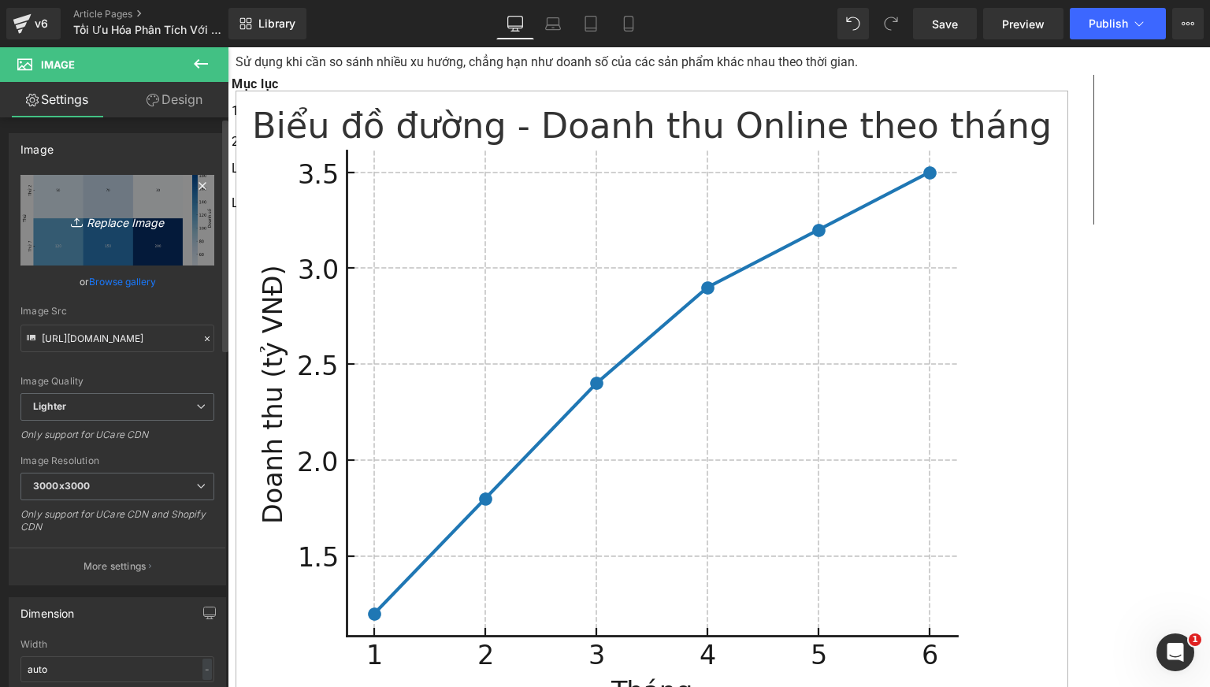
click at [120, 213] on icon "Replace Image" at bounding box center [117, 220] width 126 height 20
type input "C:\fakepath\BIỂU ĐỒ THÁC NƯỚC.png"
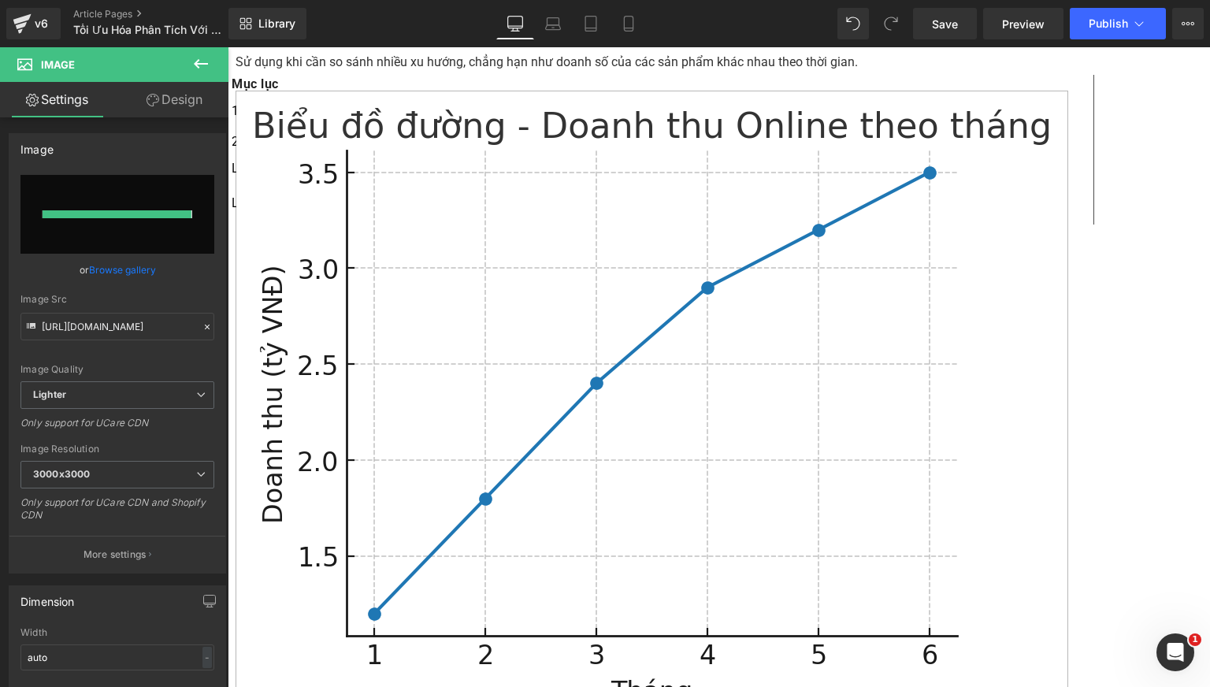
type input "[URL][DOMAIN_NAME]"
